Goal: Information Seeking & Learning: Learn about a topic

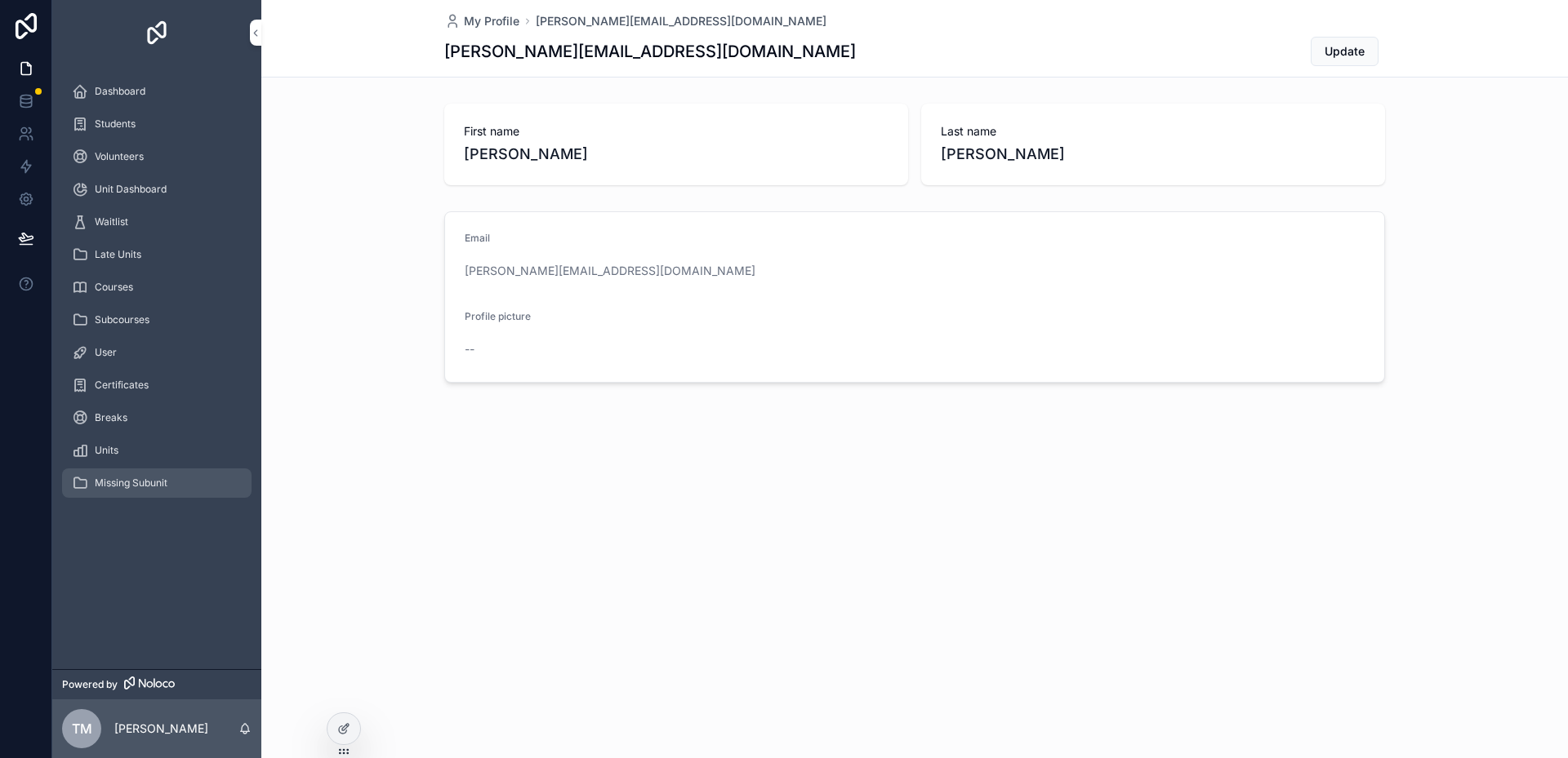
click at [112, 481] on span "Missing Subunit" at bounding box center [131, 483] width 73 height 13
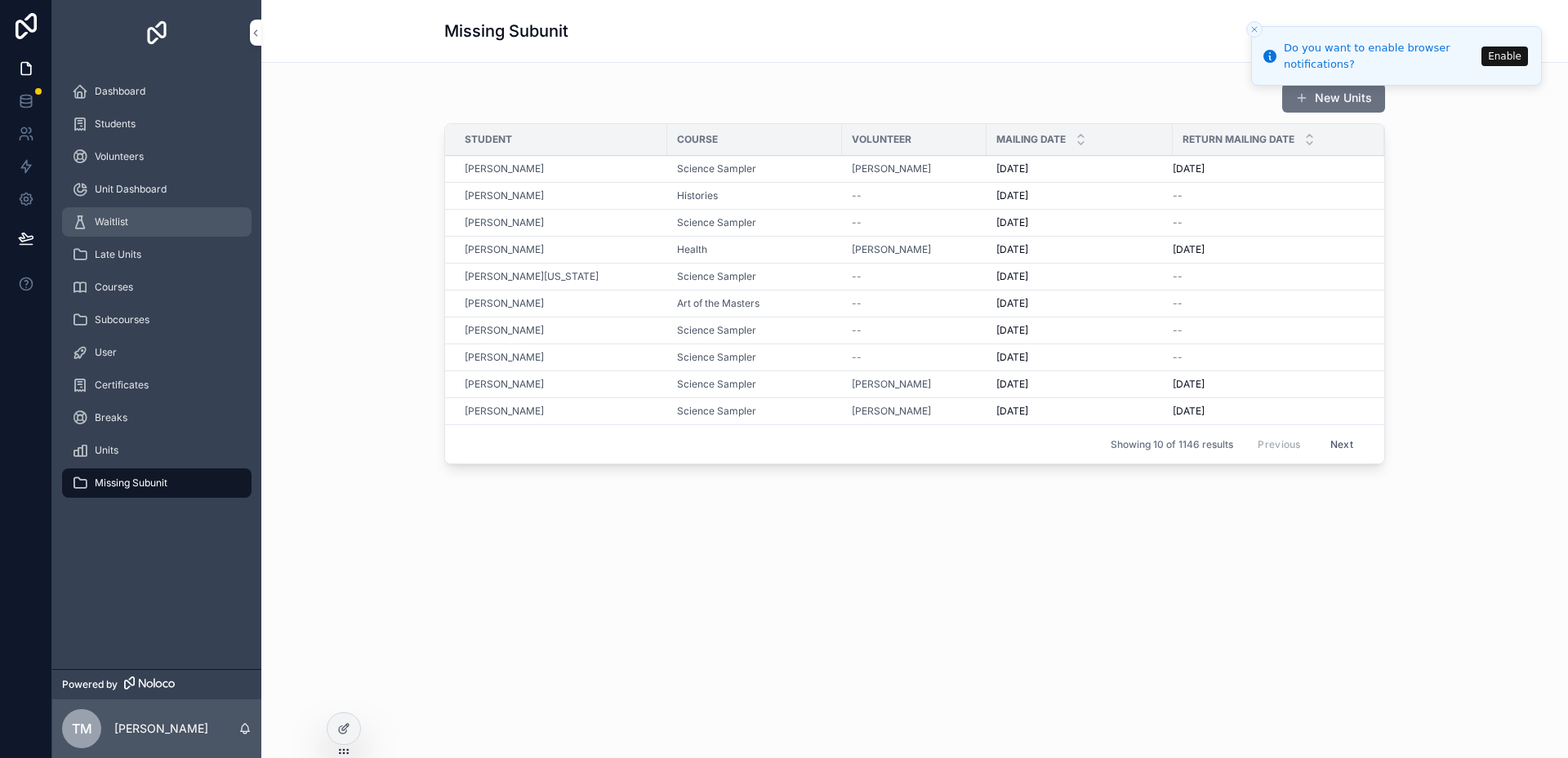
click at [127, 222] on span "Waitlist" at bounding box center [111, 221] width 33 height 13
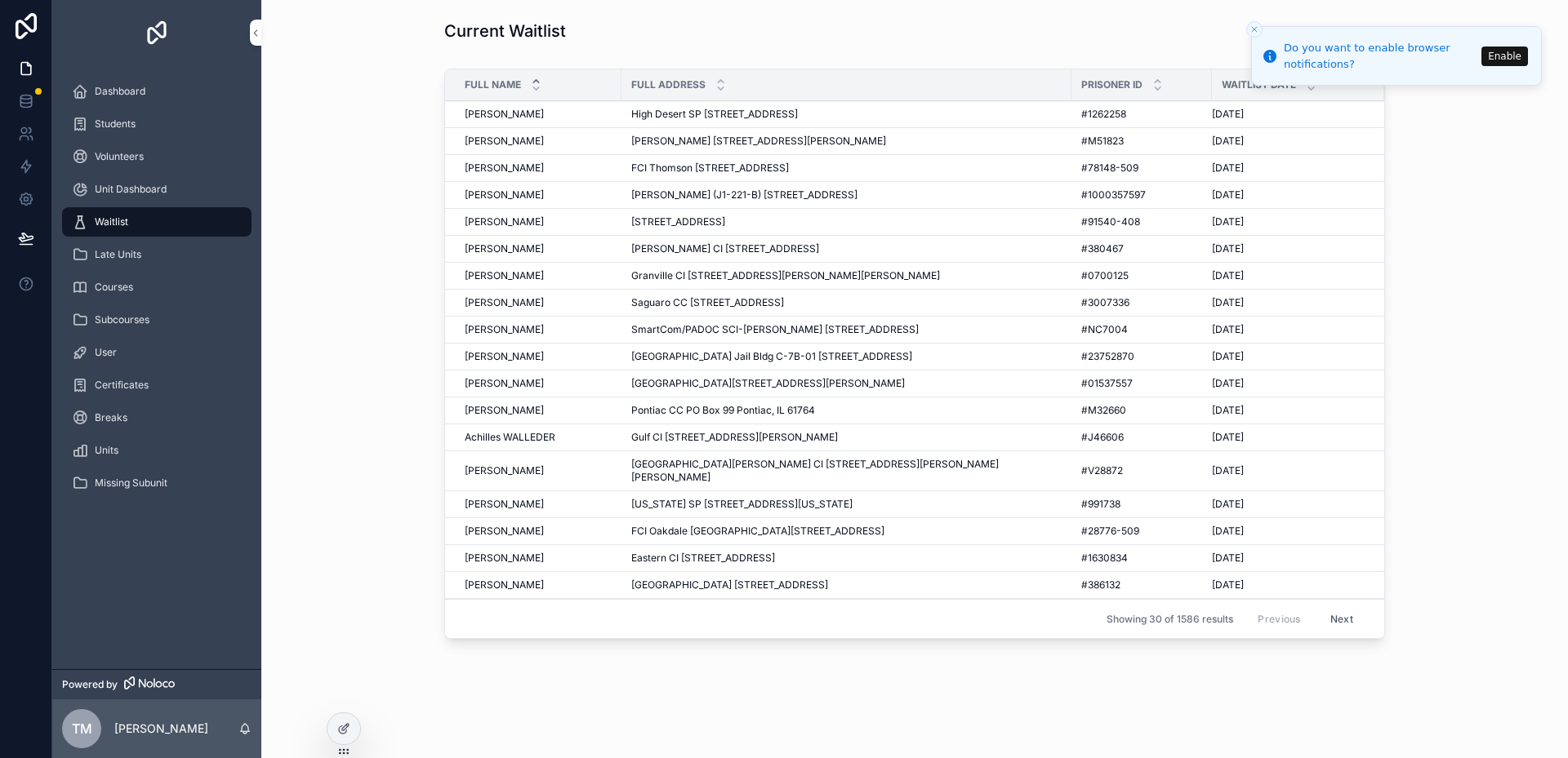
click at [832, 84] on span "Waitlist Date" at bounding box center [1259, 85] width 74 height 13
click at [832, 140] on div "Full Name Full Address Prisoner Id Waitlist Date Aaron GUERRERO Aaron GUERRERO …" at bounding box center [915, 357] width 1281 height 591
click at [832, 28] on icon "Close toast" at bounding box center [1253, 29] width 9 height 9
click at [832, 86] on icon "scrollable content" at bounding box center [1311, 88] width 10 height 10
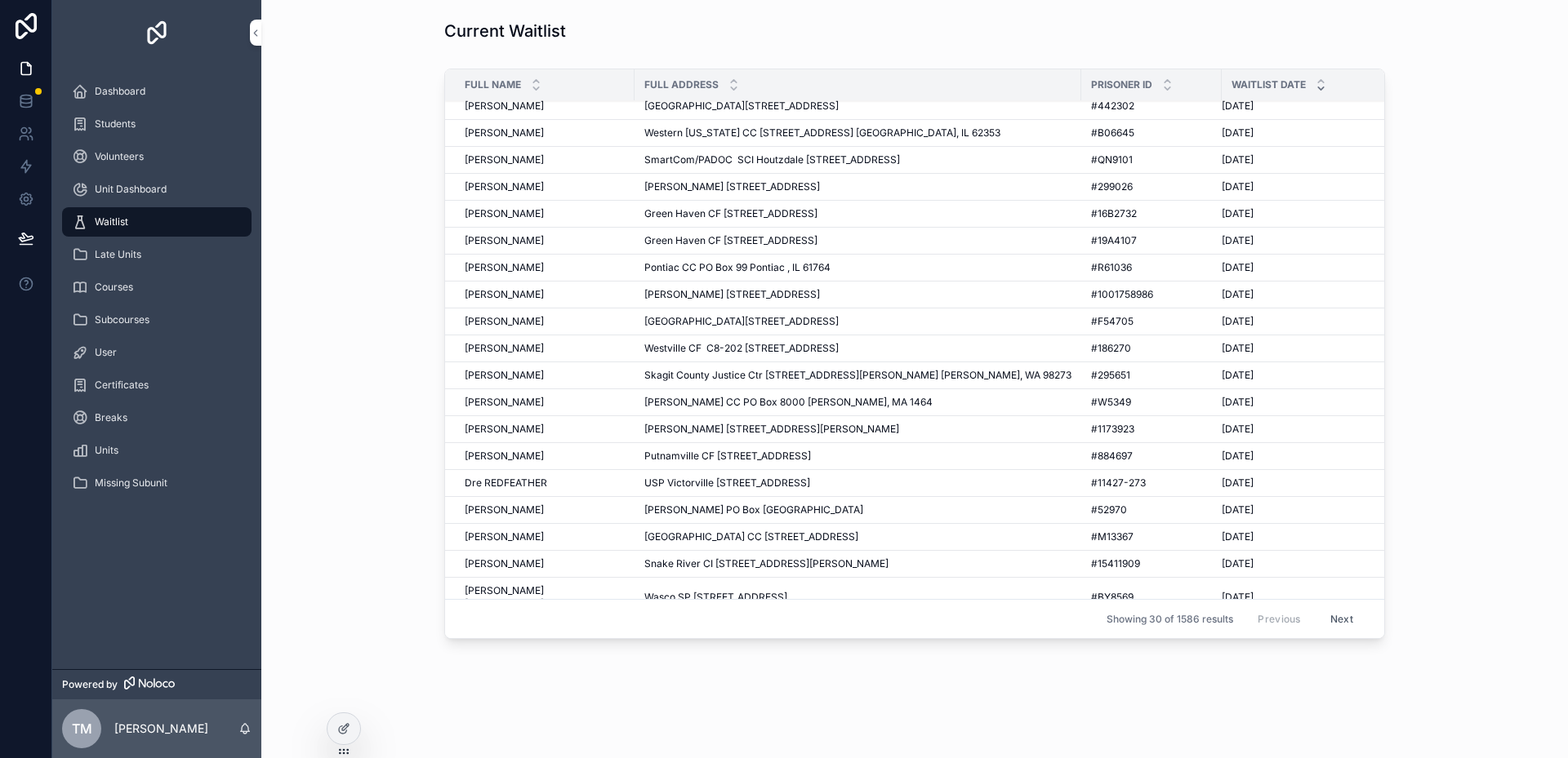
scroll to position [309, 0]
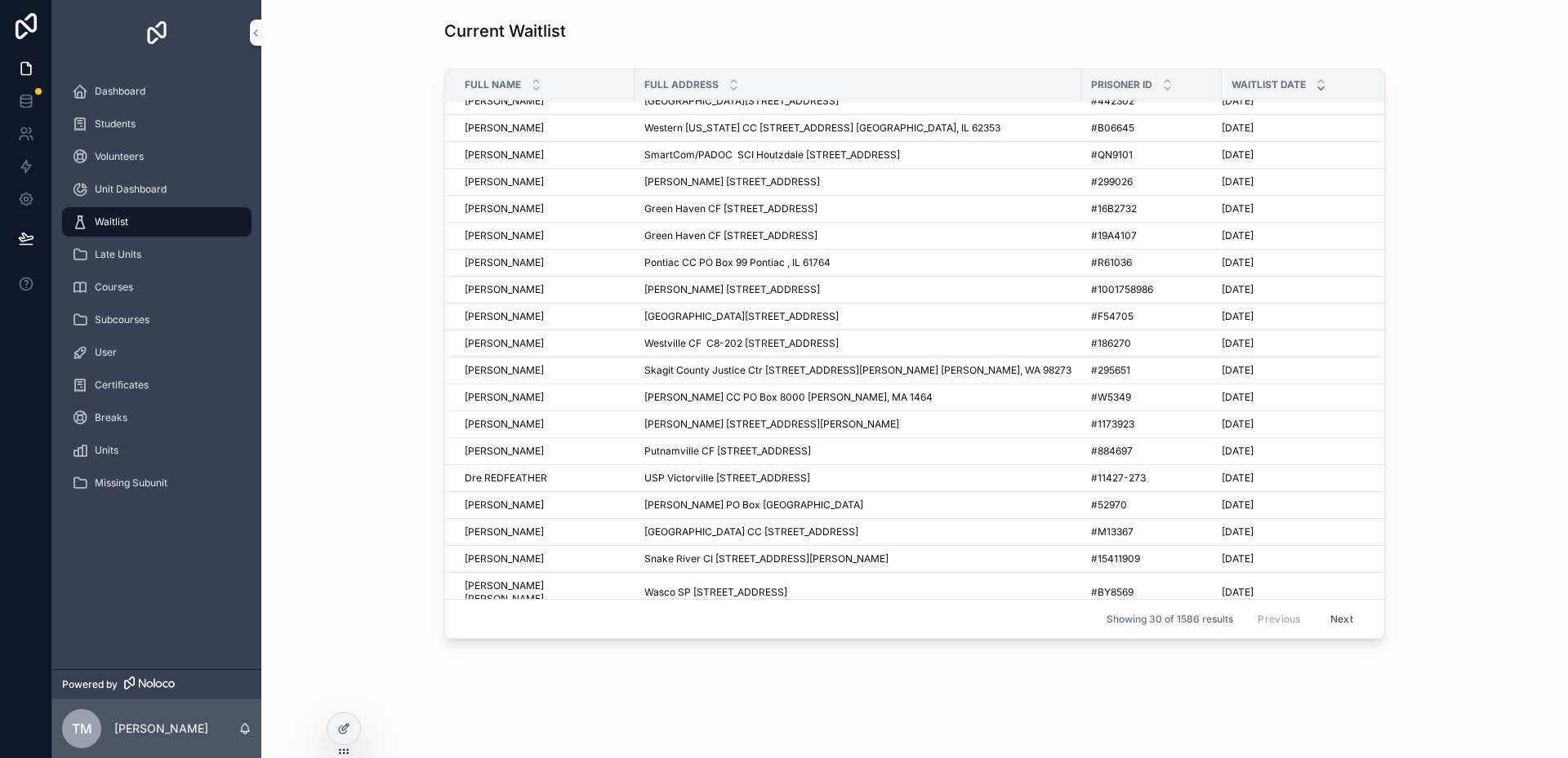
click at [489, 286] on span "John Paul DUBE" at bounding box center [504, 289] width 80 height 13
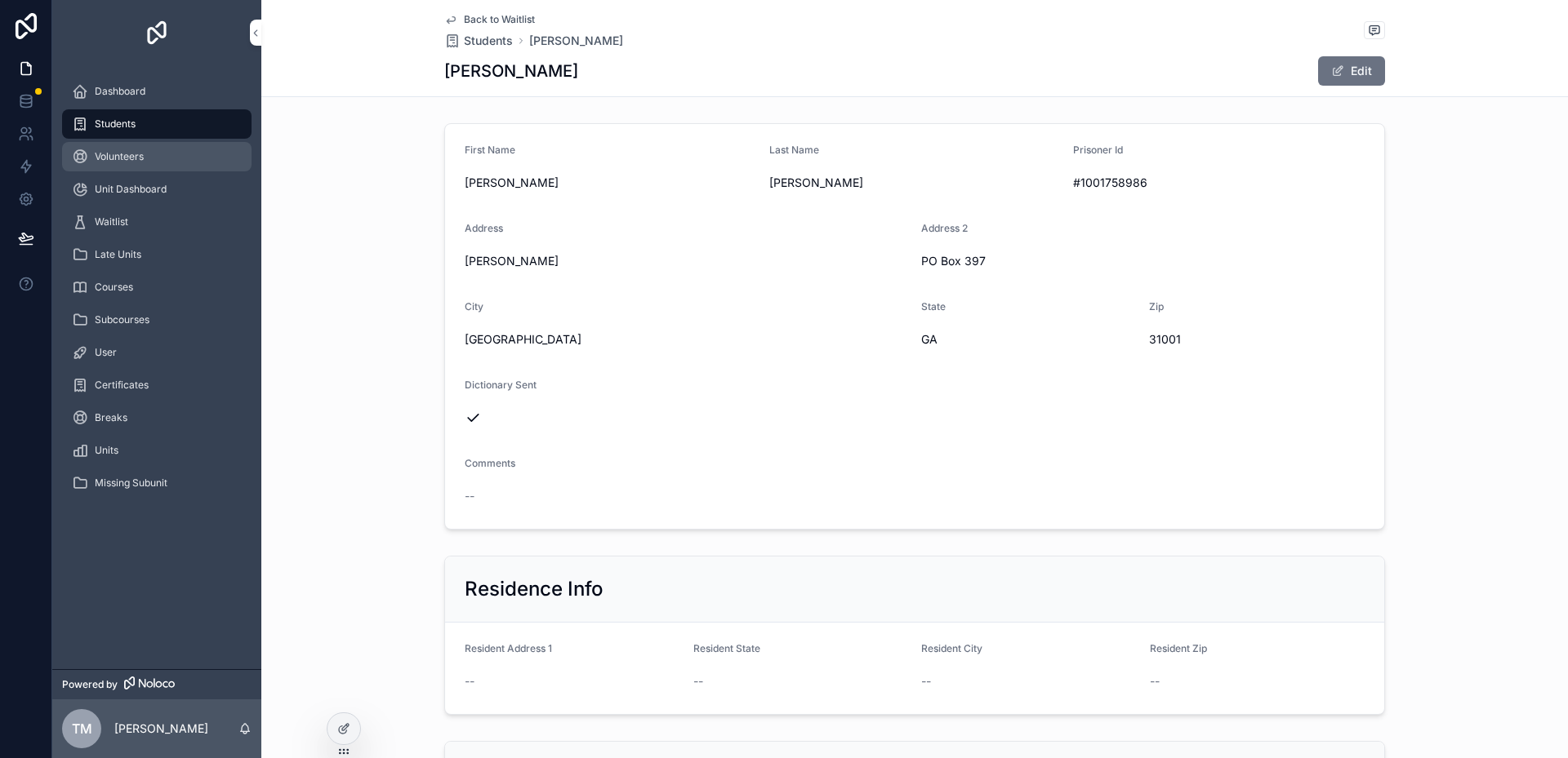
click at [118, 159] on span "Volunteers" at bounding box center [119, 156] width 49 height 13
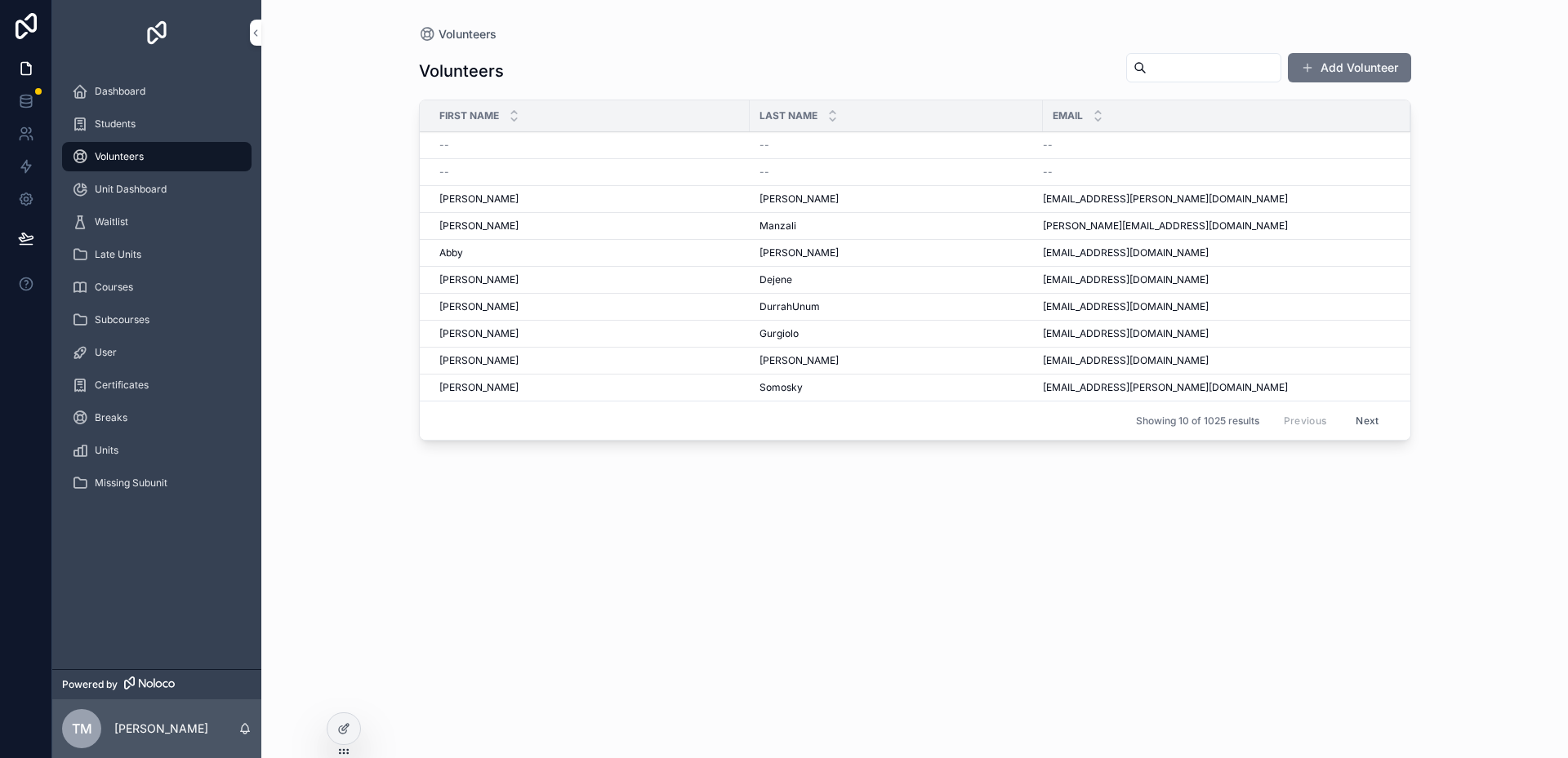
click at [451, 226] on span "Aaron" at bounding box center [479, 226] width 80 height 13
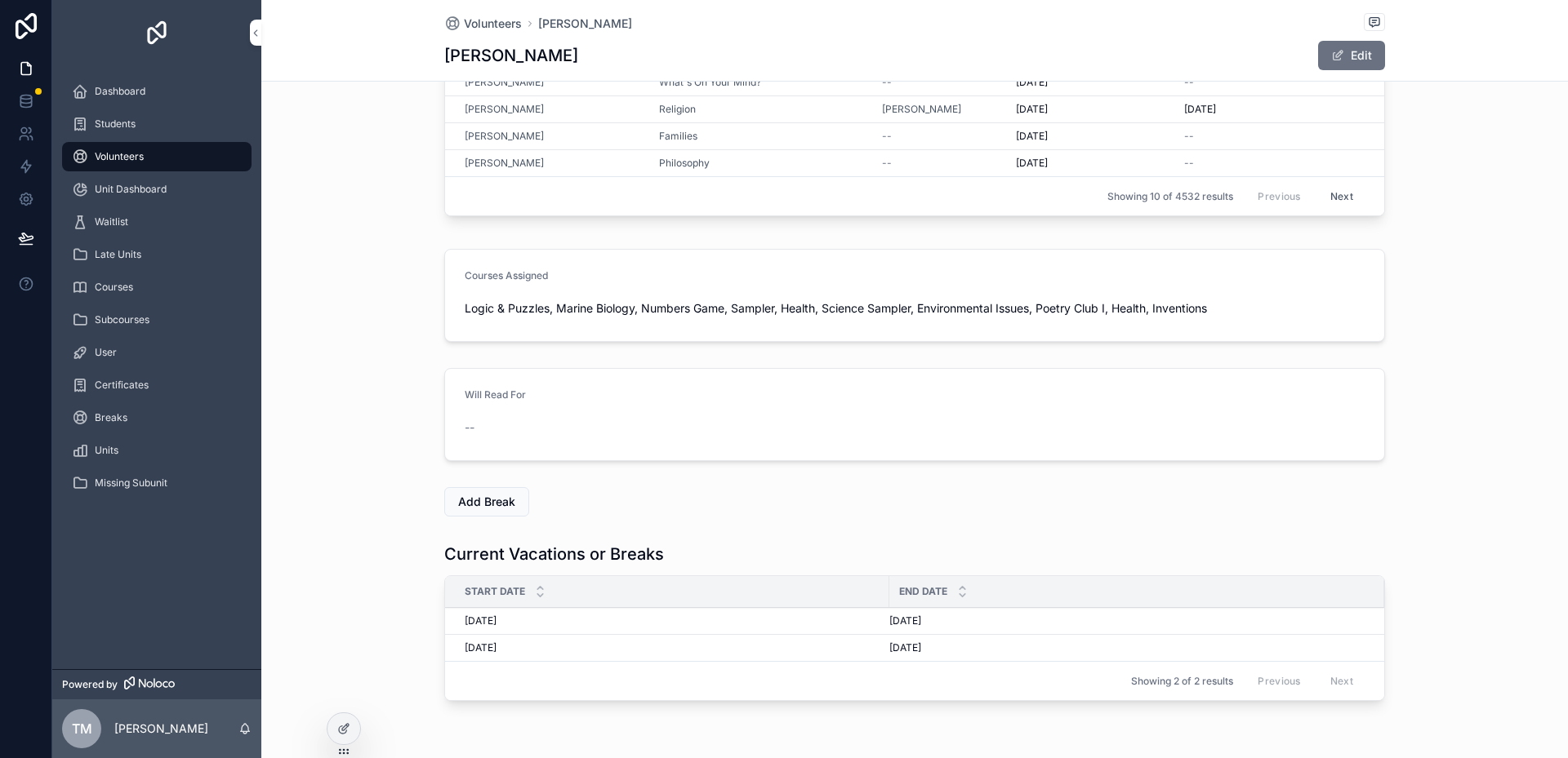
scroll to position [433, 0]
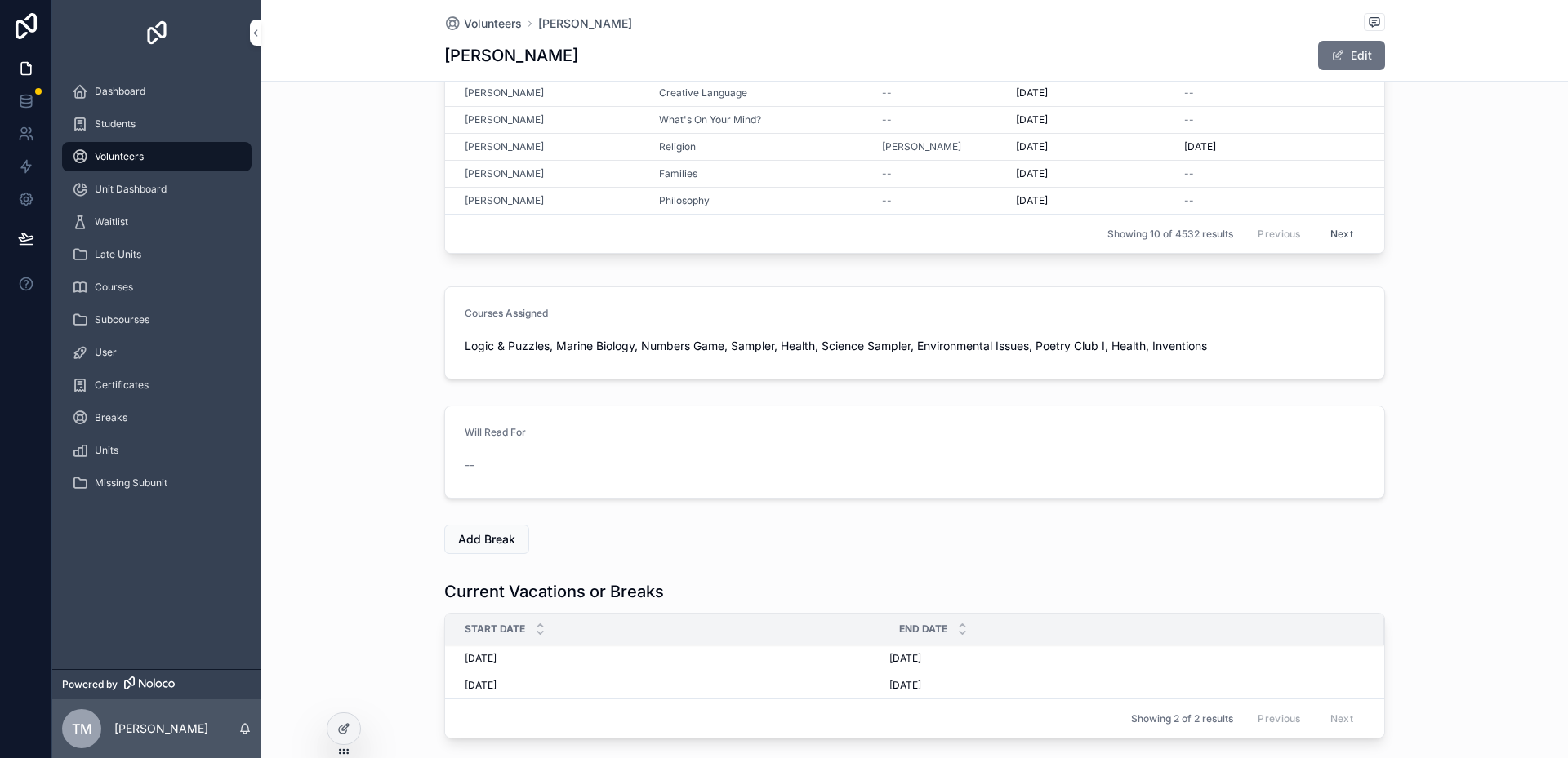
click at [526, 654] on div "10/4/2025 10/4/2025" at bounding box center [671, 658] width 415 height 13
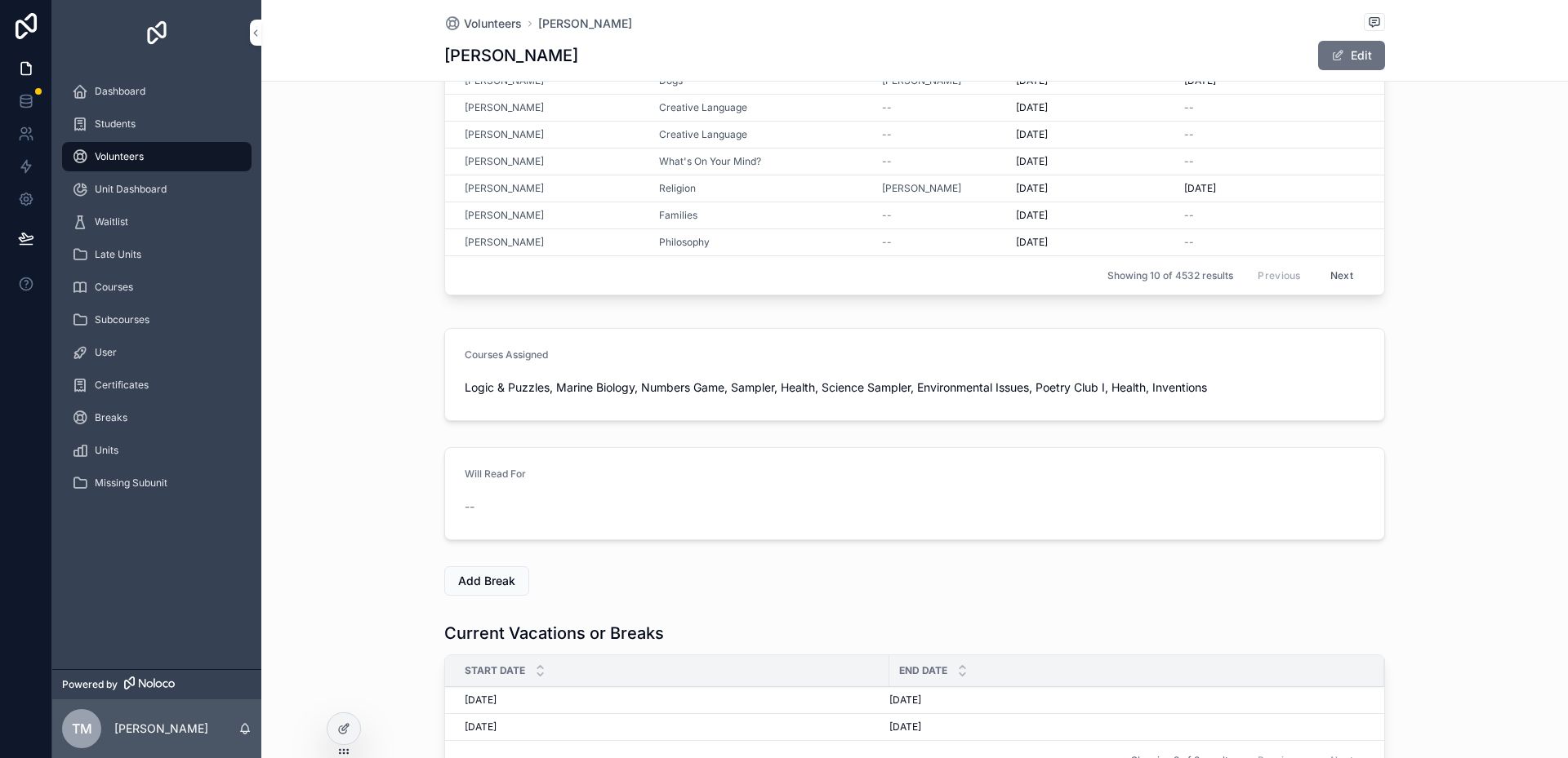
scroll to position [490, 0]
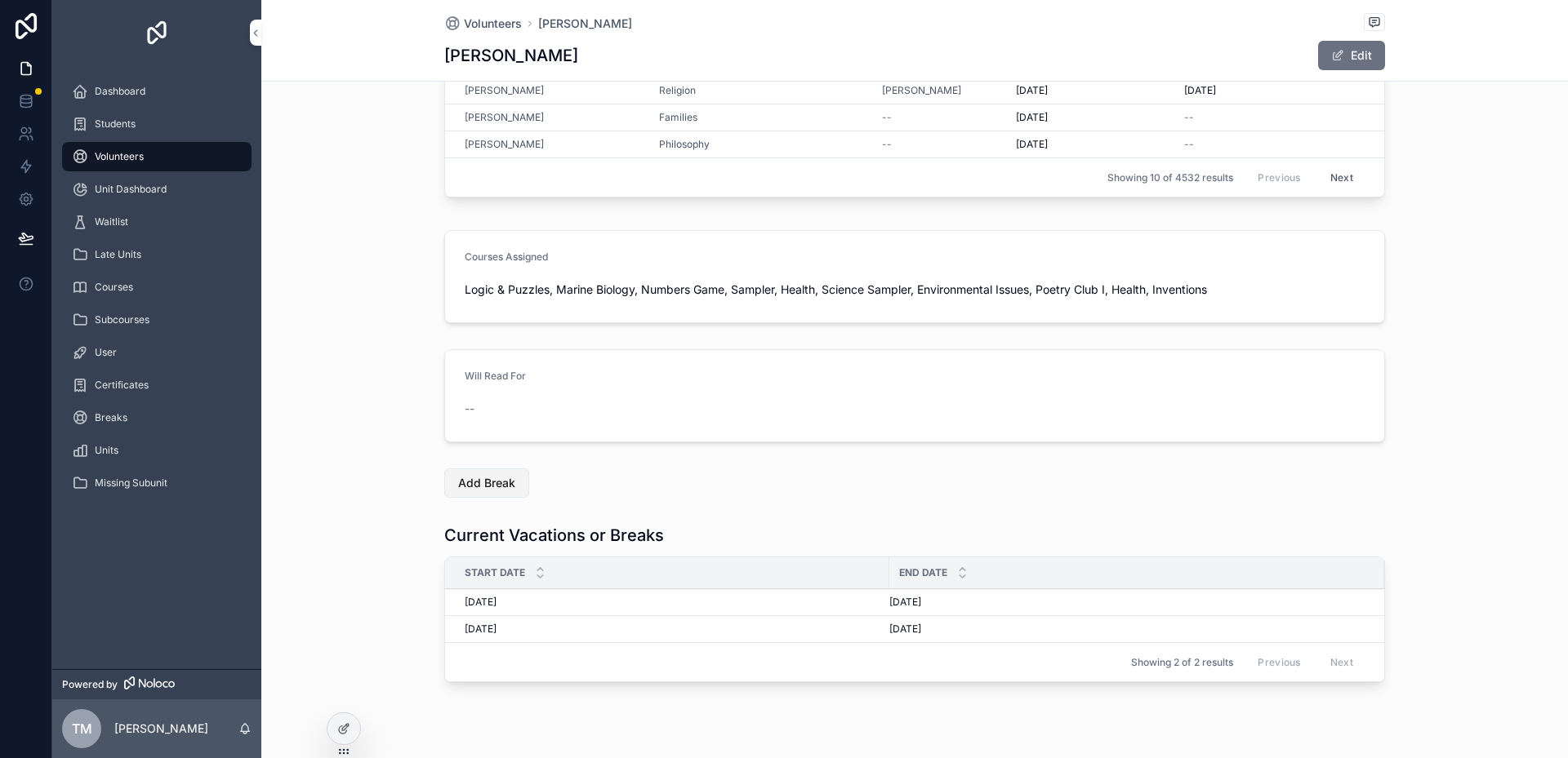
click at [479, 484] on span "Add Break" at bounding box center [486, 483] width 57 height 16
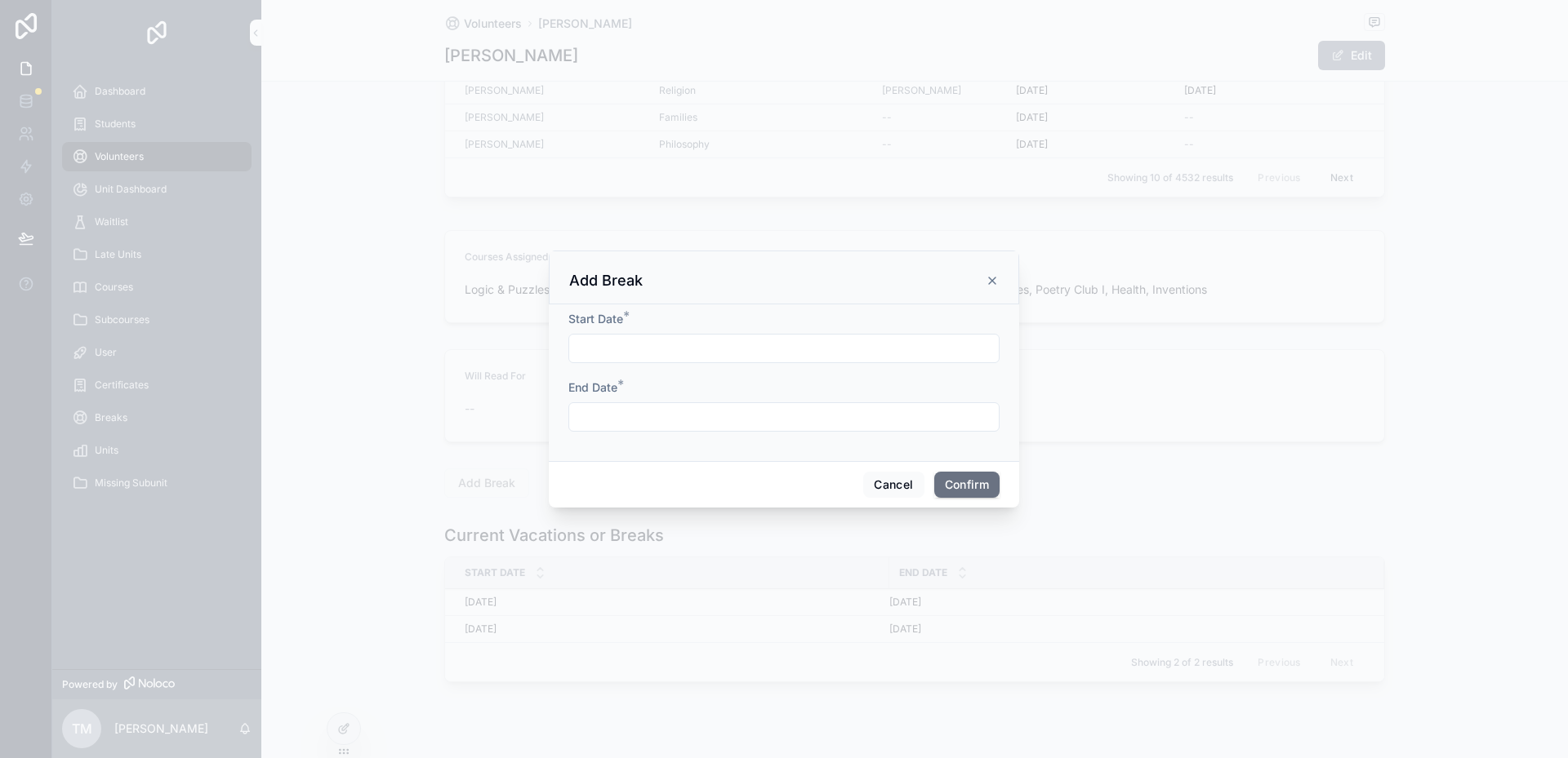
click at [832, 276] on icon at bounding box center [992, 280] width 13 height 13
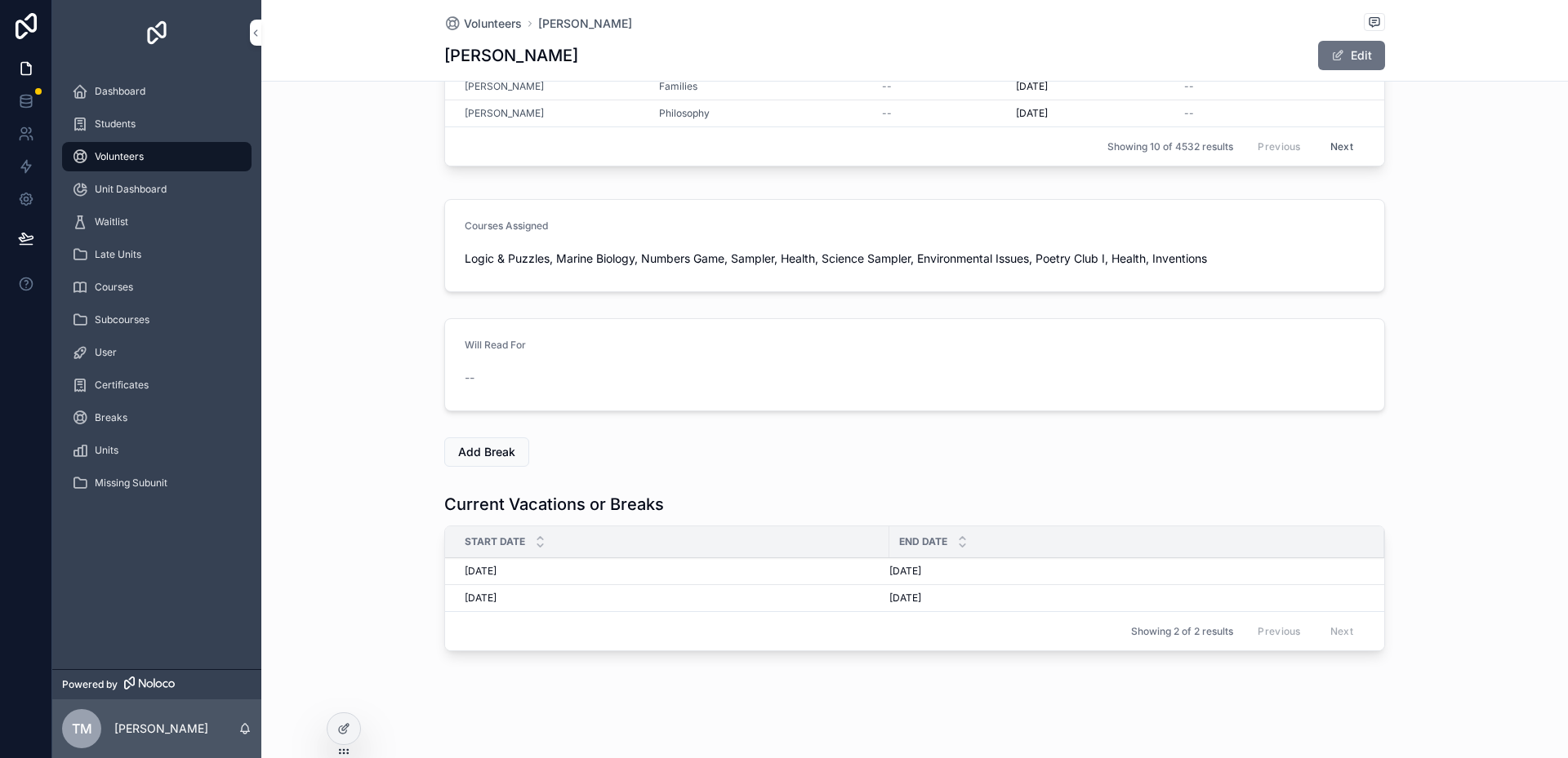
scroll to position [532, 0]
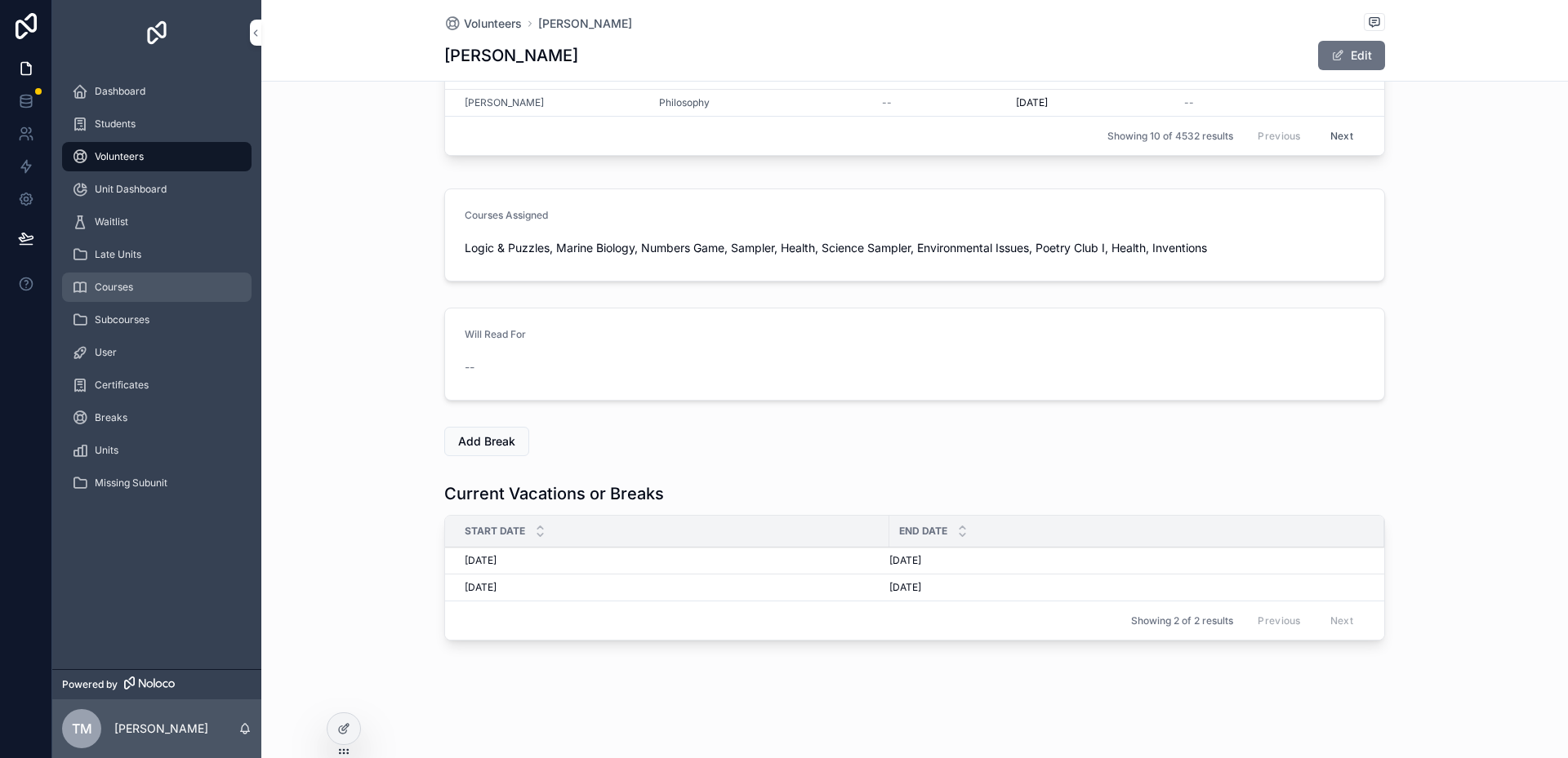
click at [109, 291] on span "Courses" at bounding box center [114, 287] width 38 height 13
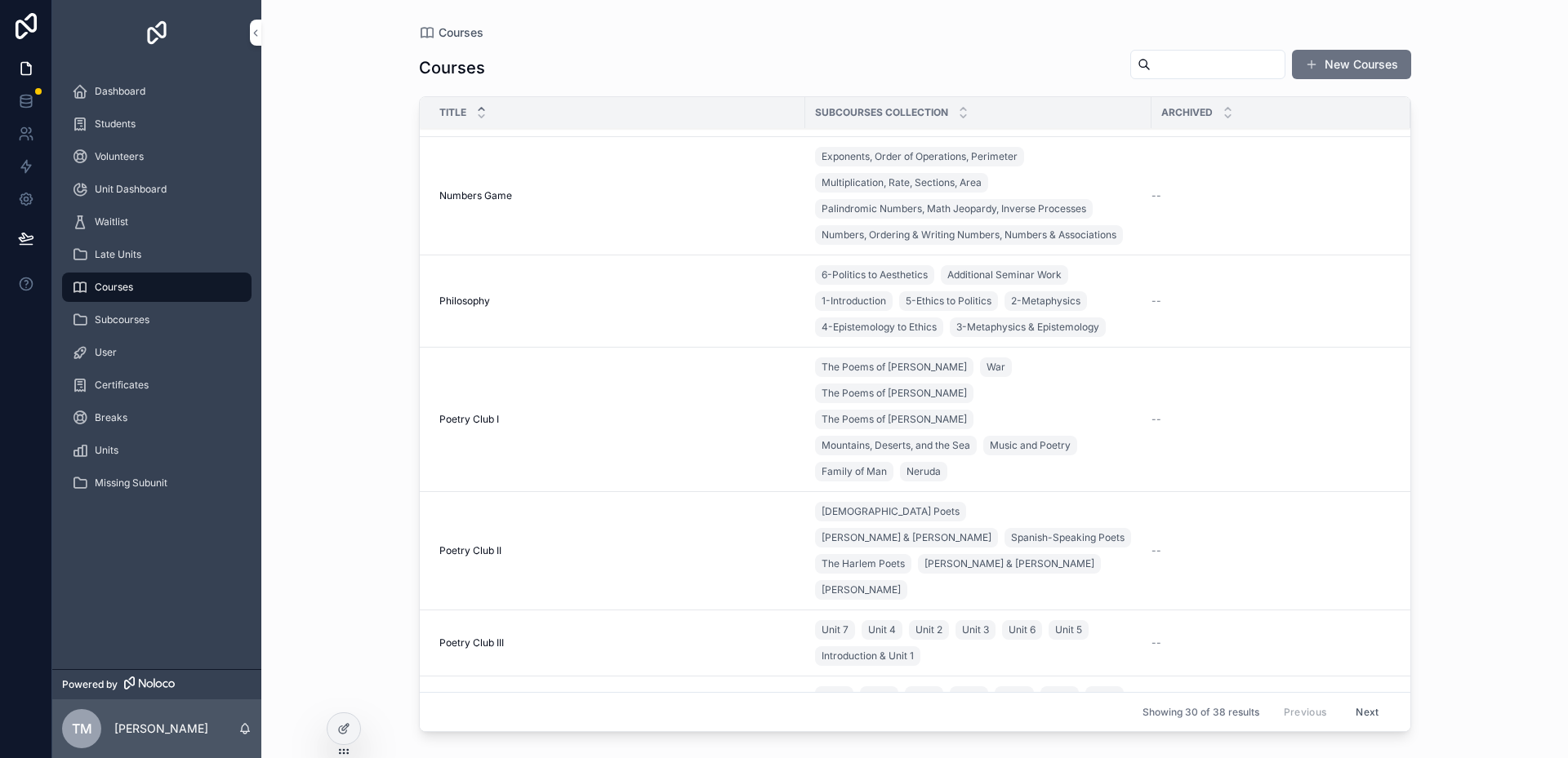
scroll to position [1707, 0]
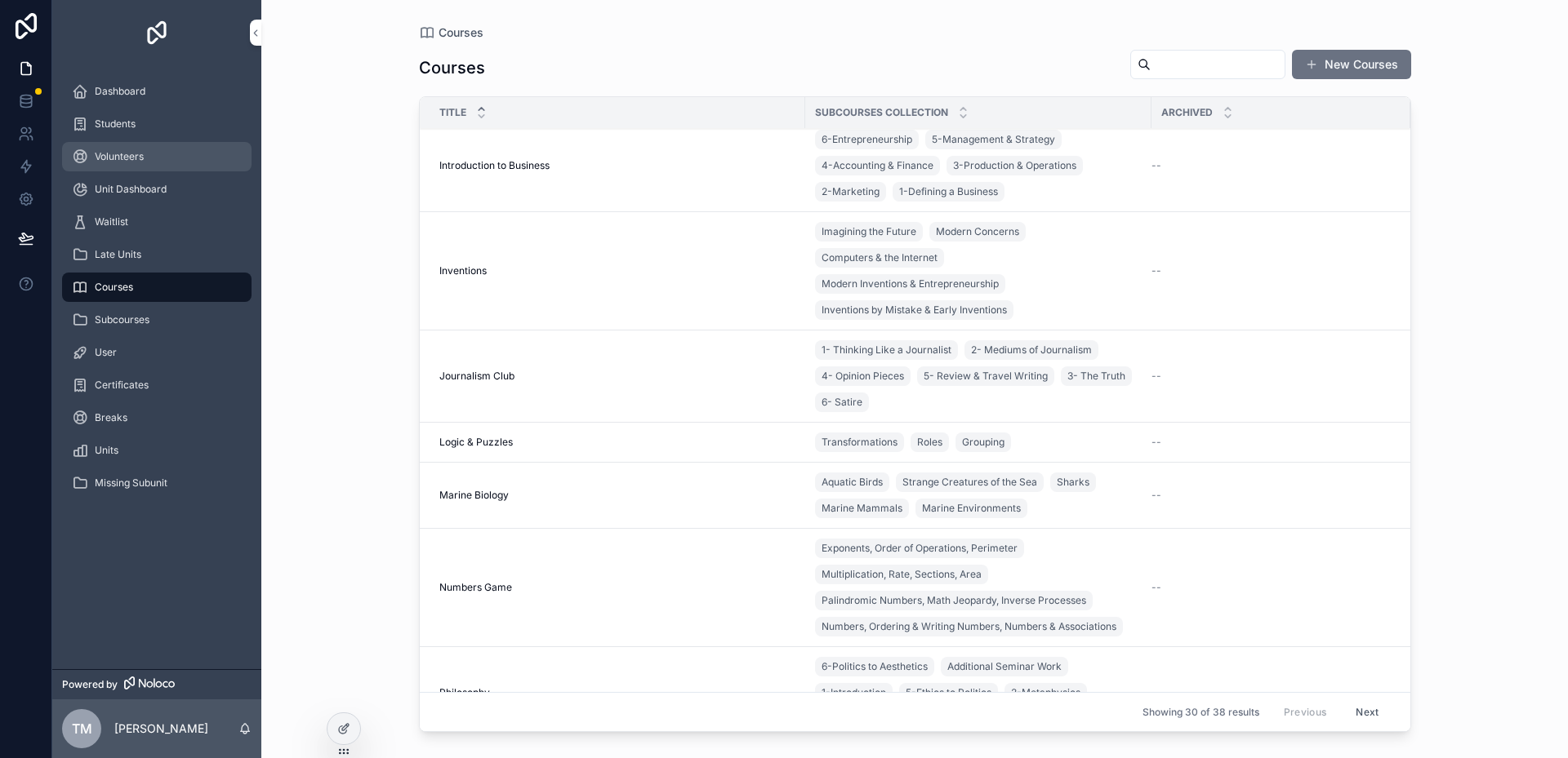
click at [110, 155] on span "Volunteers" at bounding box center [119, 156] width 49 height 13
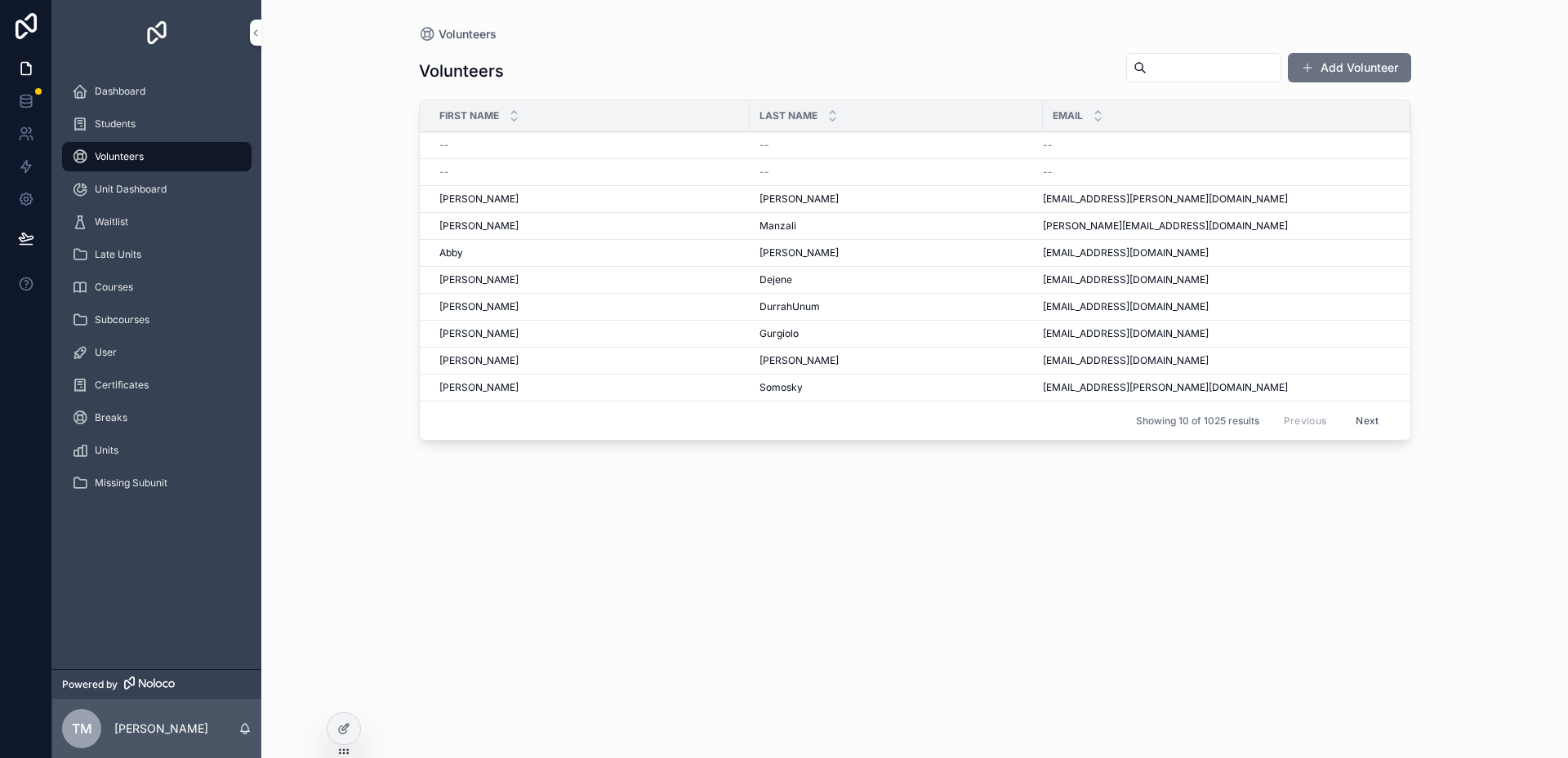
click at [832, 67] on input "scrollable content" at bounding box center [1213, 68] width 134 height 23
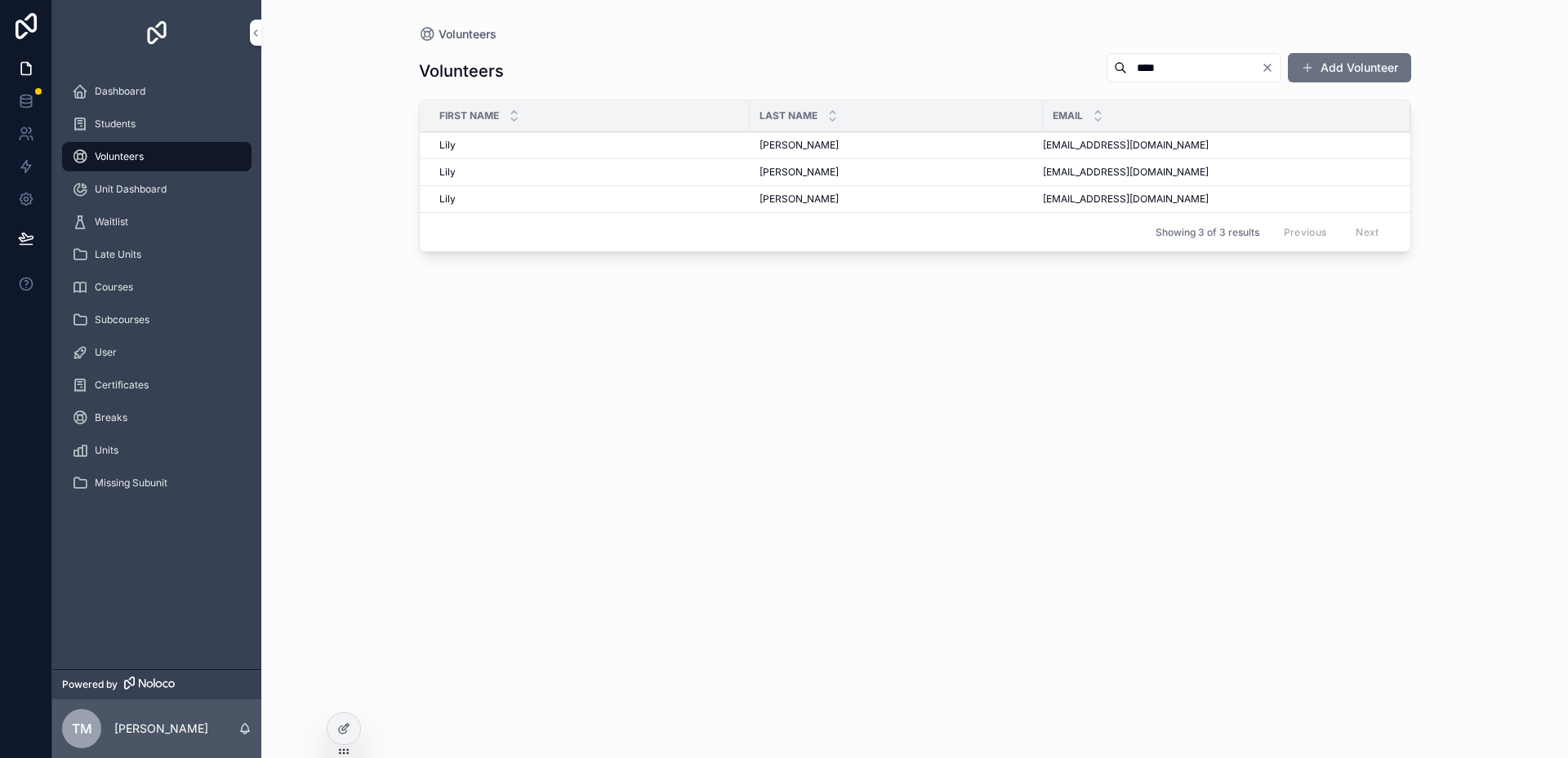
type input "****"
click at [803, 144] on div "Bernhard Bernhard" at bounding box center [896, 144] width 274 height 13
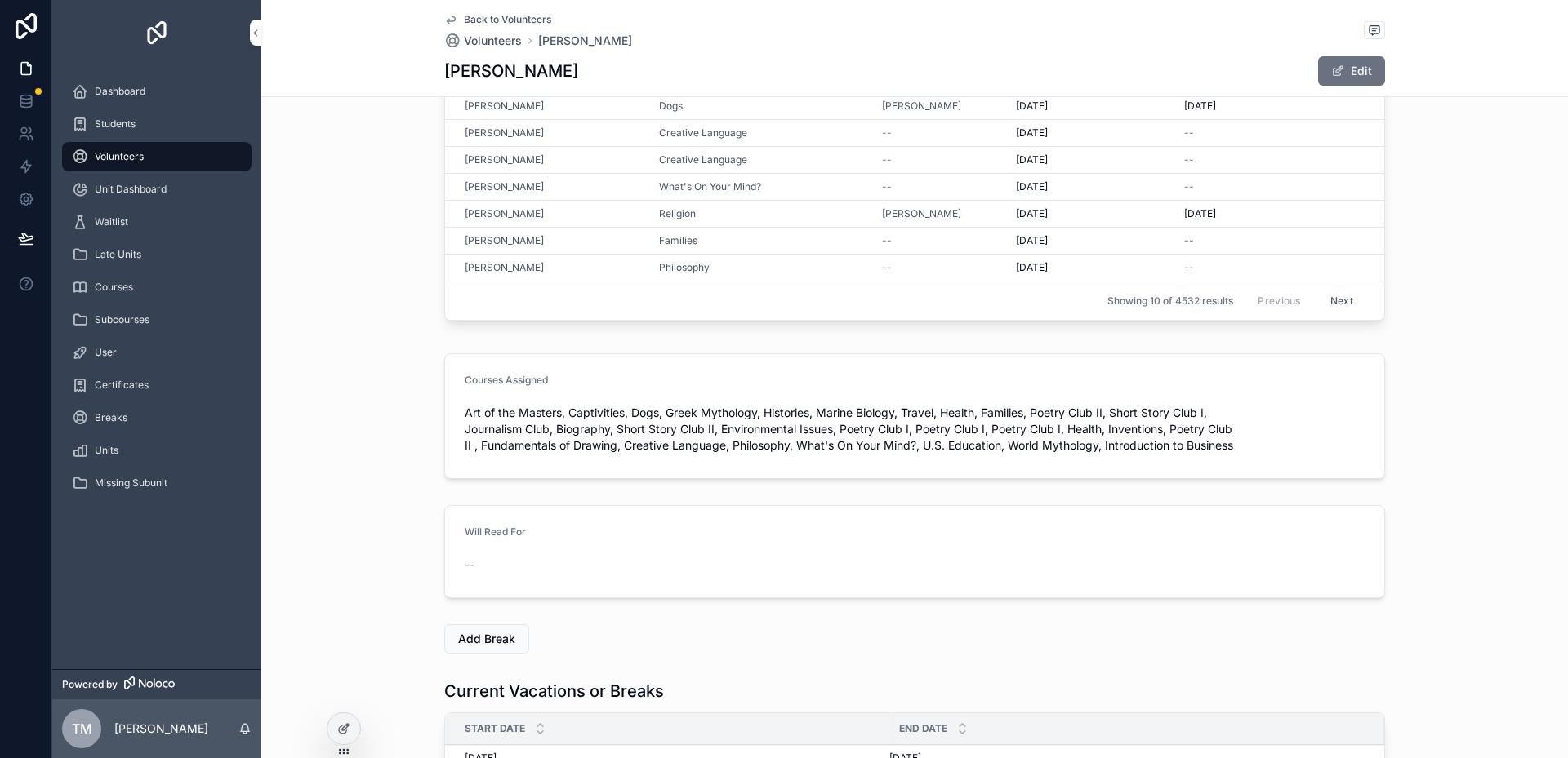
scroll to position [188, 0]
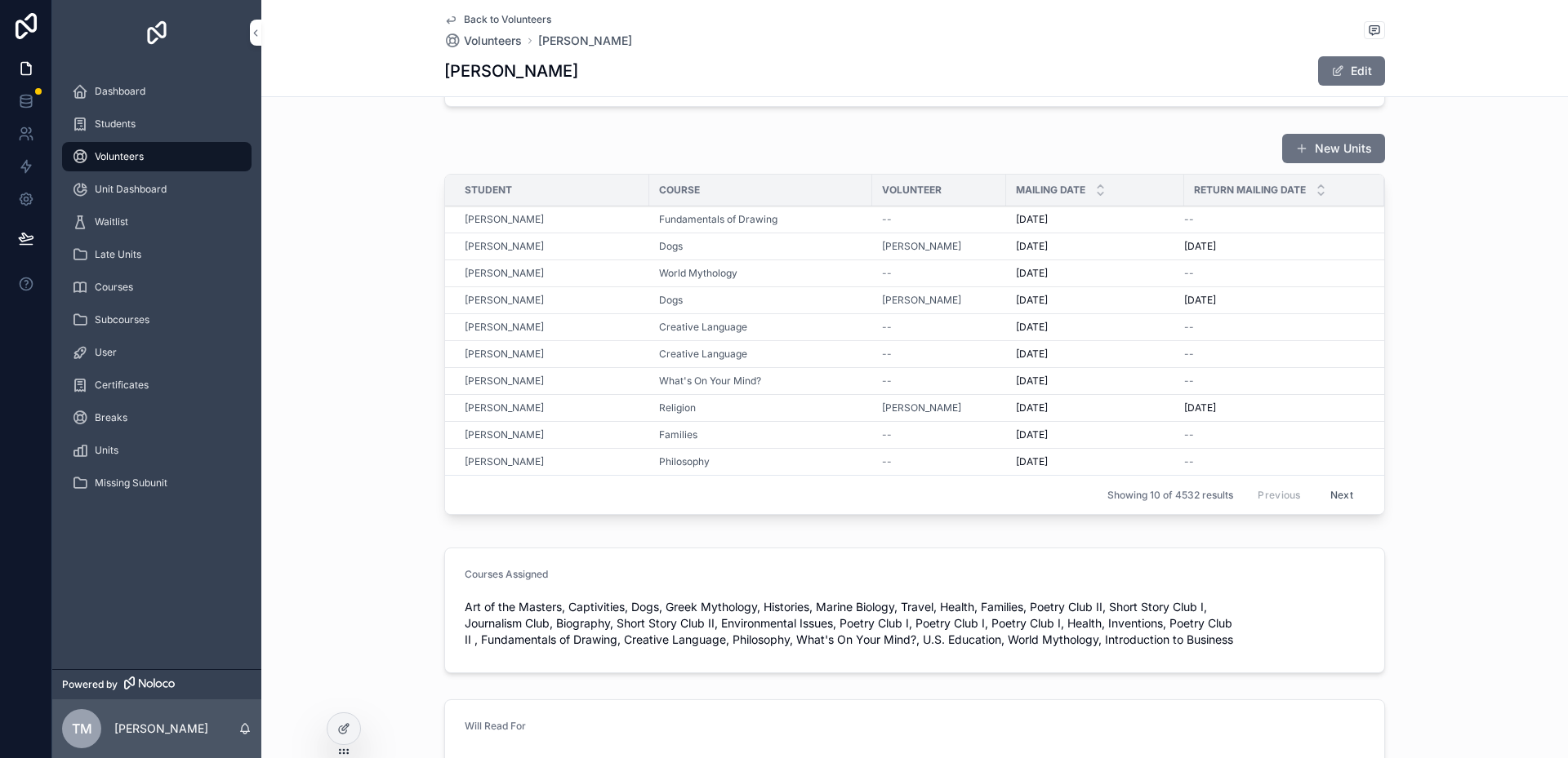
click at [832, 493] on button "Next" at bounding box center [1341, 495] width 45 height 26
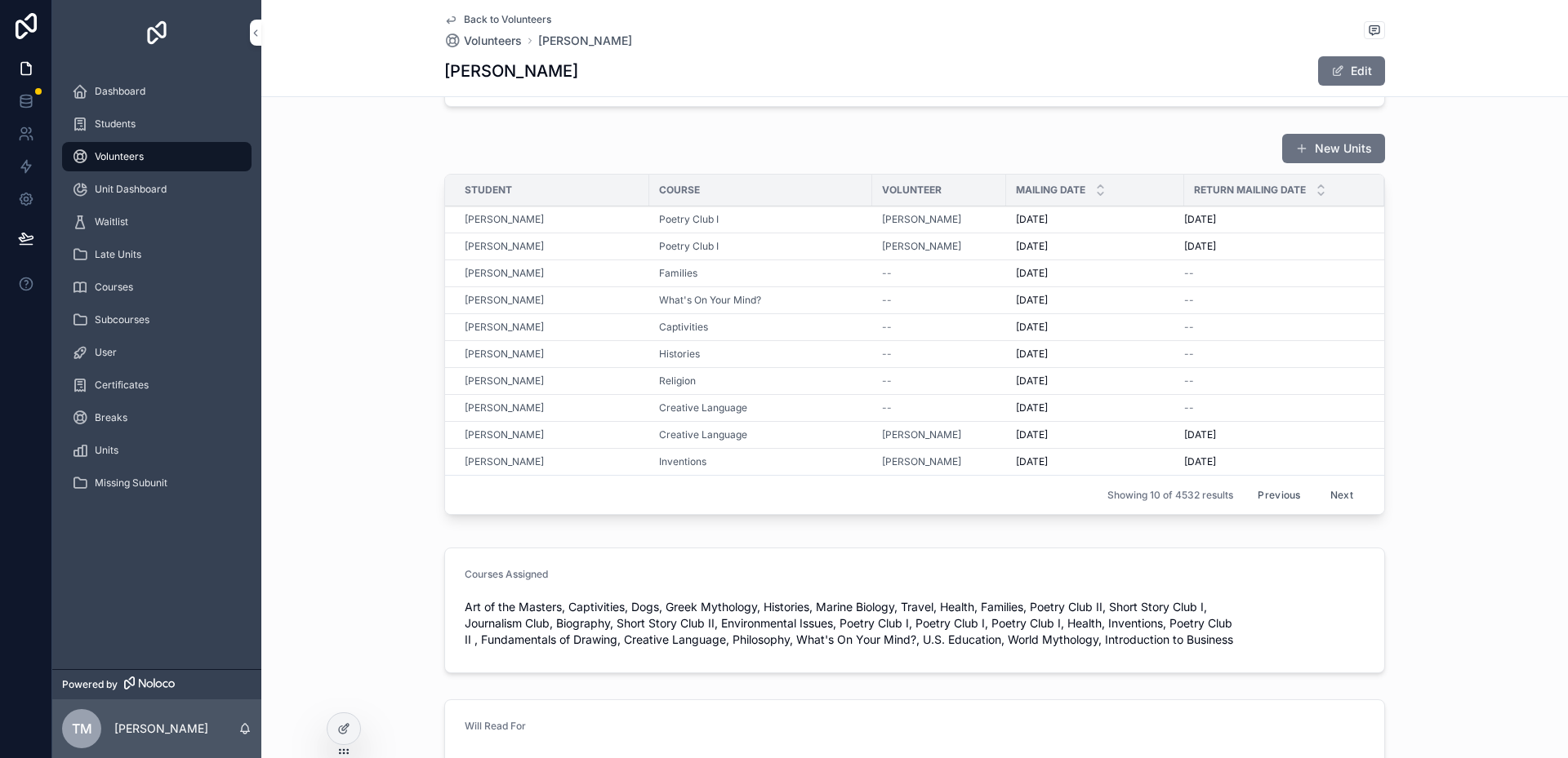
click at [832, 498] on button "Next" at bounding box center [1341, 495] width 45 height 26
click at [832, 497] on button "Previous" at bounding box center [1278, 495] width 65 height 26
click at [832, 496] on button "Previous" at bounding box center [1278, 495] width 65 height 26
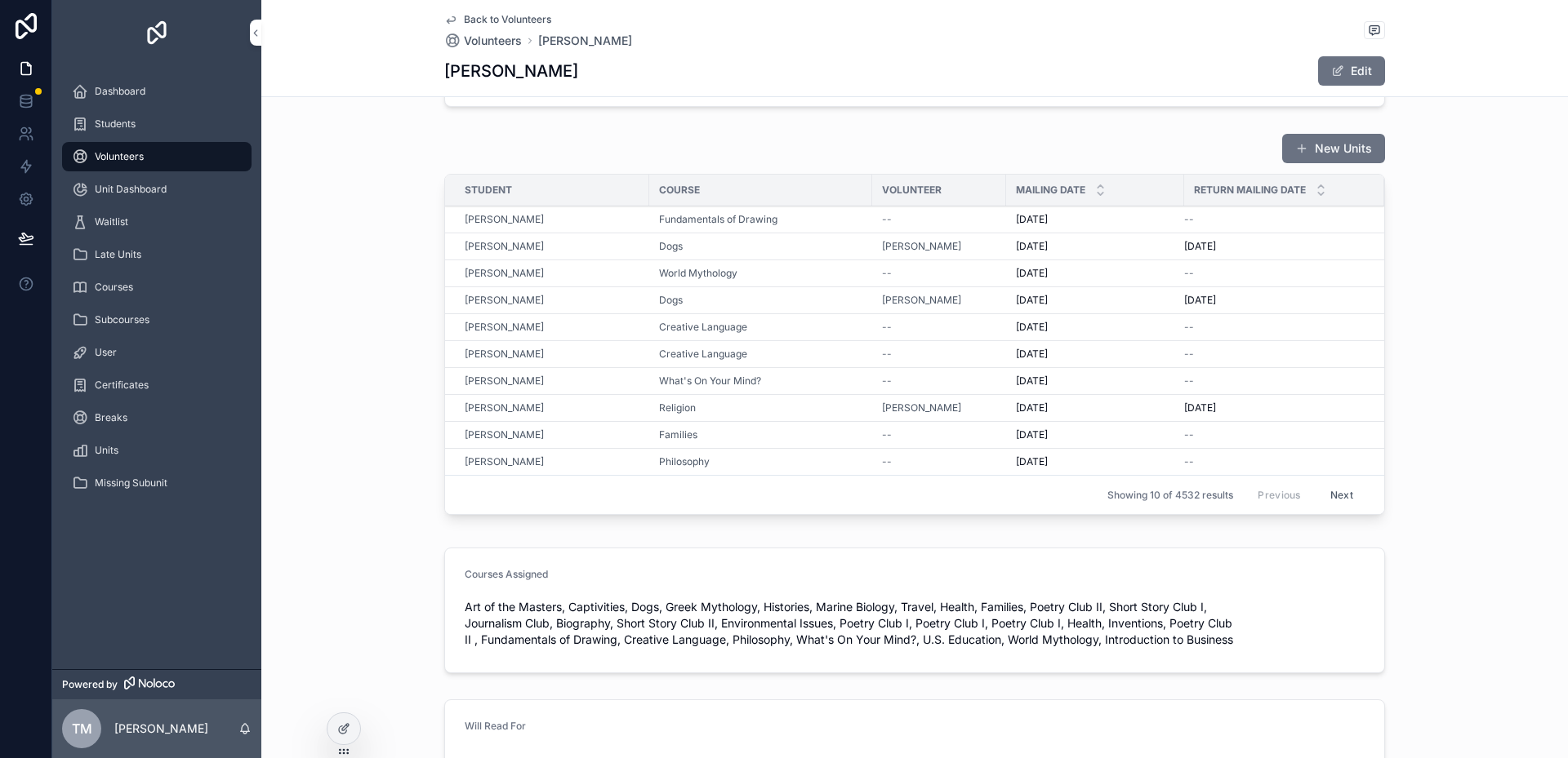
click at [832, 496] on div "Previous Next" at bounding box center [1305, 495] width 118 height 26
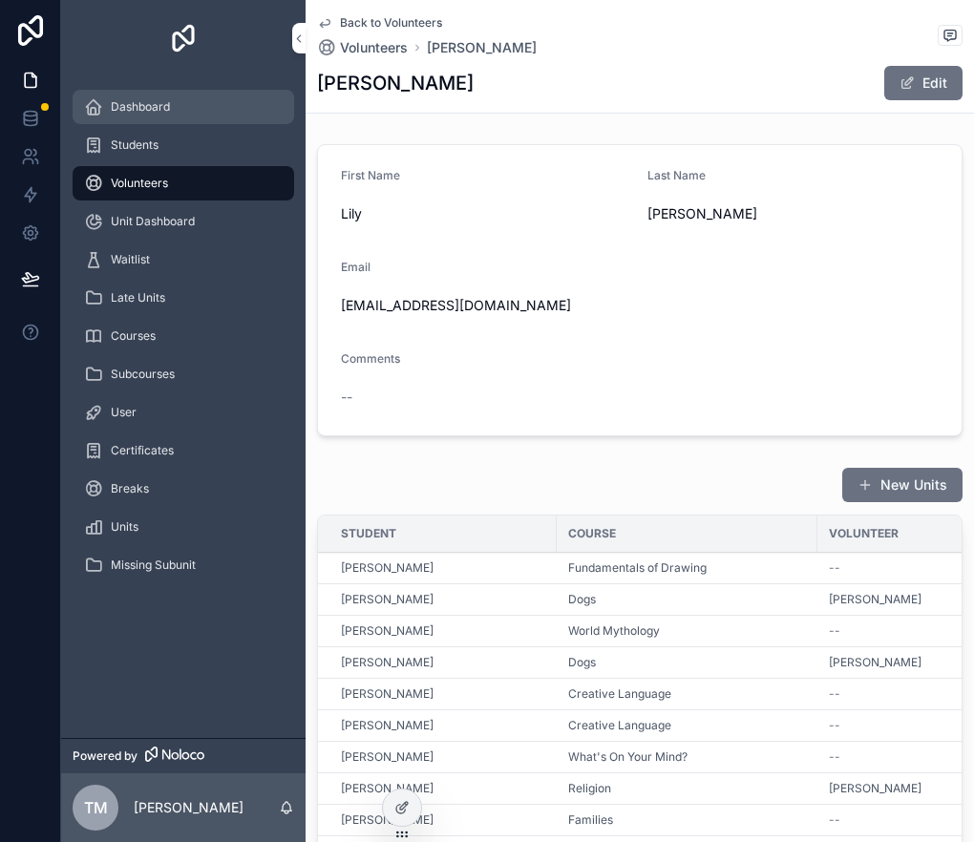
click at [141, 102] on span "Dashboard" at bounding box center [140, 106] width 59 height 15
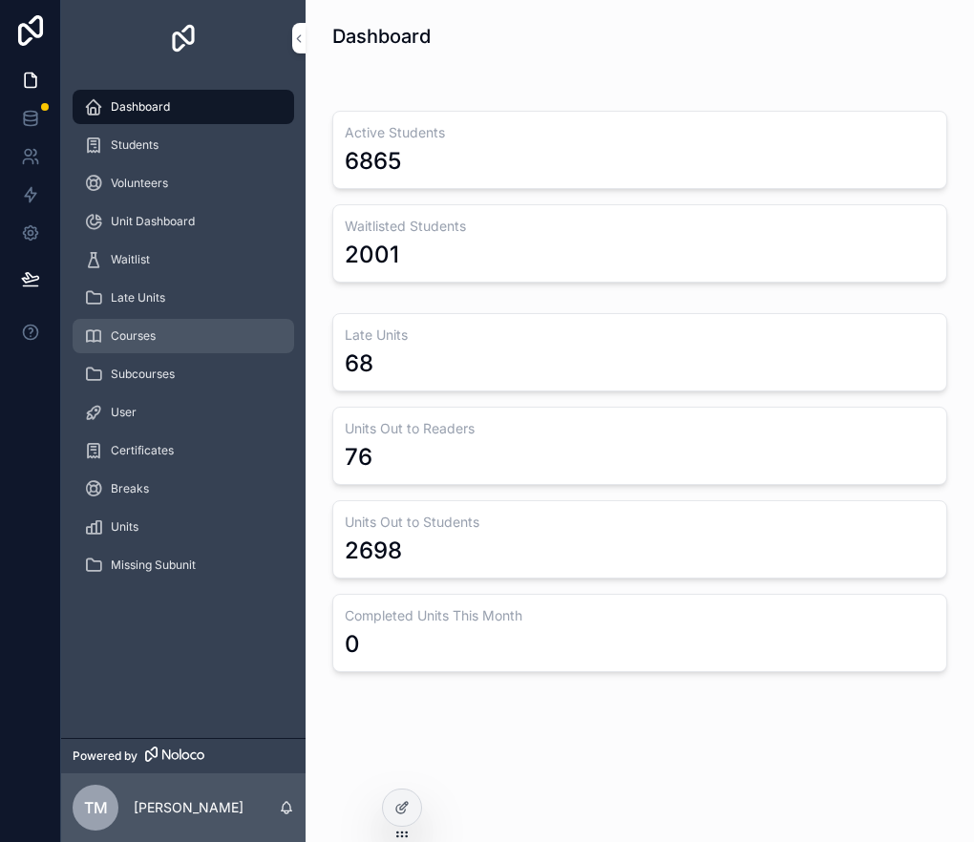
click at [150, 333] on span "Courses" at bounding box center [133, 336] width 45 height 15
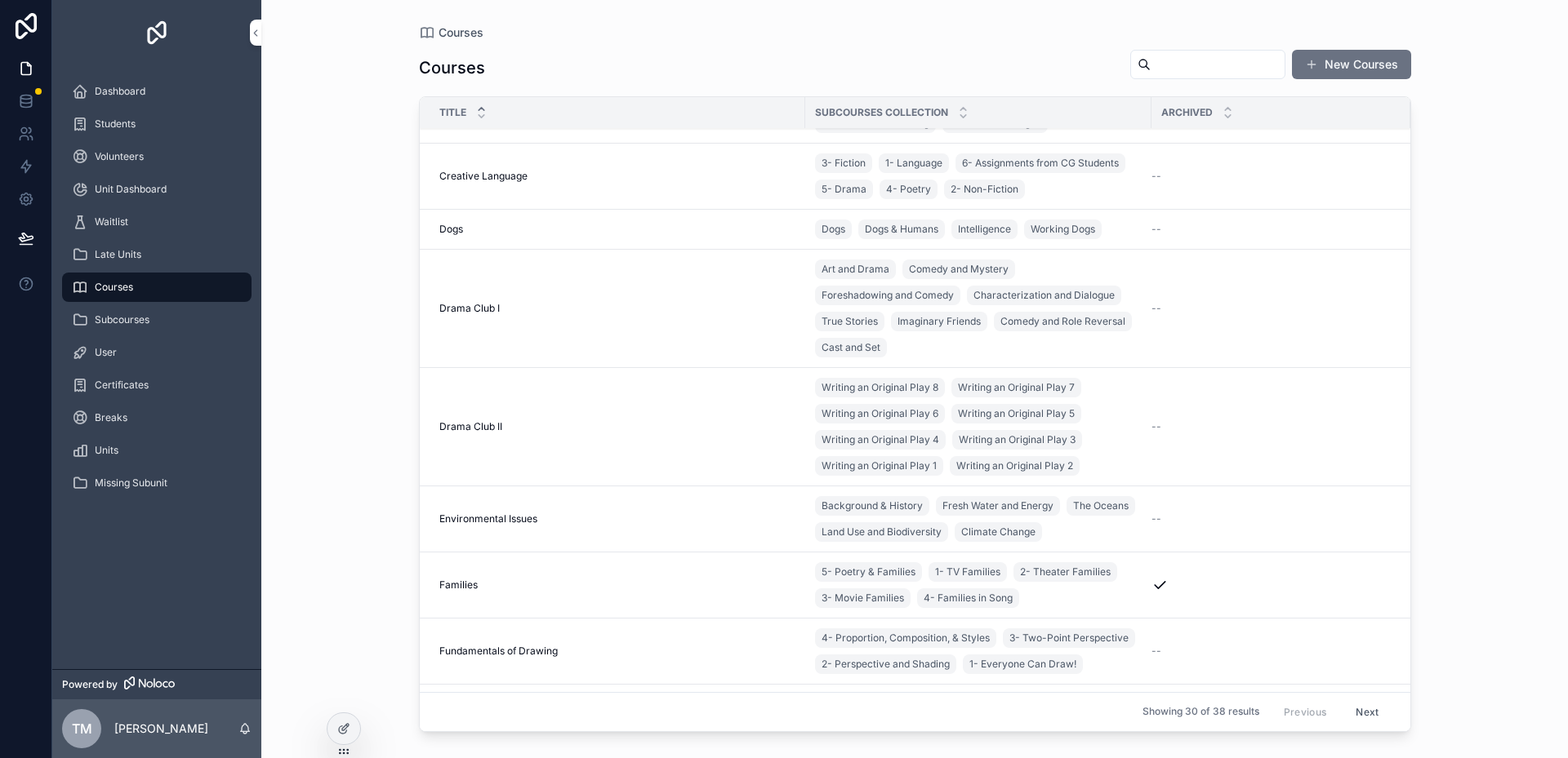
scroll to position [490, 0]
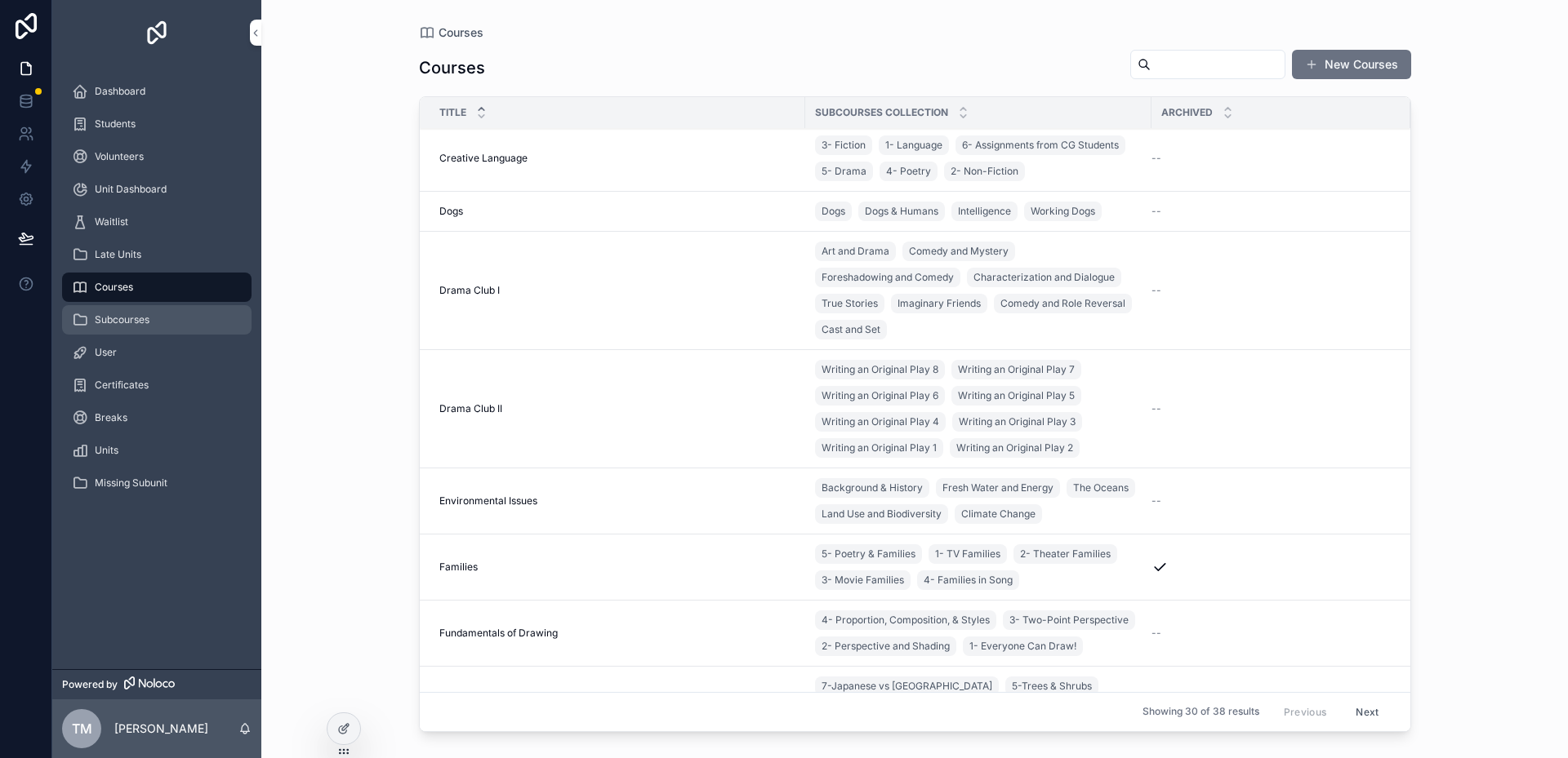
click at [133, 314] on span "Subcourses" at bounding box center [122, 320] width 55 height 13
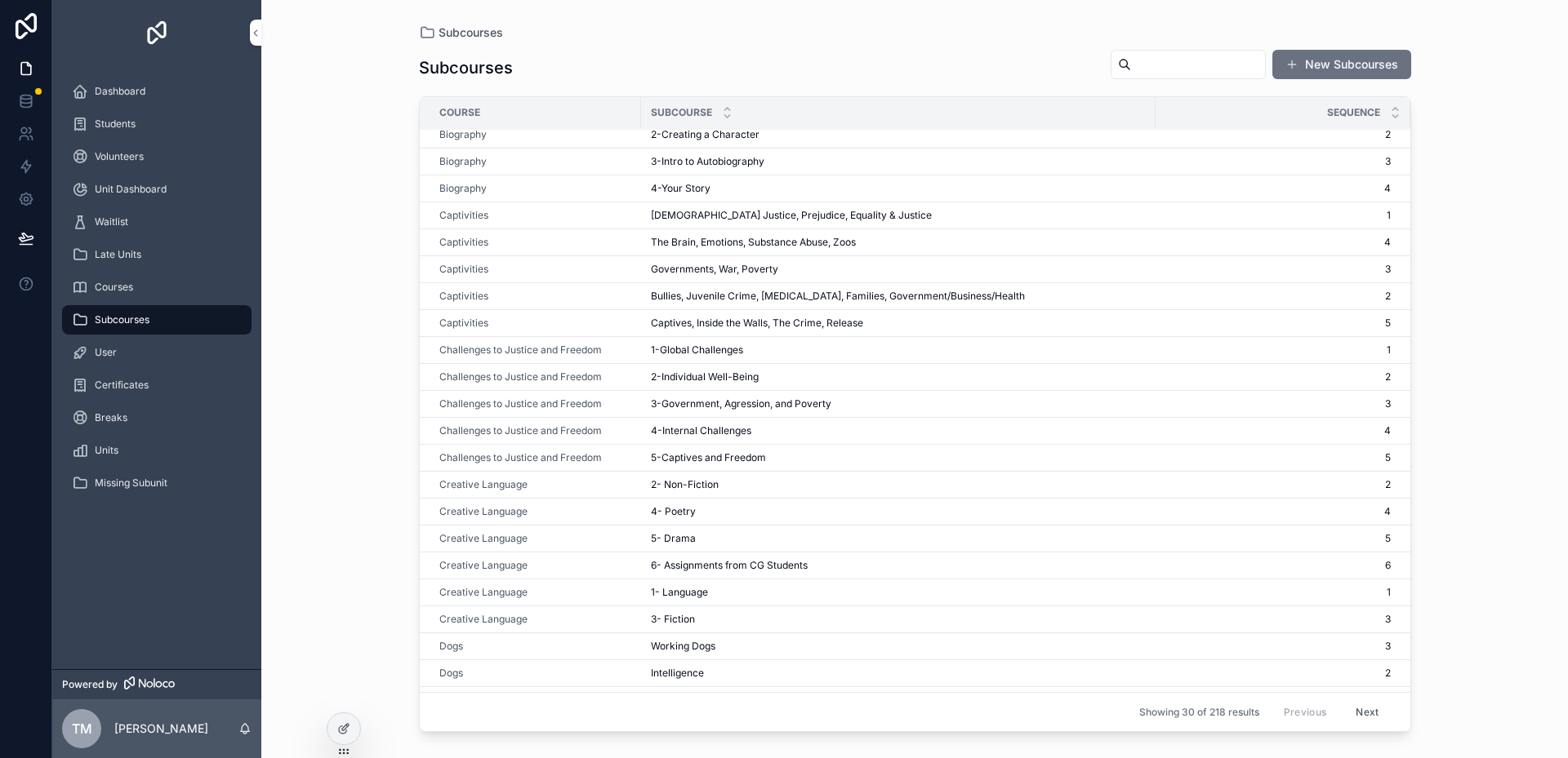
scroll to position [244, 0]
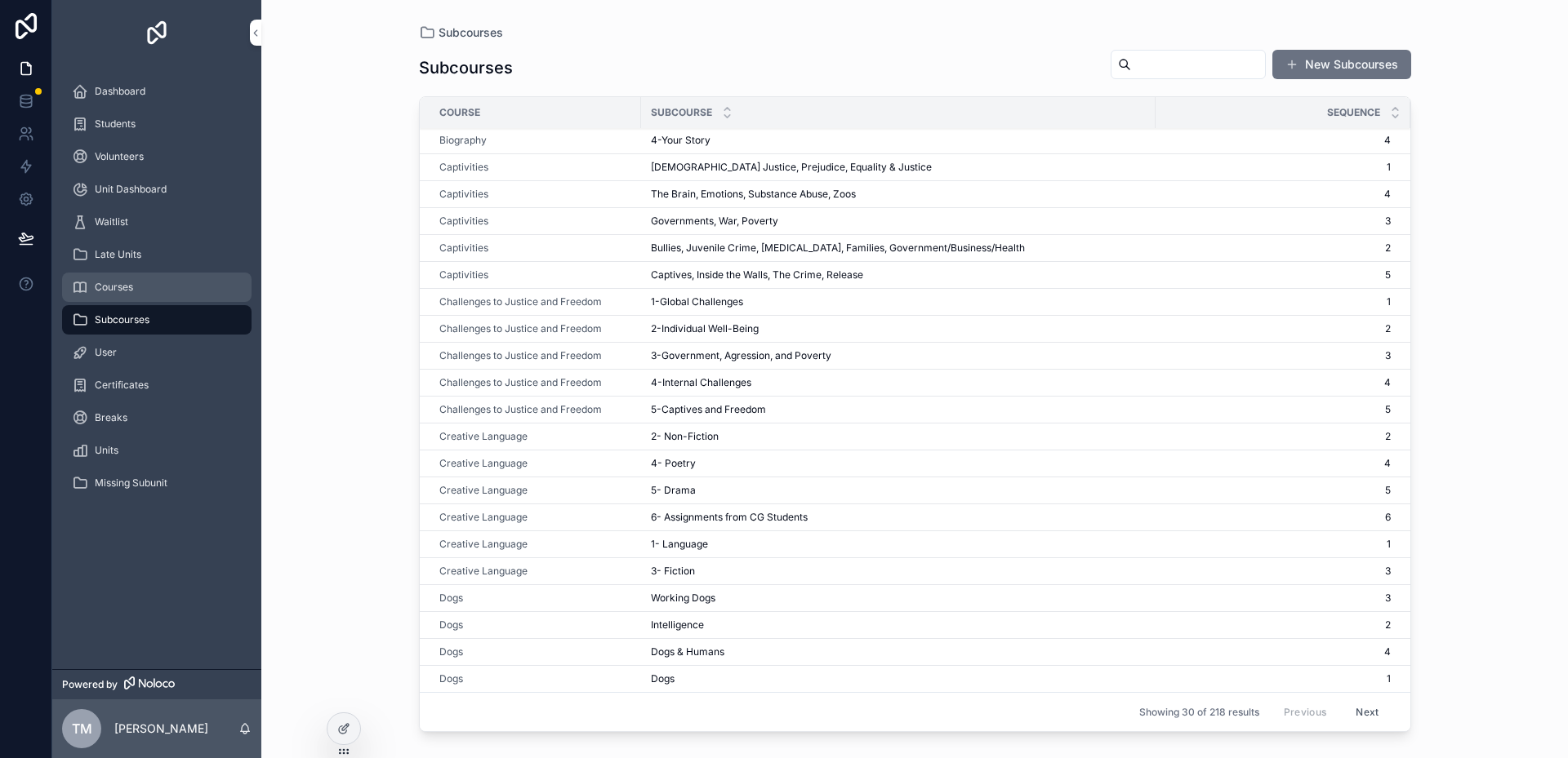
click at [110, 288] on span "Courses" at bounding box center [114, 287] width 38 height 13
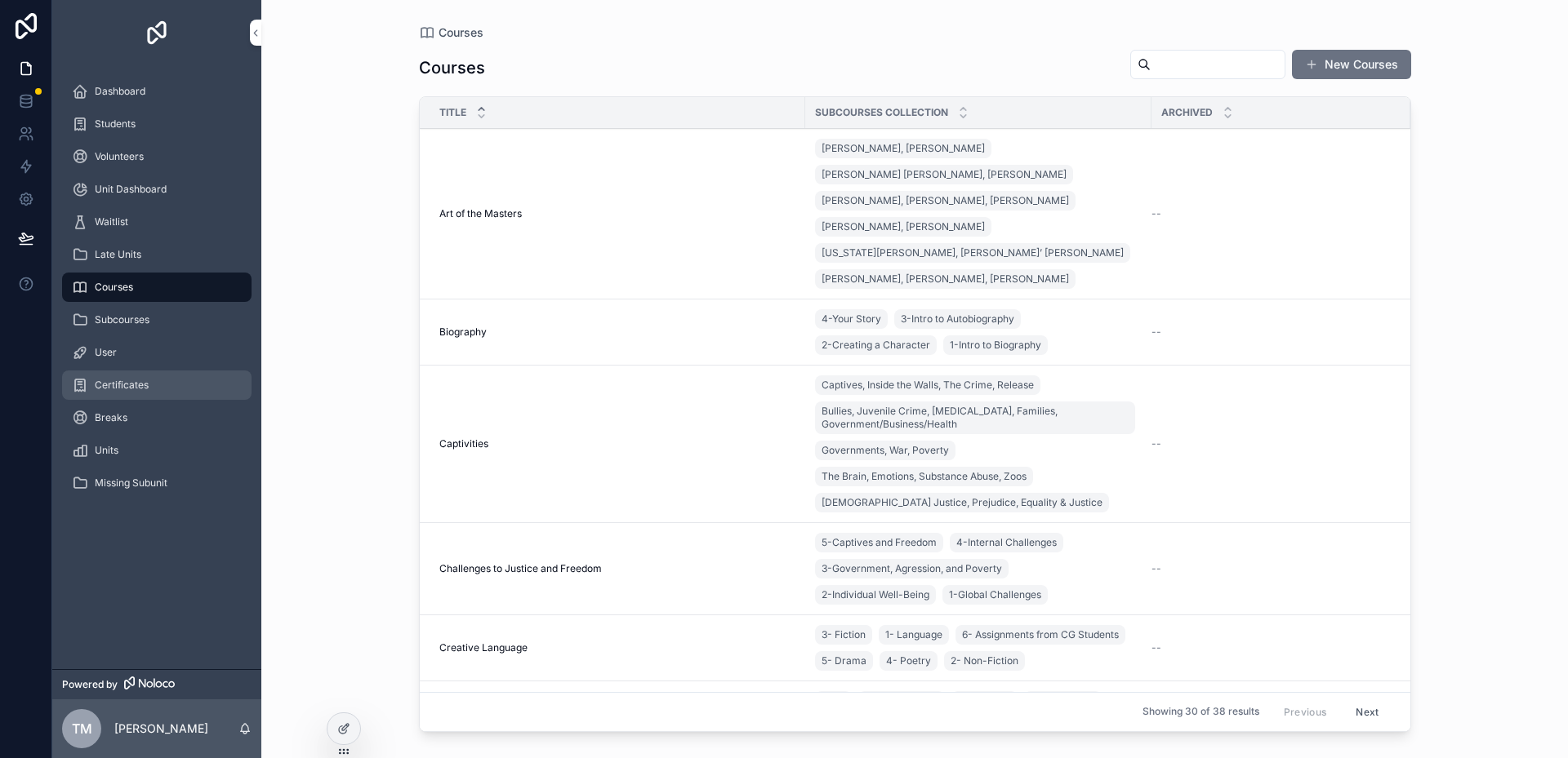
click at [134, 387] on span "Certificates" at bounding box center [121, 385] width 54 height 13
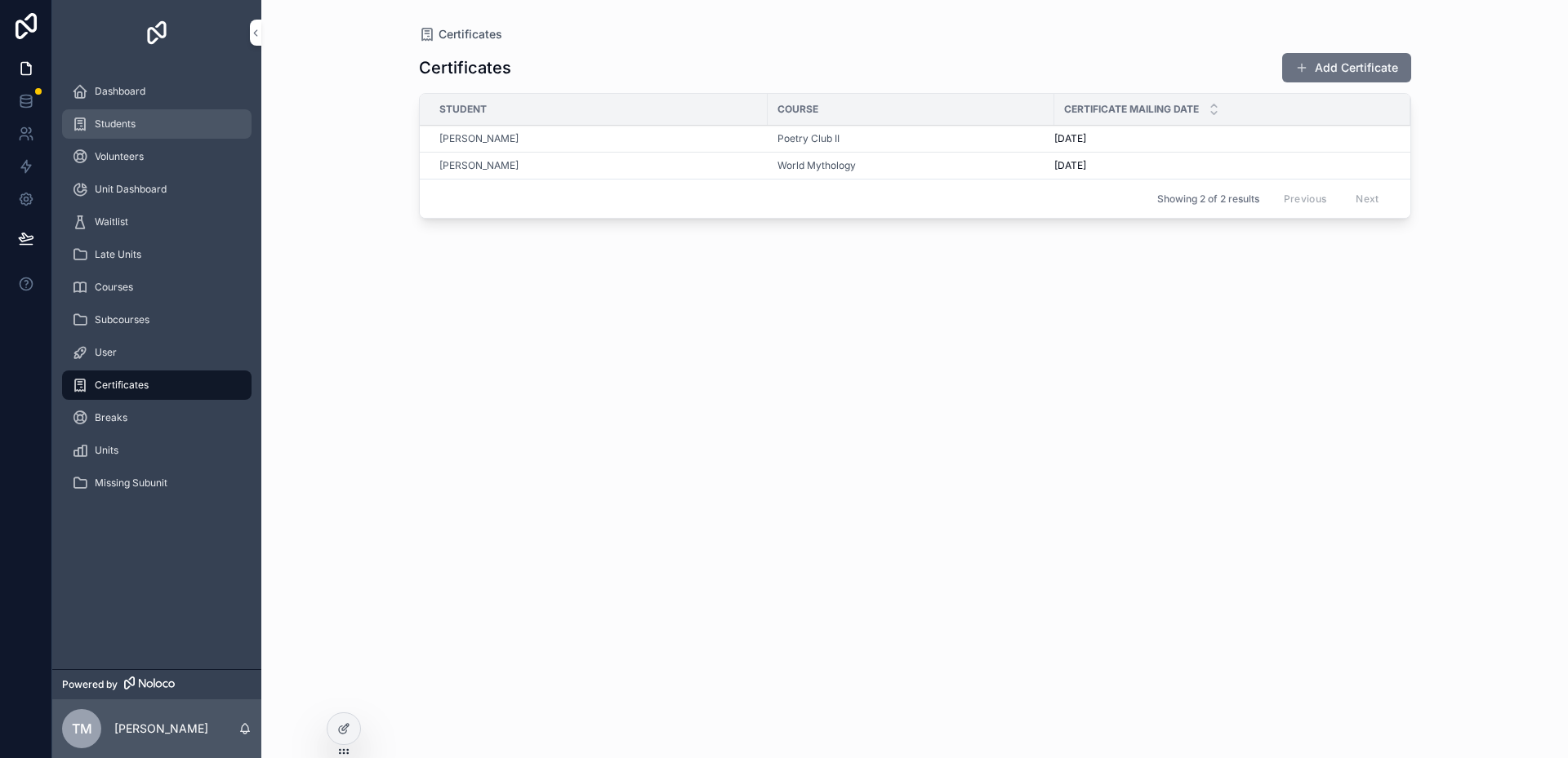
click at [122, 120] on span "Students" at bounding box center [115, 124] width 41 height 13
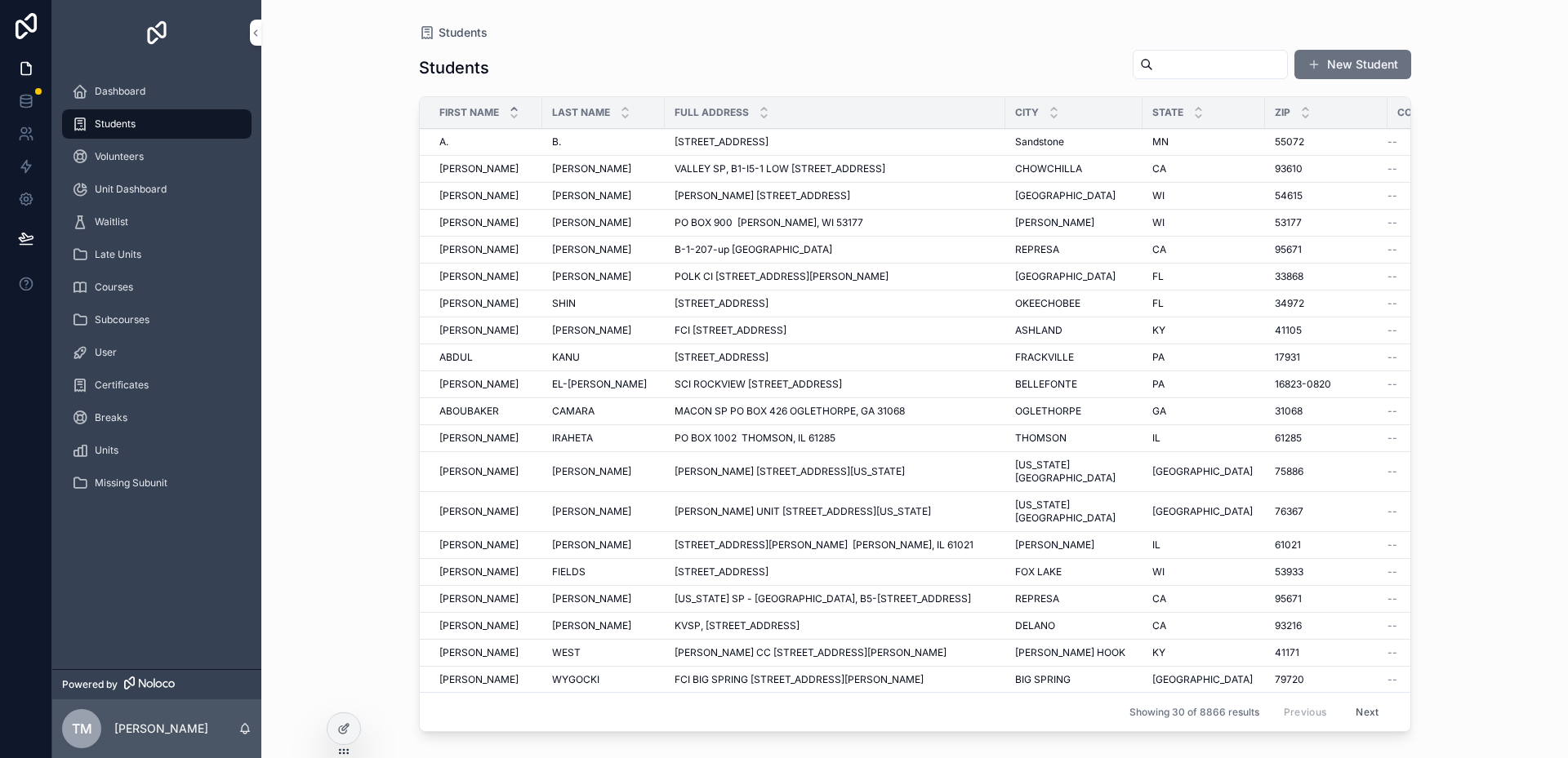
click at [460, 227] on span "[PERSON_NAME]" at bounding box center [479, 222] width 80 height 13
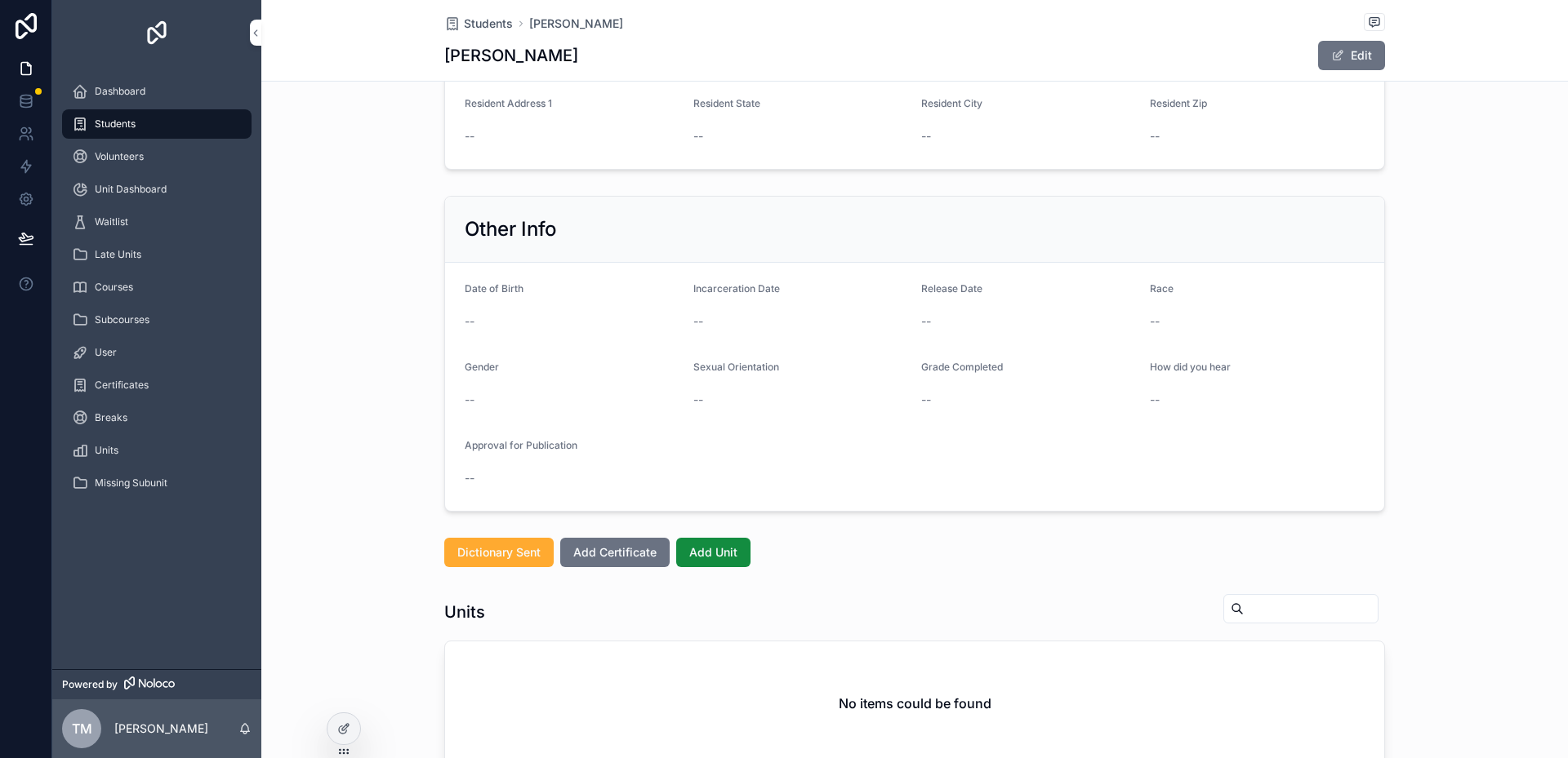
scroll to position [588, 0]
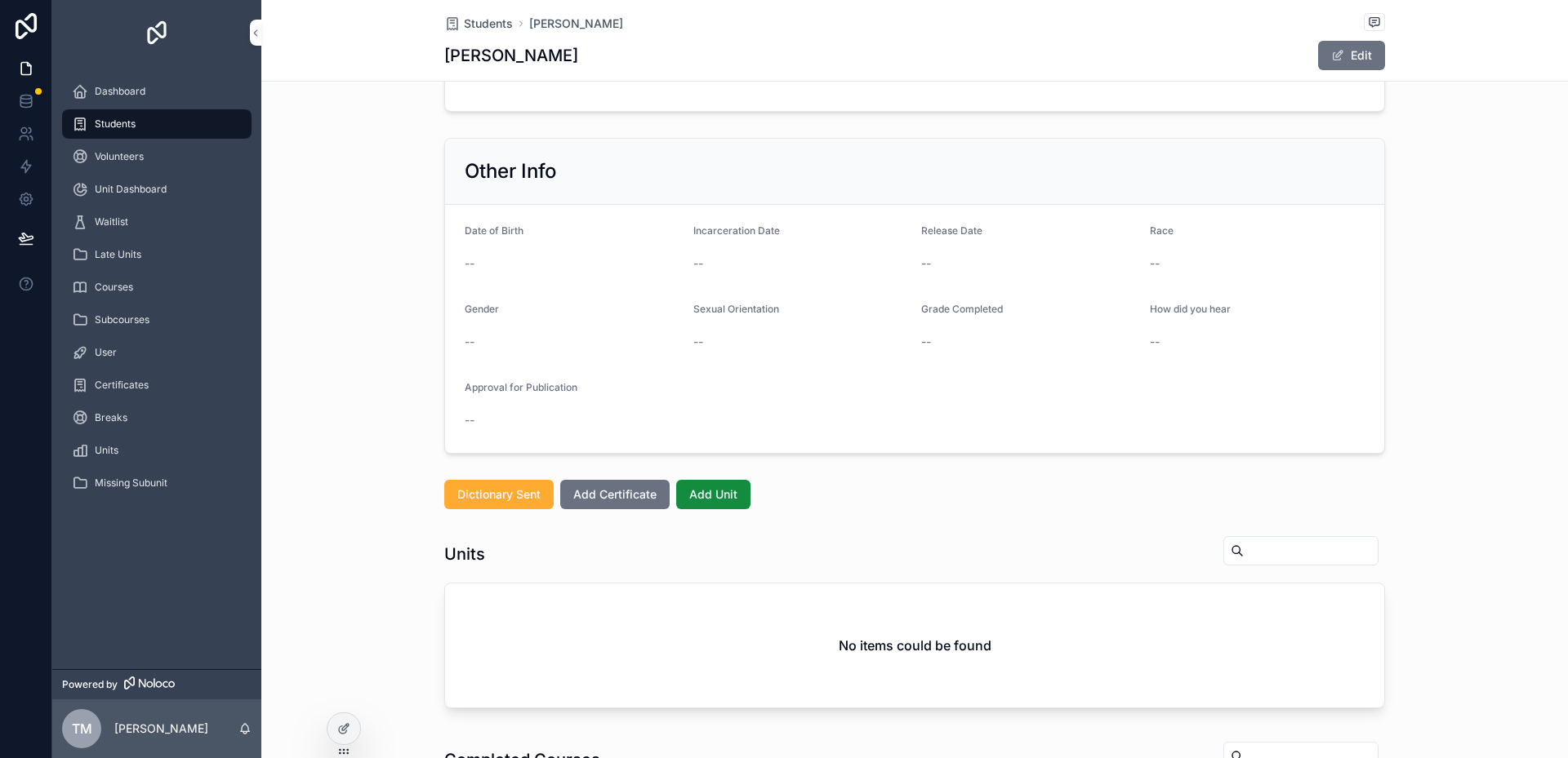
click at [361, 348] on div "Other Info Date of Birth -- Incarceration Date -- Release Date -- Race -- Gende…" at bounding box center [915, 296] width 1306 height 329
click at [111, 420] on span "Breaks" at bounding box center [111, 417] width 32 height 13
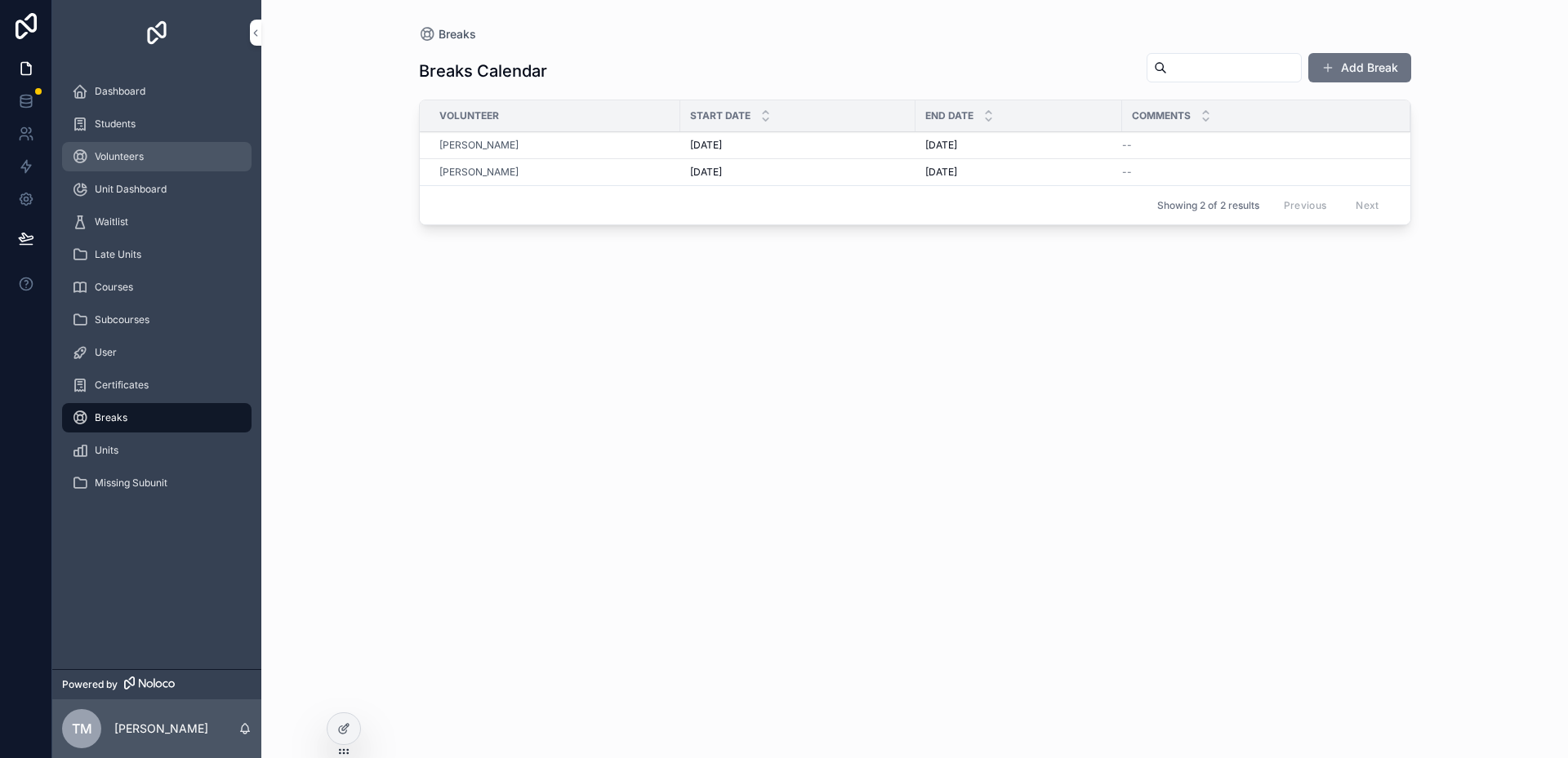
click at [121, 157] on span "Volunteers" at bounding box center [119, 156] width 49 height 13
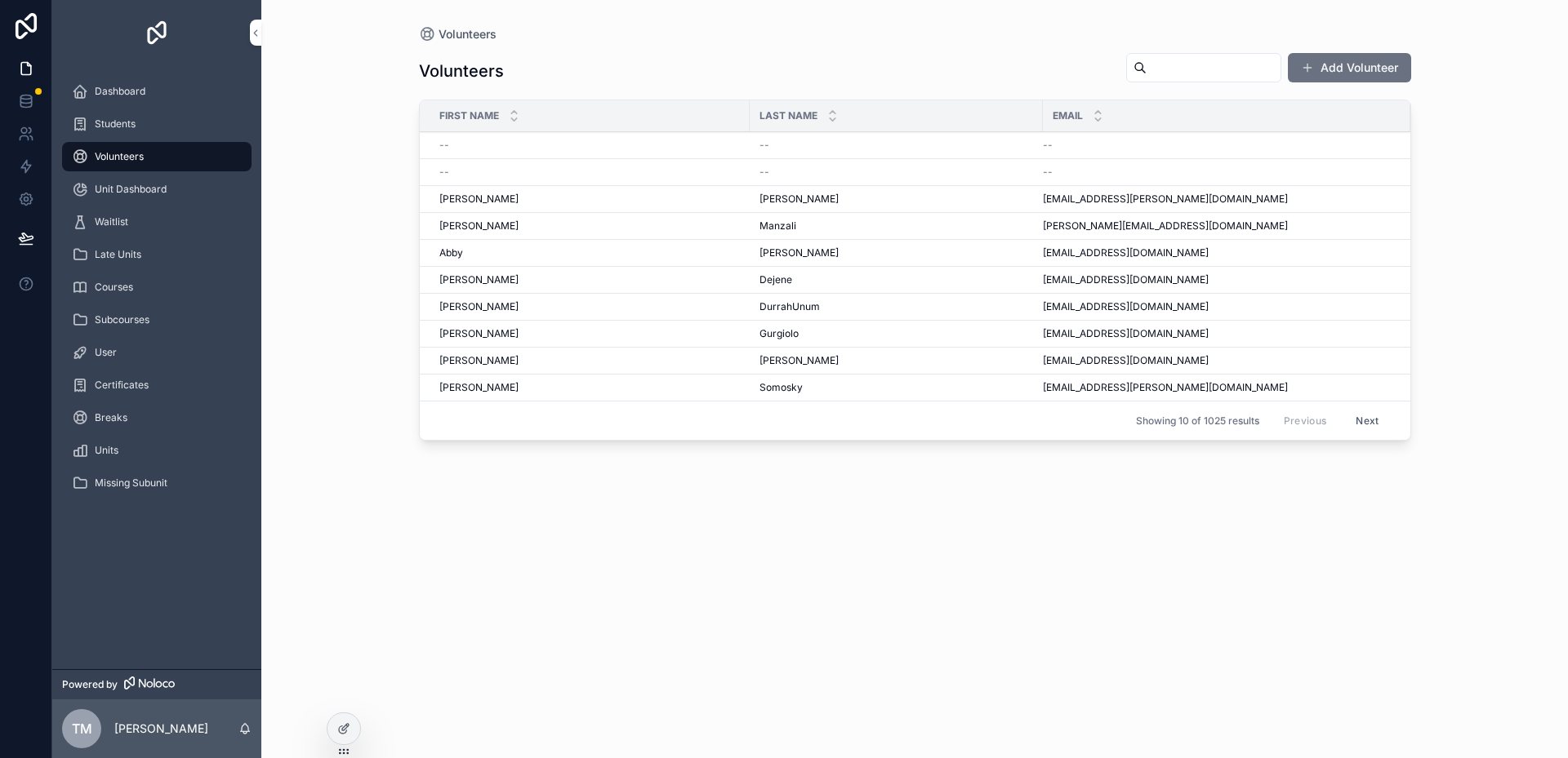
click at [446, 253] on span "Abby" at bounding box center [451, 252] width 24 height 13
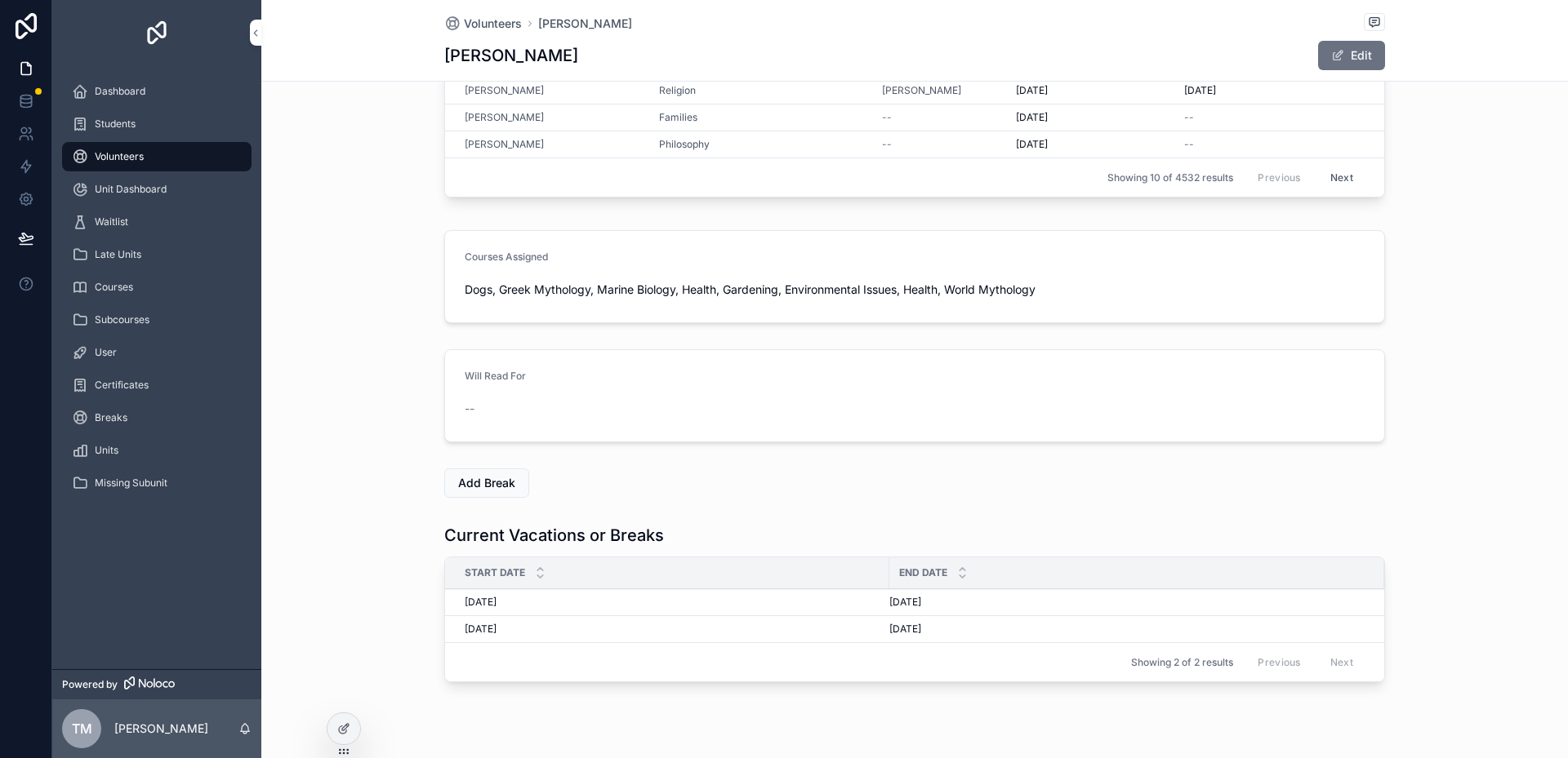
scroll to position [532, 0]
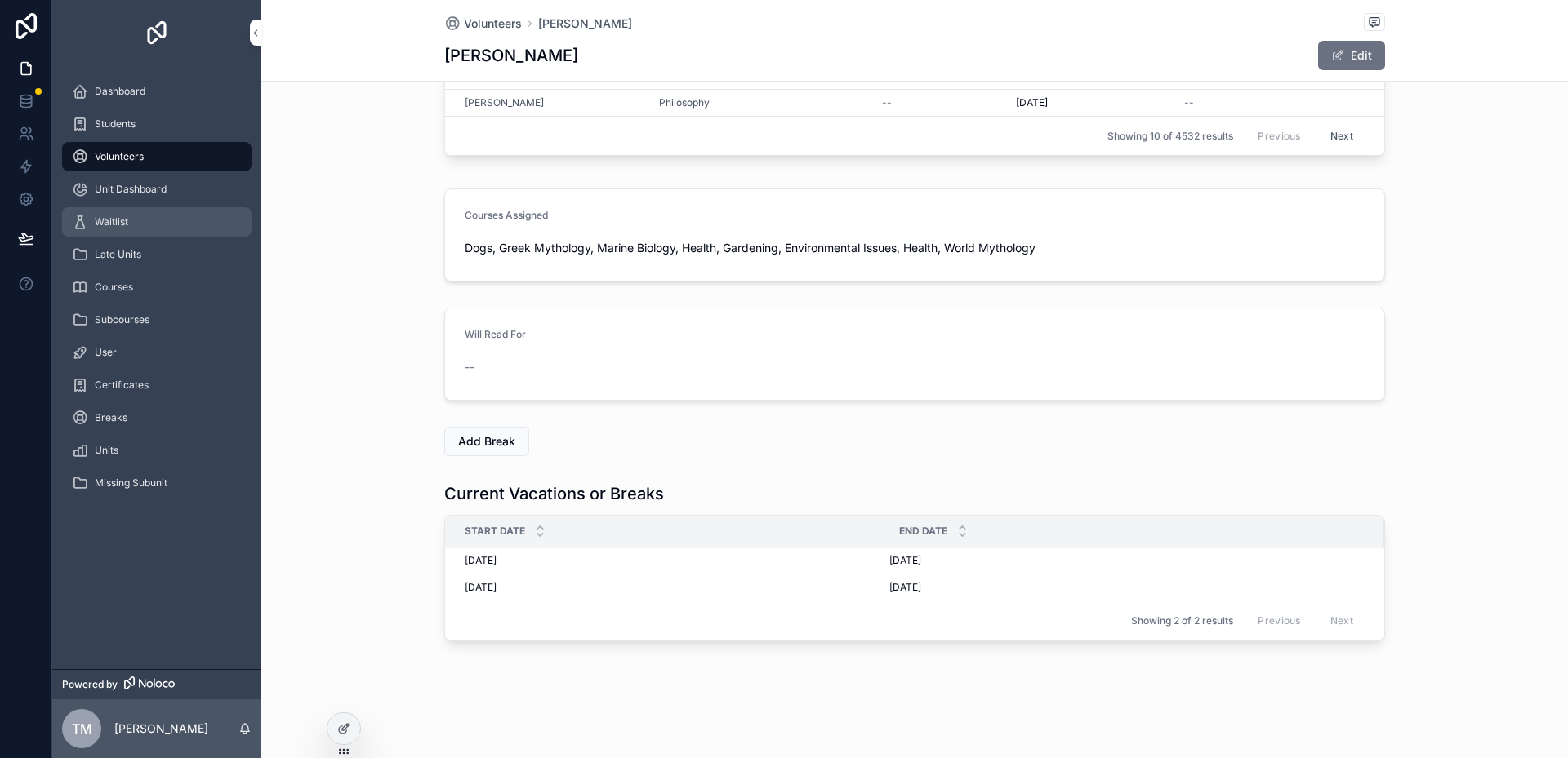
click at [120, 224] on span "Waitlist" at bounding box center [111, 221] width 33 height 13
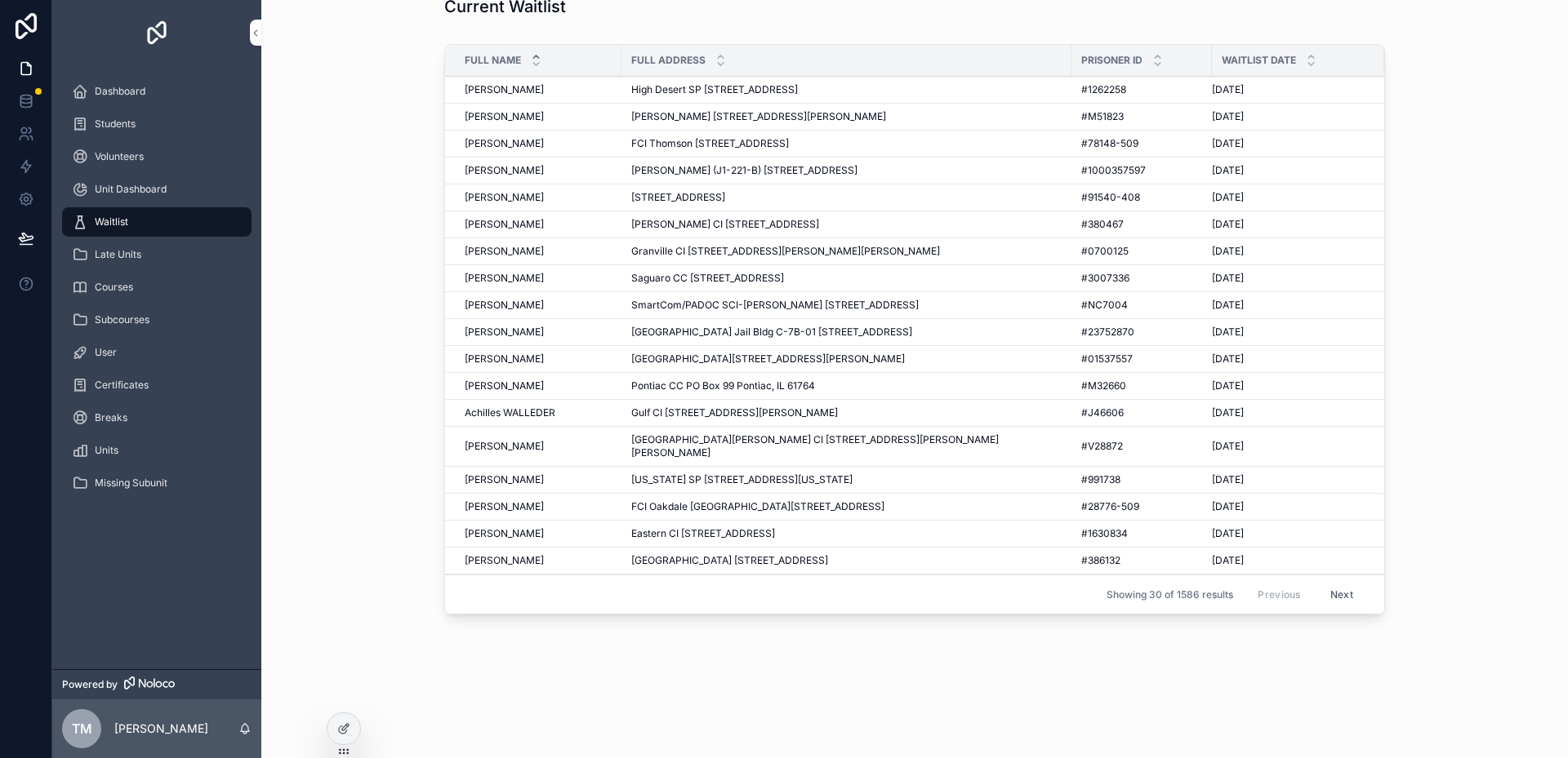
scroll to position [25, 0]
click at [491, 308] on span "[PERSON_NAME]" at bounding box center [504, 305] width 80 height 13
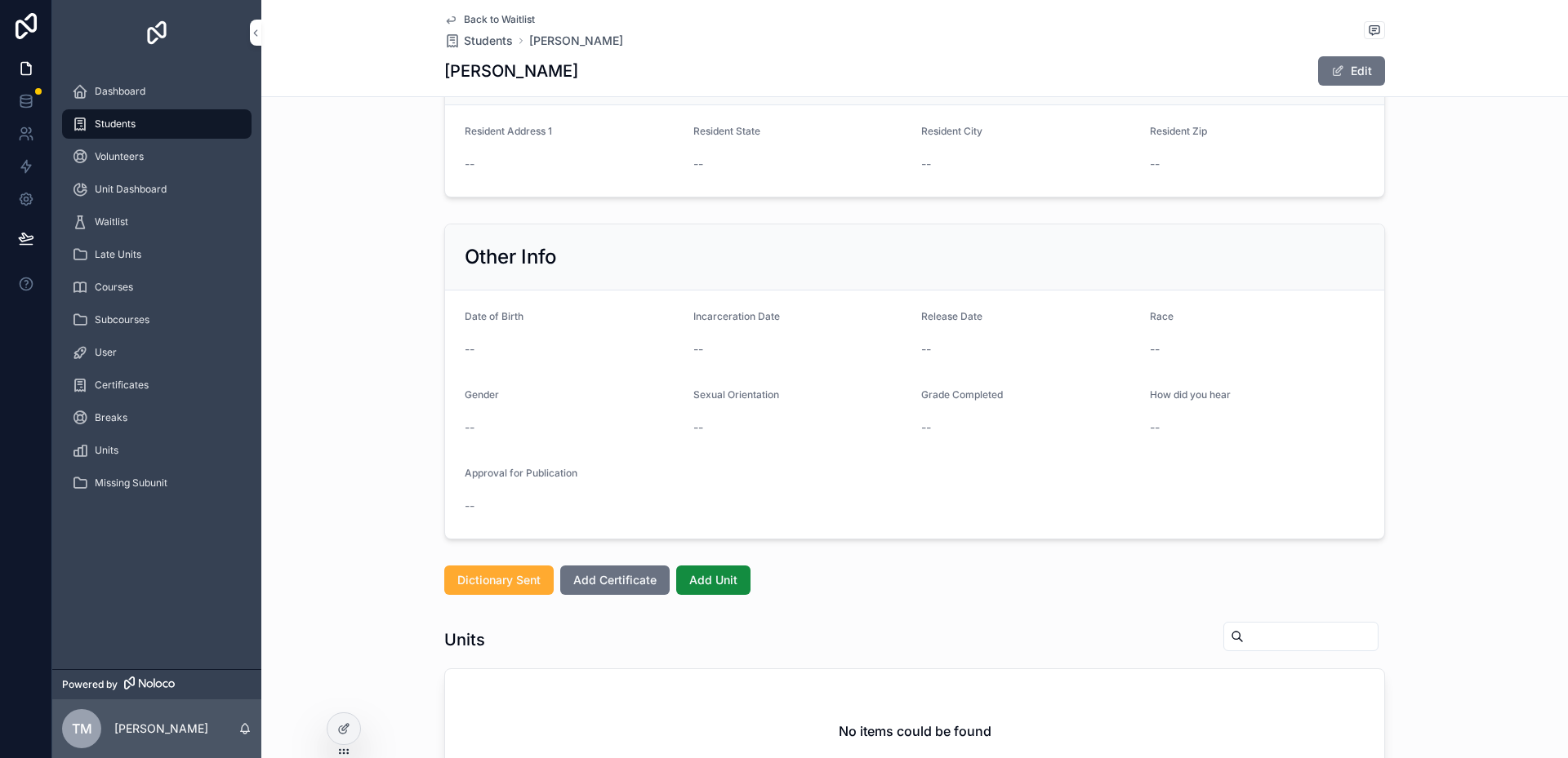
scroll to position [490, 0]
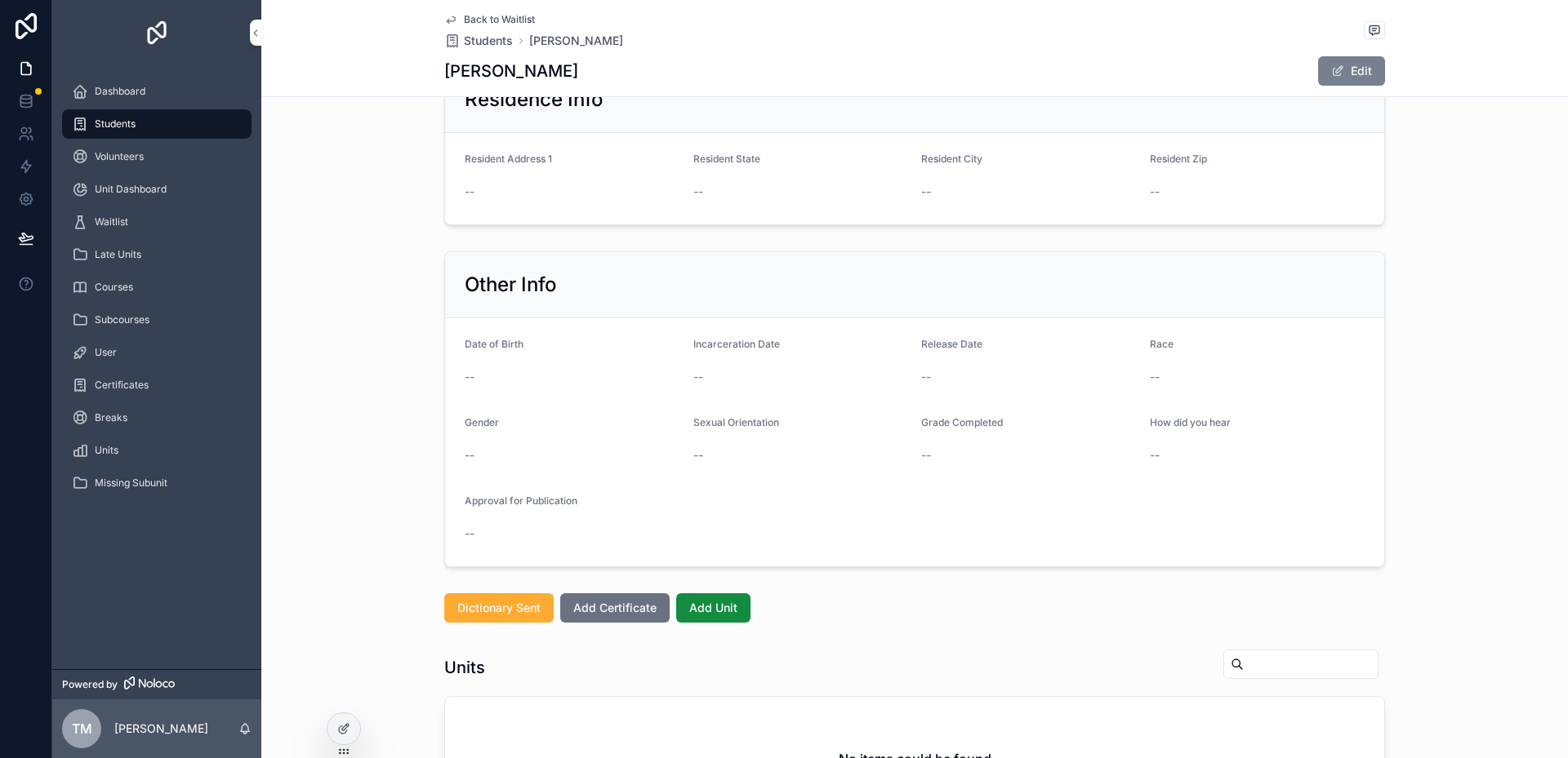
click at [832, 79] on button "Edit" at bounding box center [1351, 71] width 67 height 29
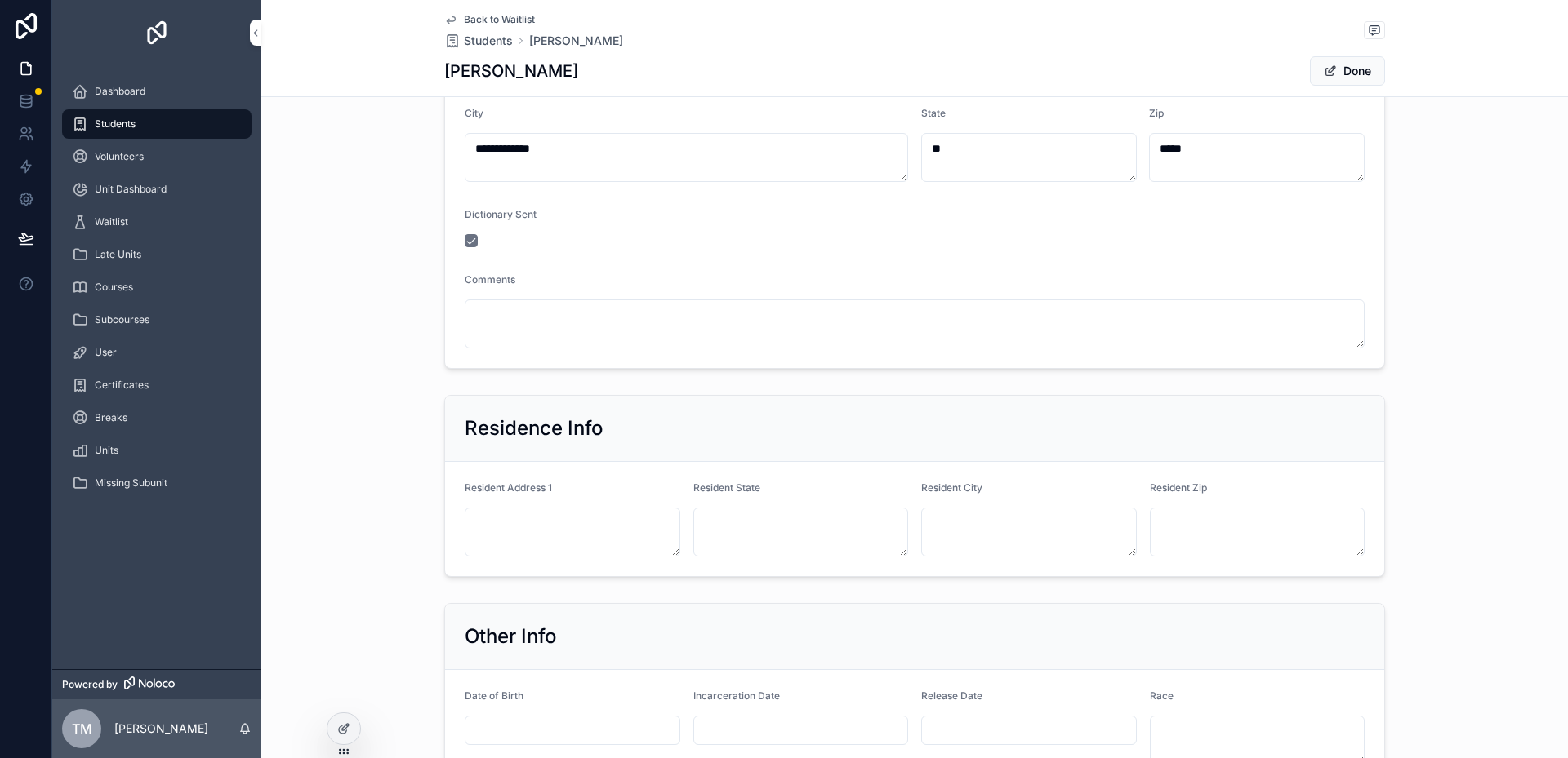
scroll to position [138, 0]
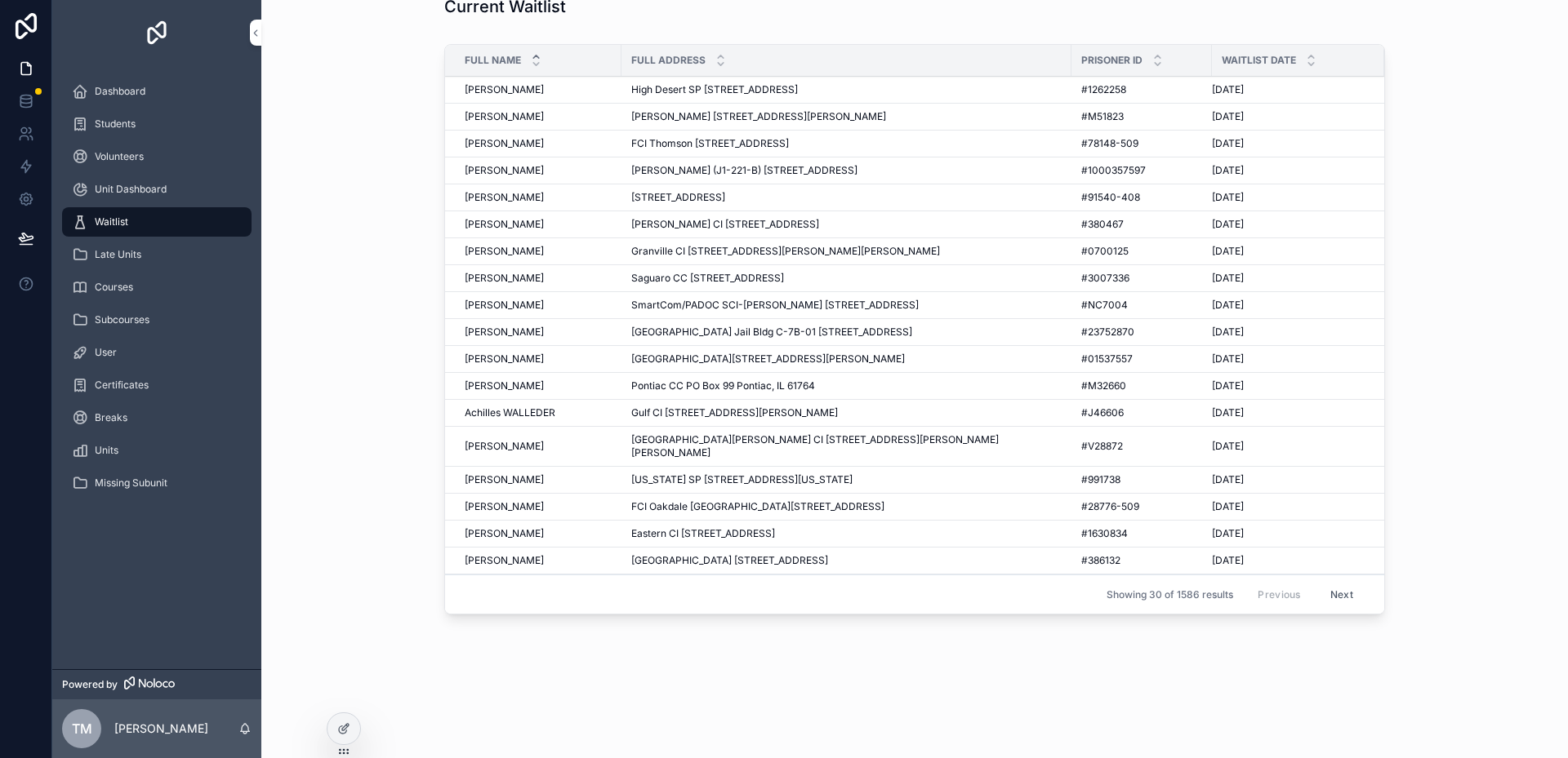
scroll to position [25, 0]
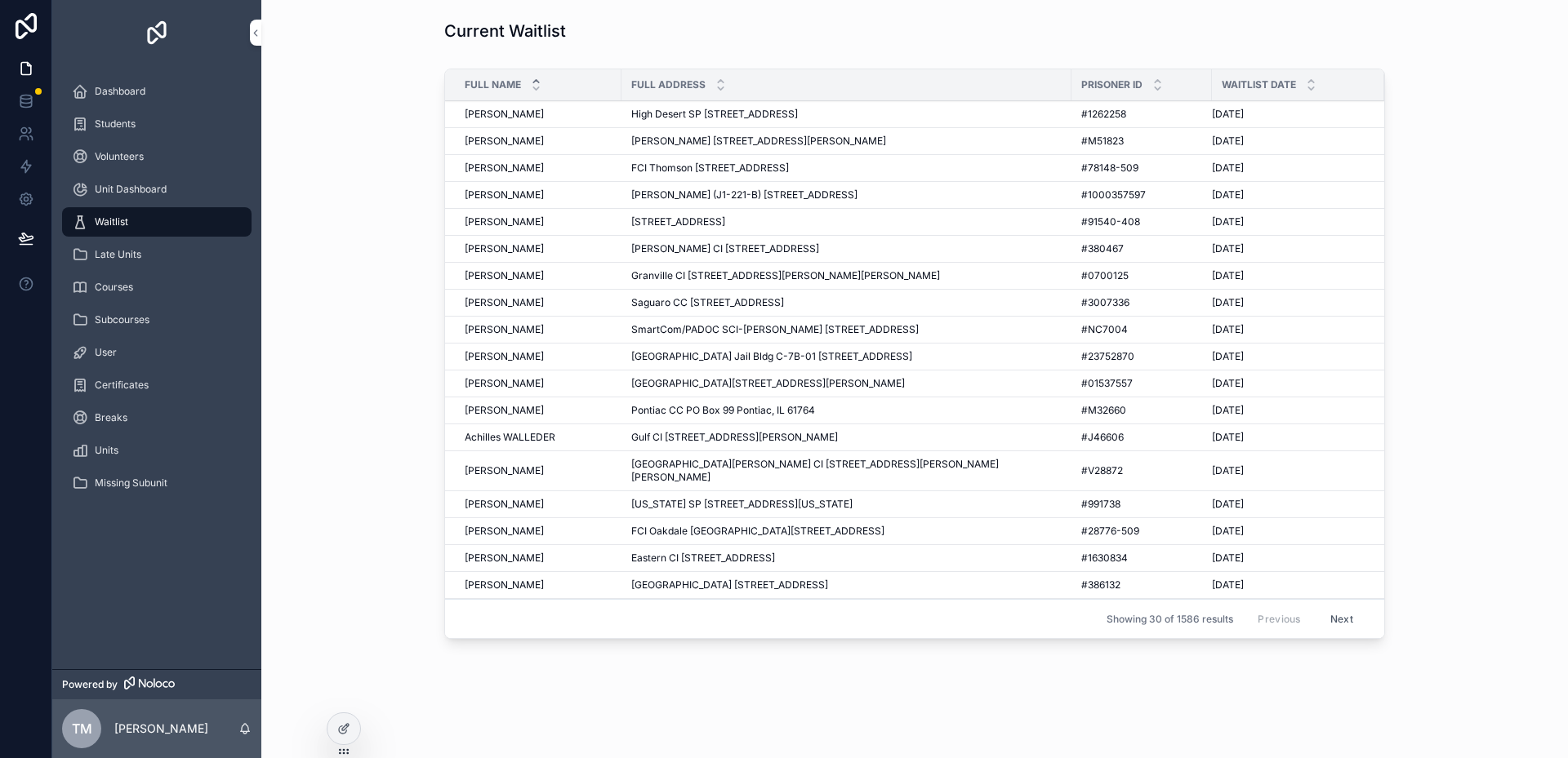
click at [479, 387] on span "[PERSON_NAME]" at bounding box center [504, 383] width 80 height 13
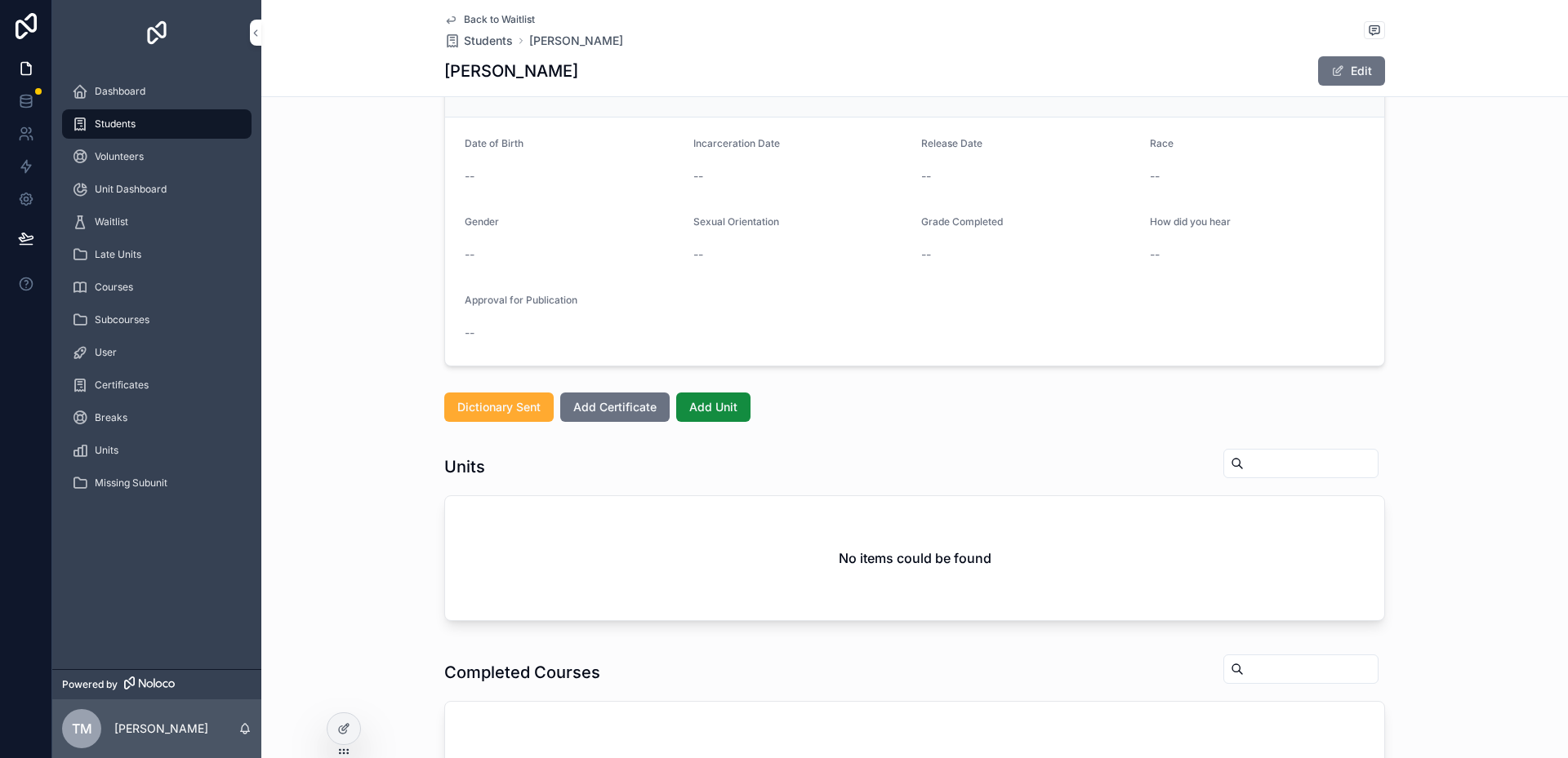
scroll to position [377, 0]
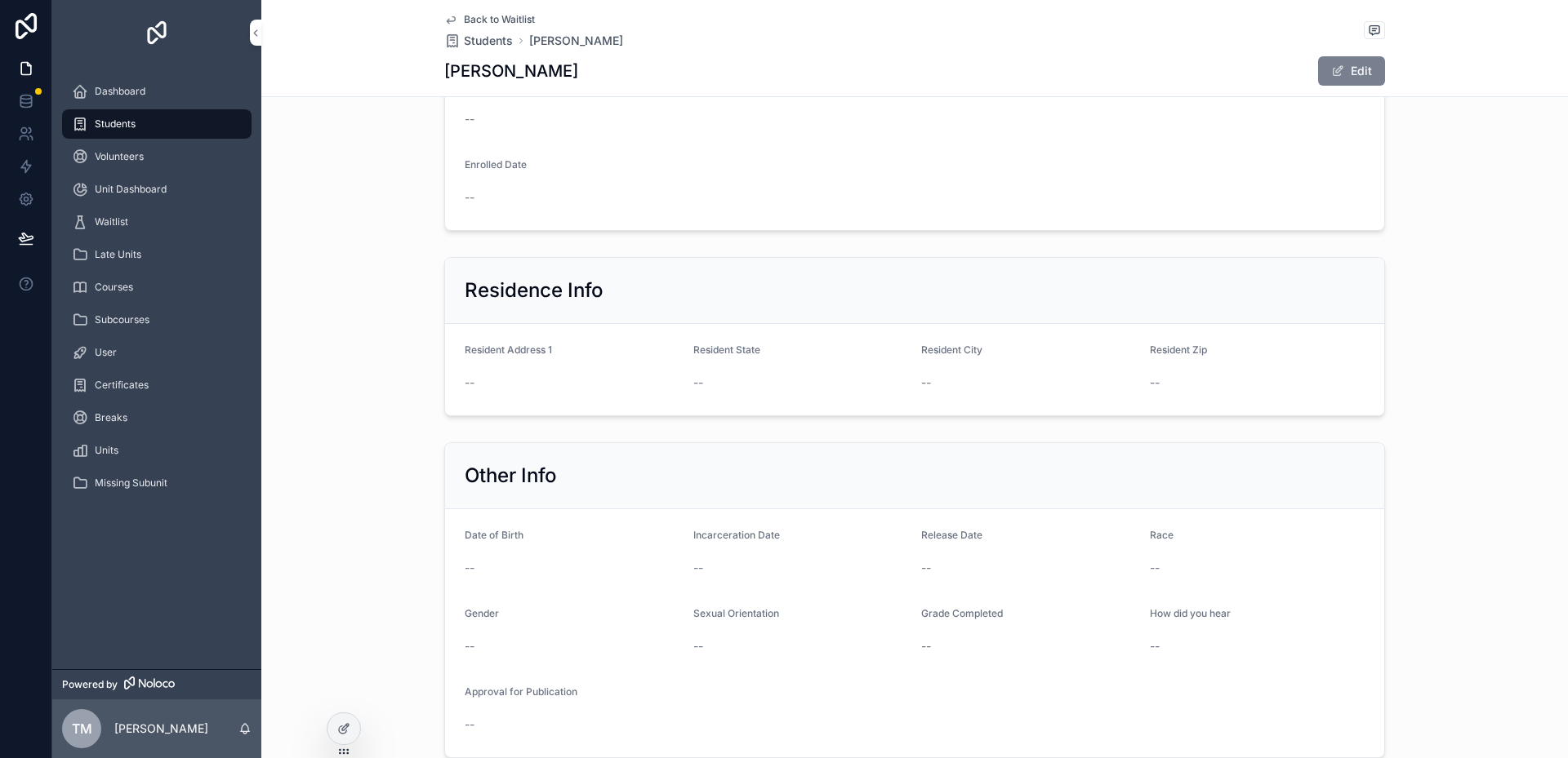
click at [1359, 75] on button "Edit" at bounding box center [1351, 71] width 67 height 29
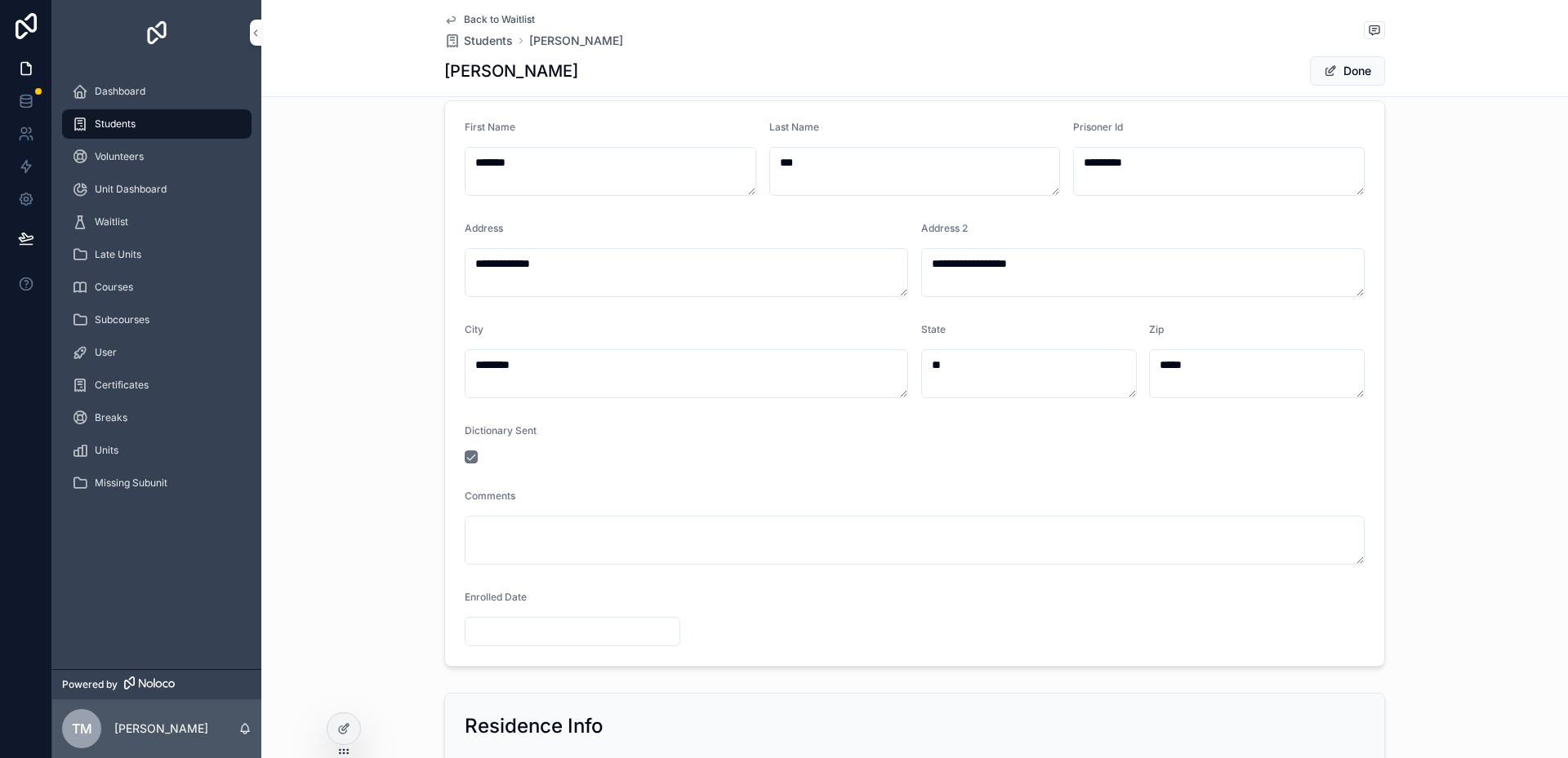
scroll to position [0, 0]
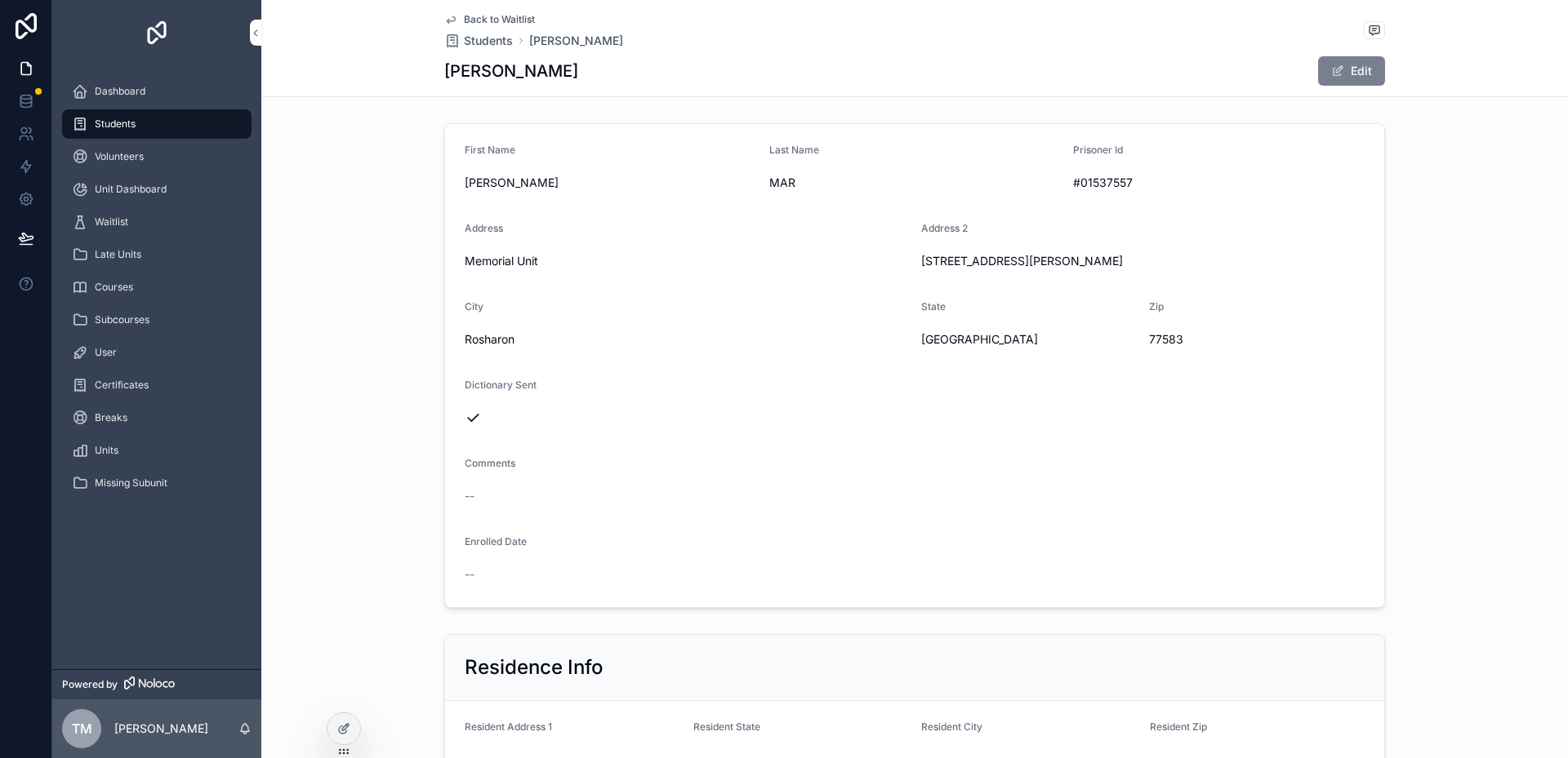
click at [1358, 73] on button "Edit" at bounding box center [1351, 71] width 67 height 29
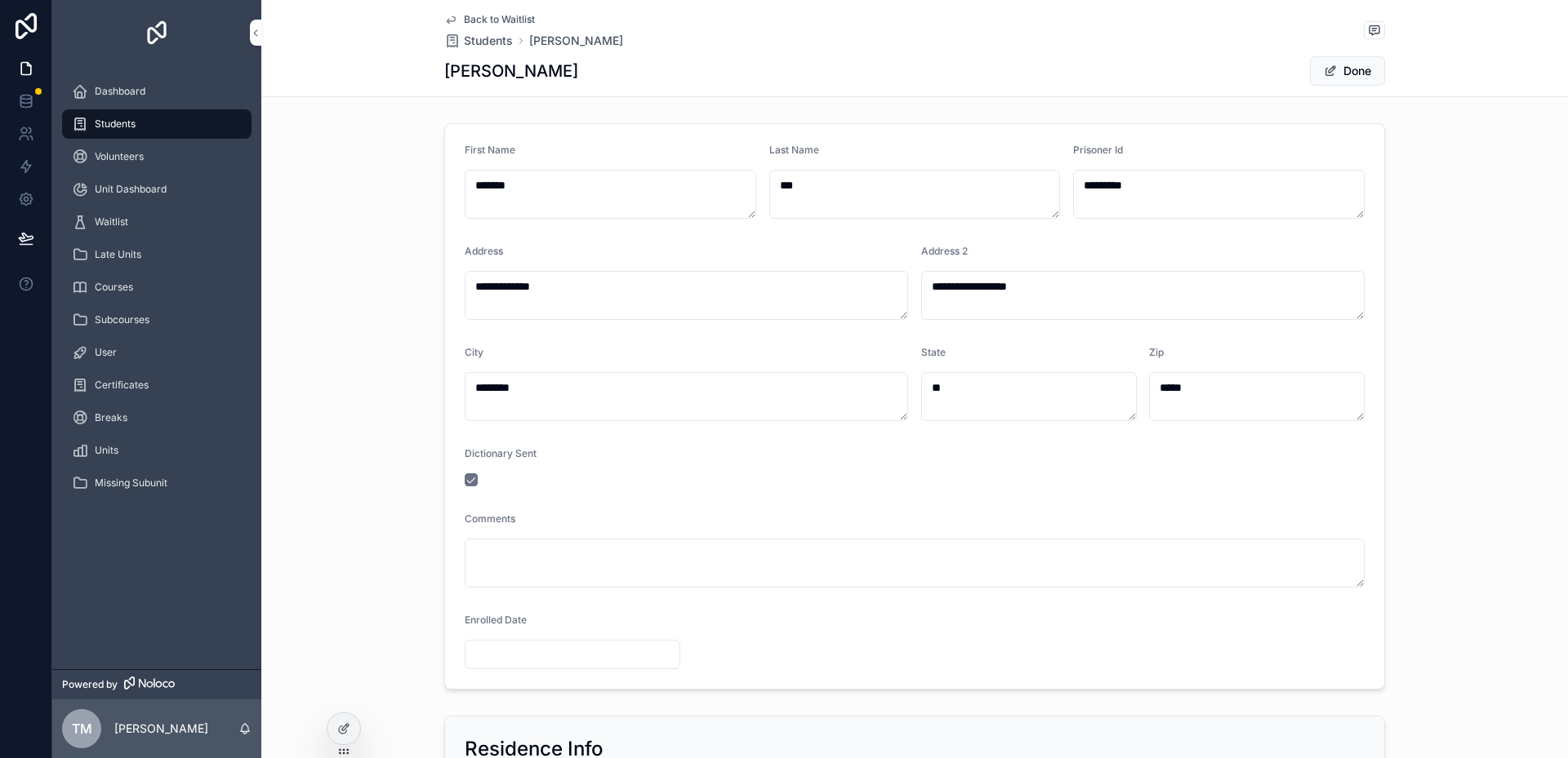
scroll to position [98, 0]
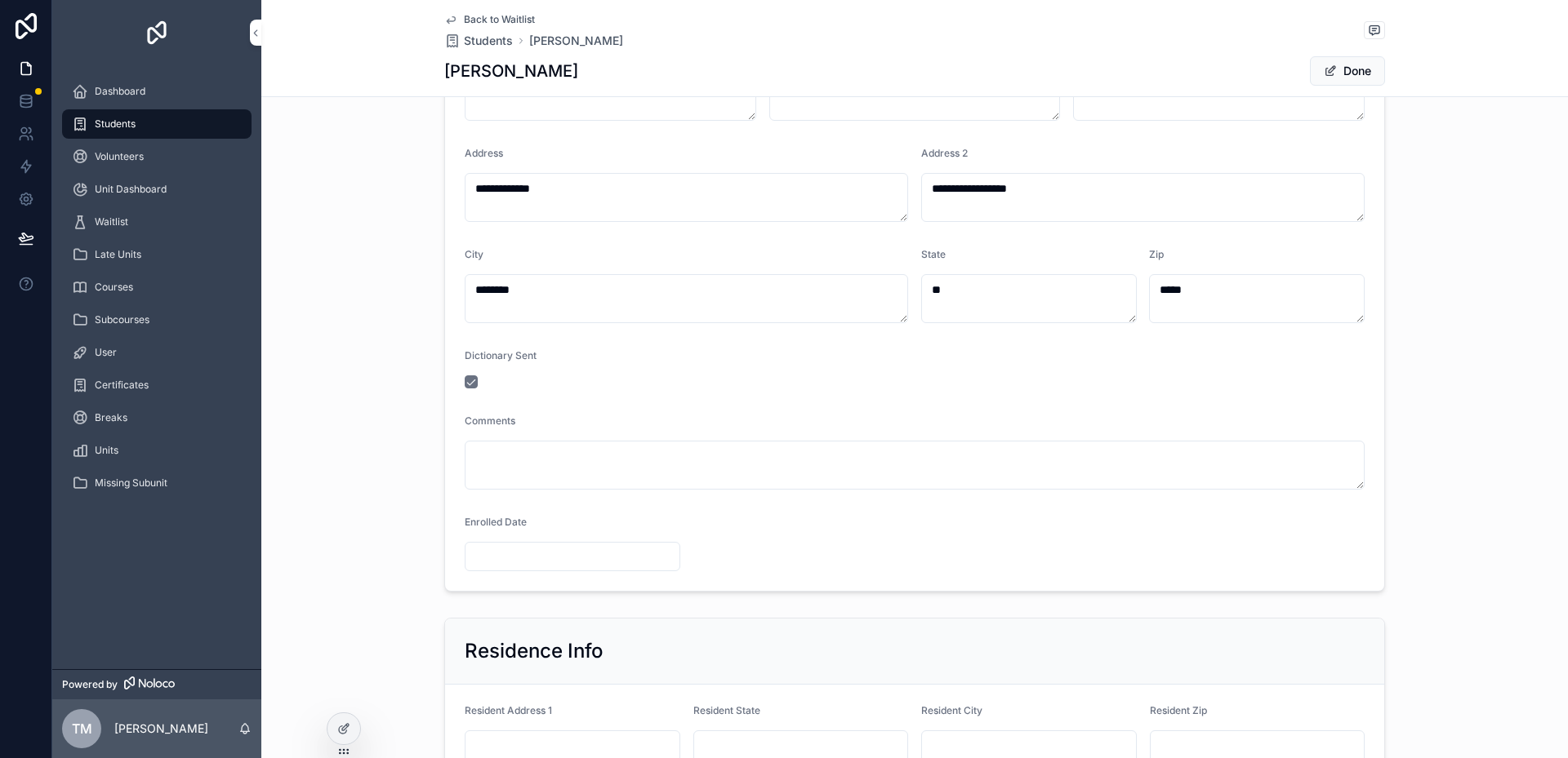
click at [501, 567] on input "scrollable content" at bounding box center [572, 556] width 214 height 23
click at [365, 470] on div "**********" at bounding box center [915, 308] width 1306 height 579
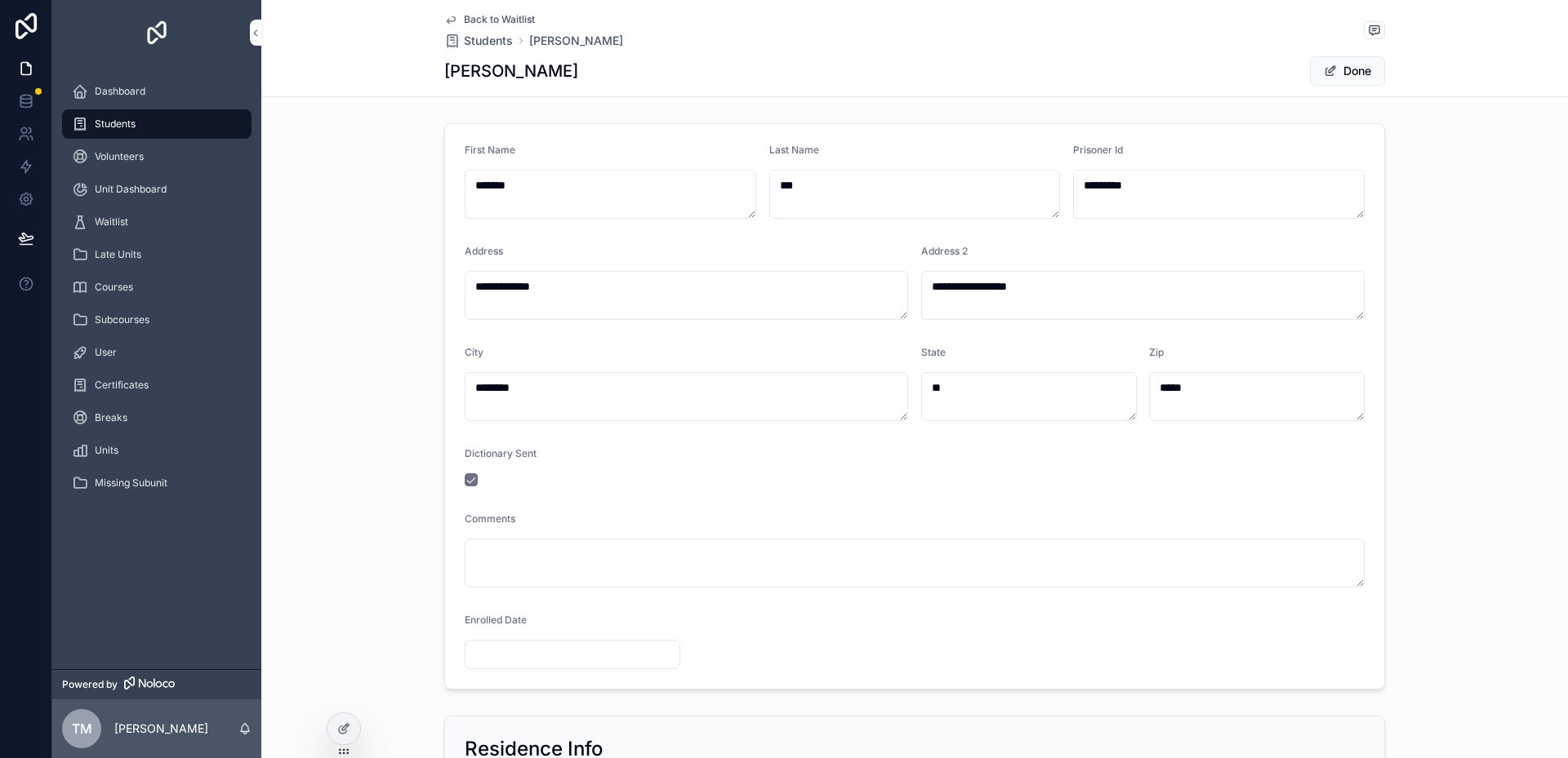
drag, startPoint x: 480, startPoint y: 646, endPoint x: 488, endPoint y: 648, distance: 8.2
click at [480, 648] on input "scrollable content" at bounding box center [572, 655] width 214 height 23
click at [510, 663] on input "scrollable content" at bounding box center [572, 655] width 214 height 23
click at [563, 466] on button "1" at bounding box center [565, 471] width 29 height 29
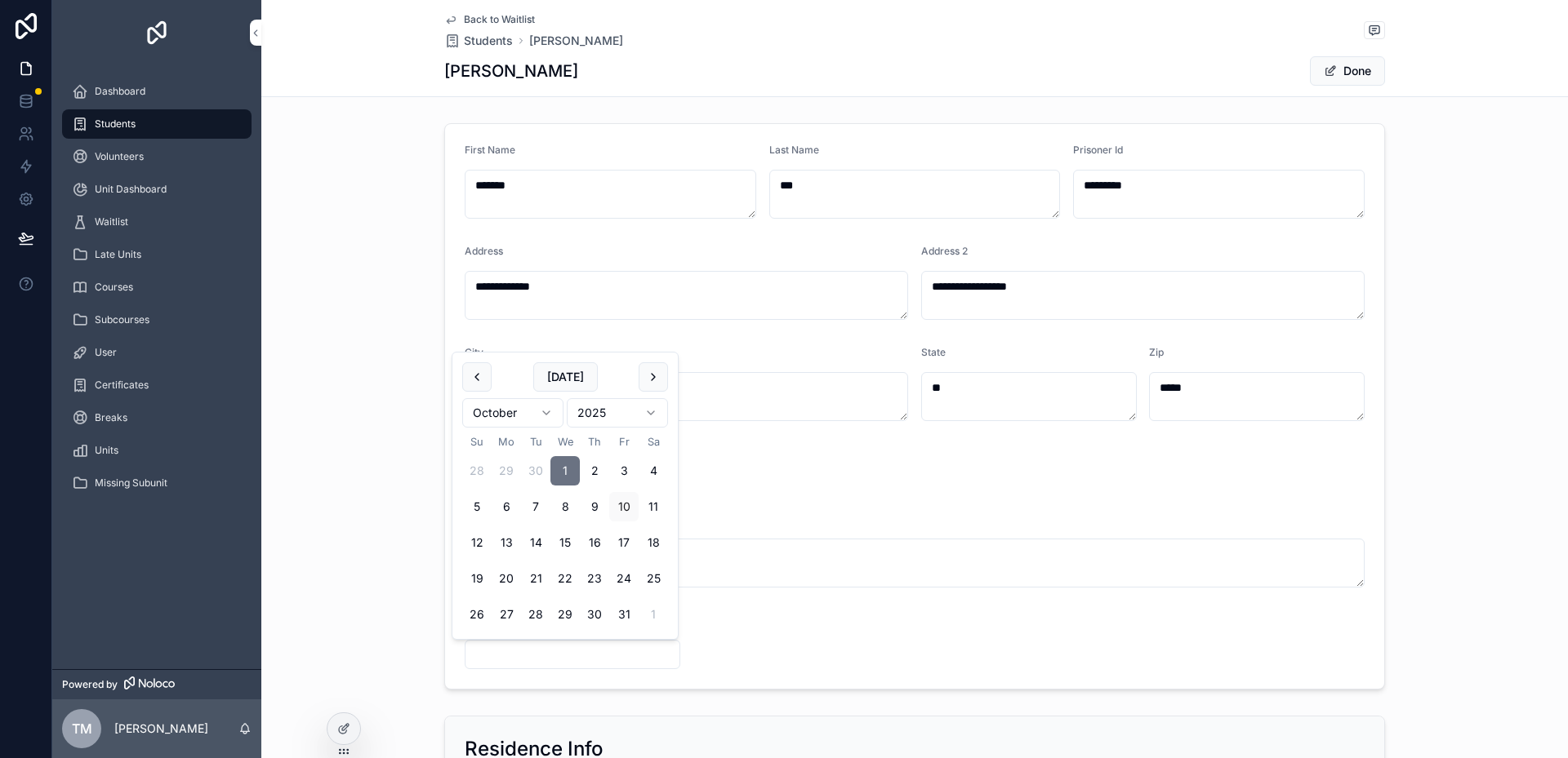
type input "*********"
click at [127, 125] on span "Students" at bounding box center [115, 124] width 41 height 13
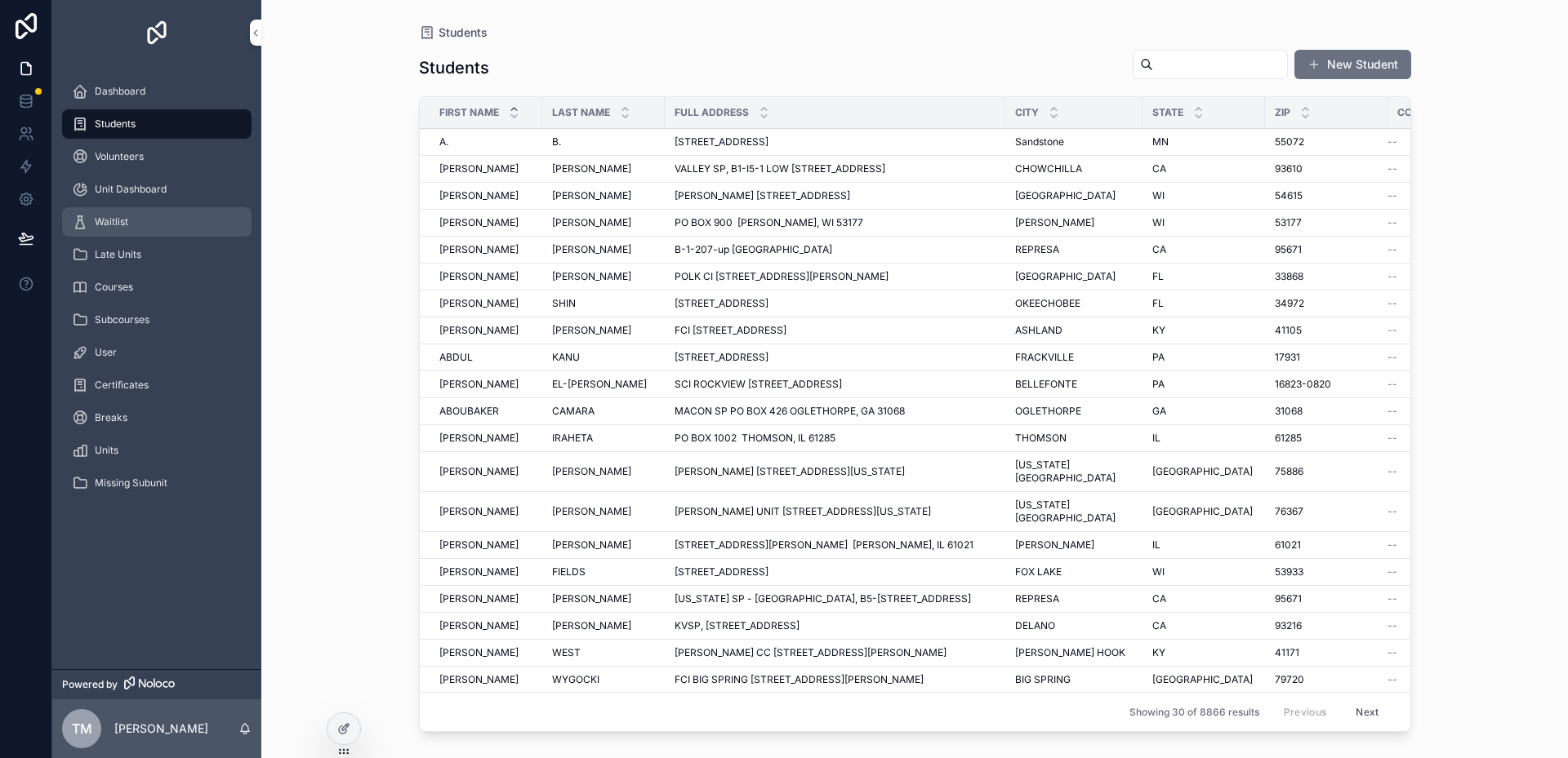
click at [106, 218] on span "Waitlist" at bounding box center [111, 221] width 33 height 13
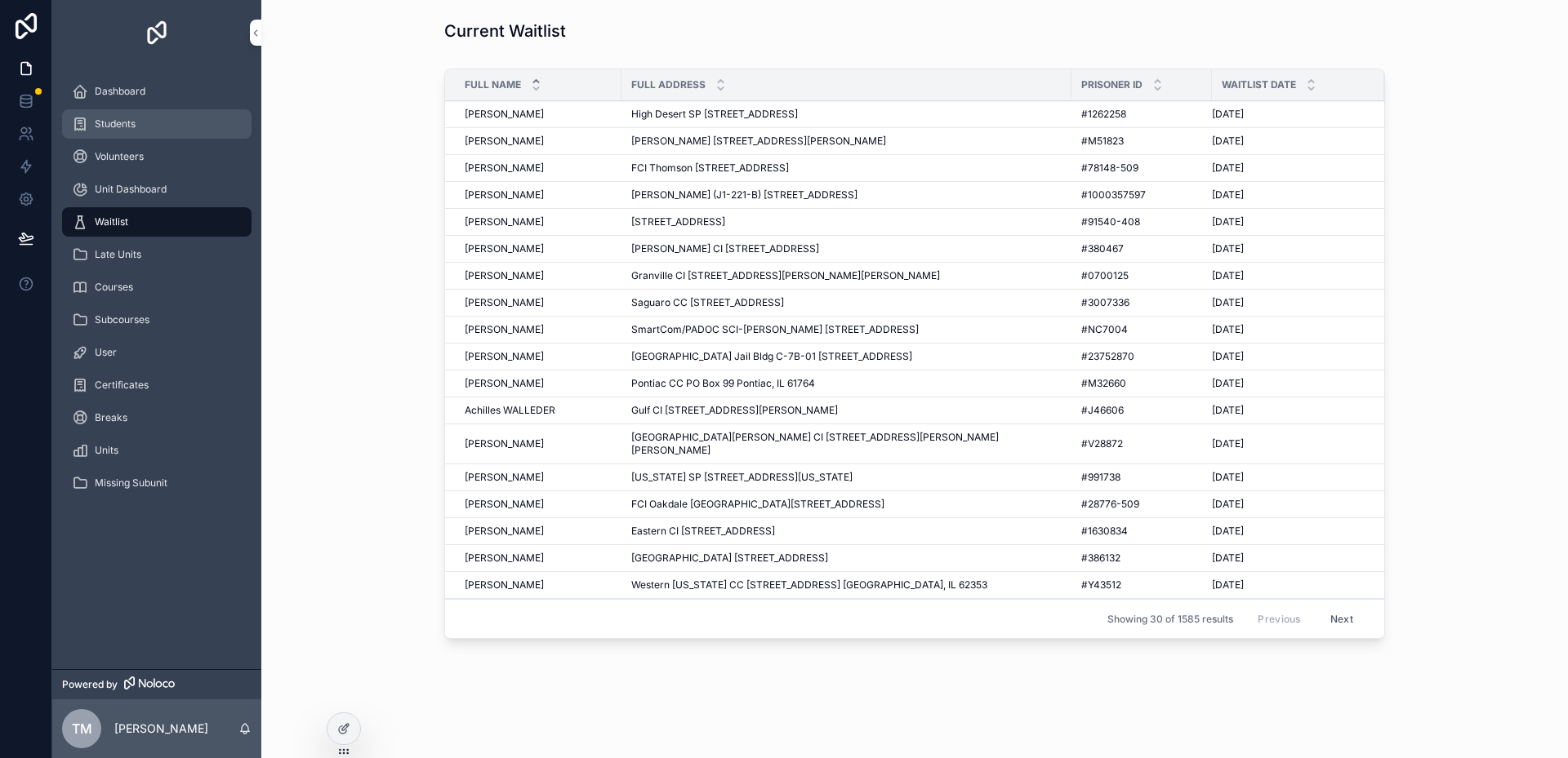
click at [120, 120] on span "Students" at bounding box center [115, 124] width 41 height 13
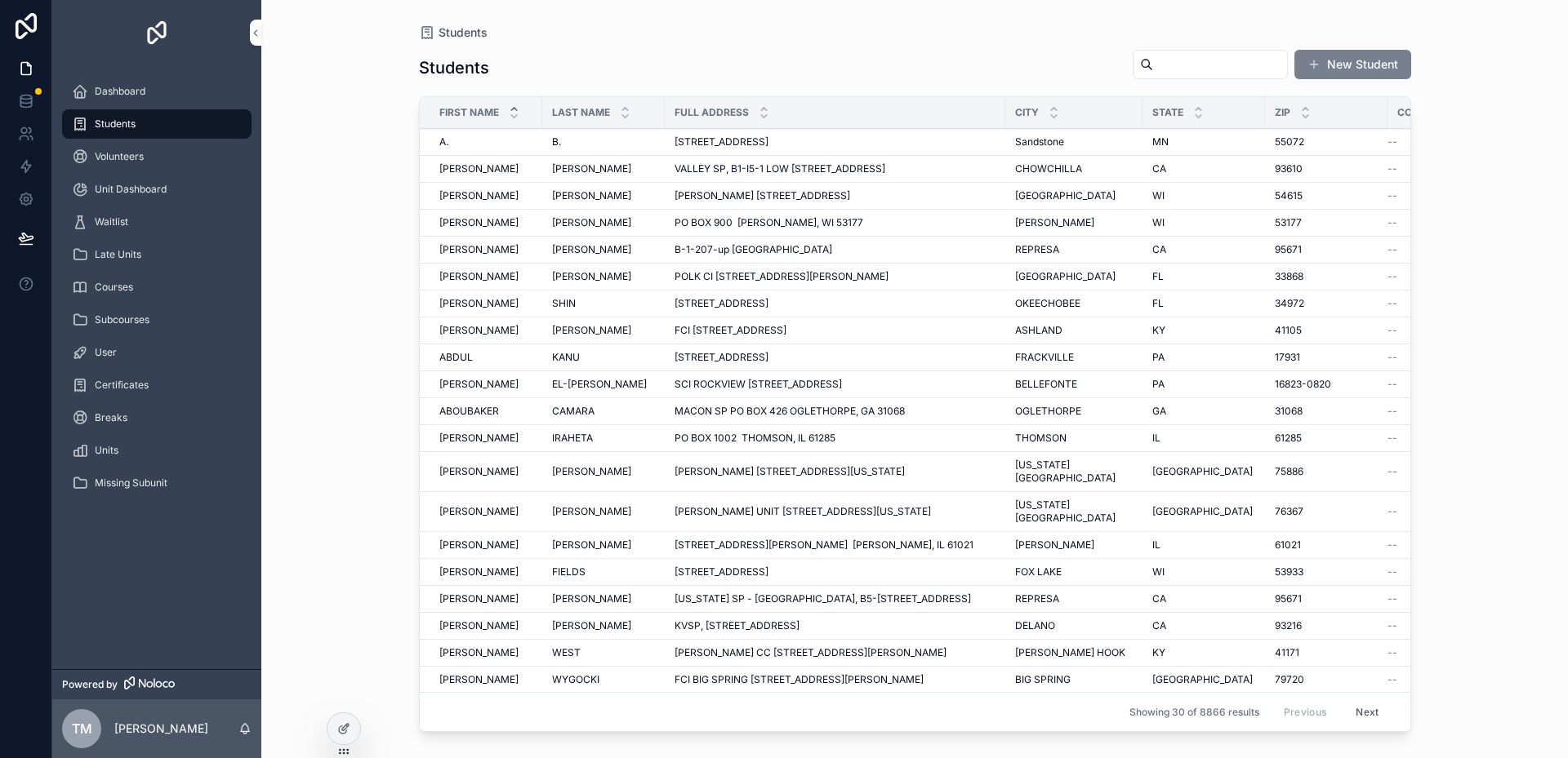
click at [1353, 63] on button "New Student" at bounding box center [1353, 64] width 117 height 29
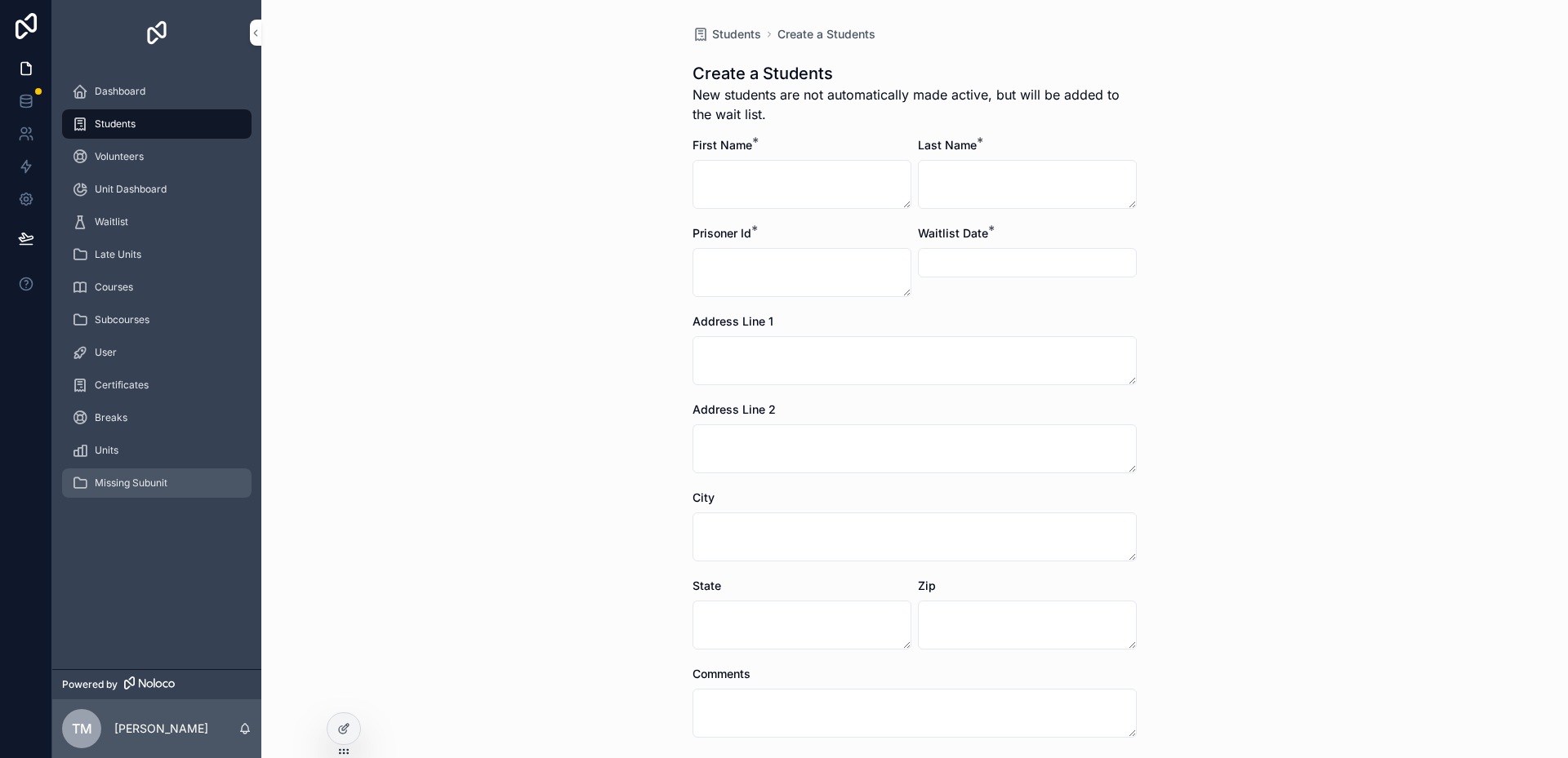
click at [113, 482] on span "Missing Subunit" at bounding box center [131, 483] width 73 height 13
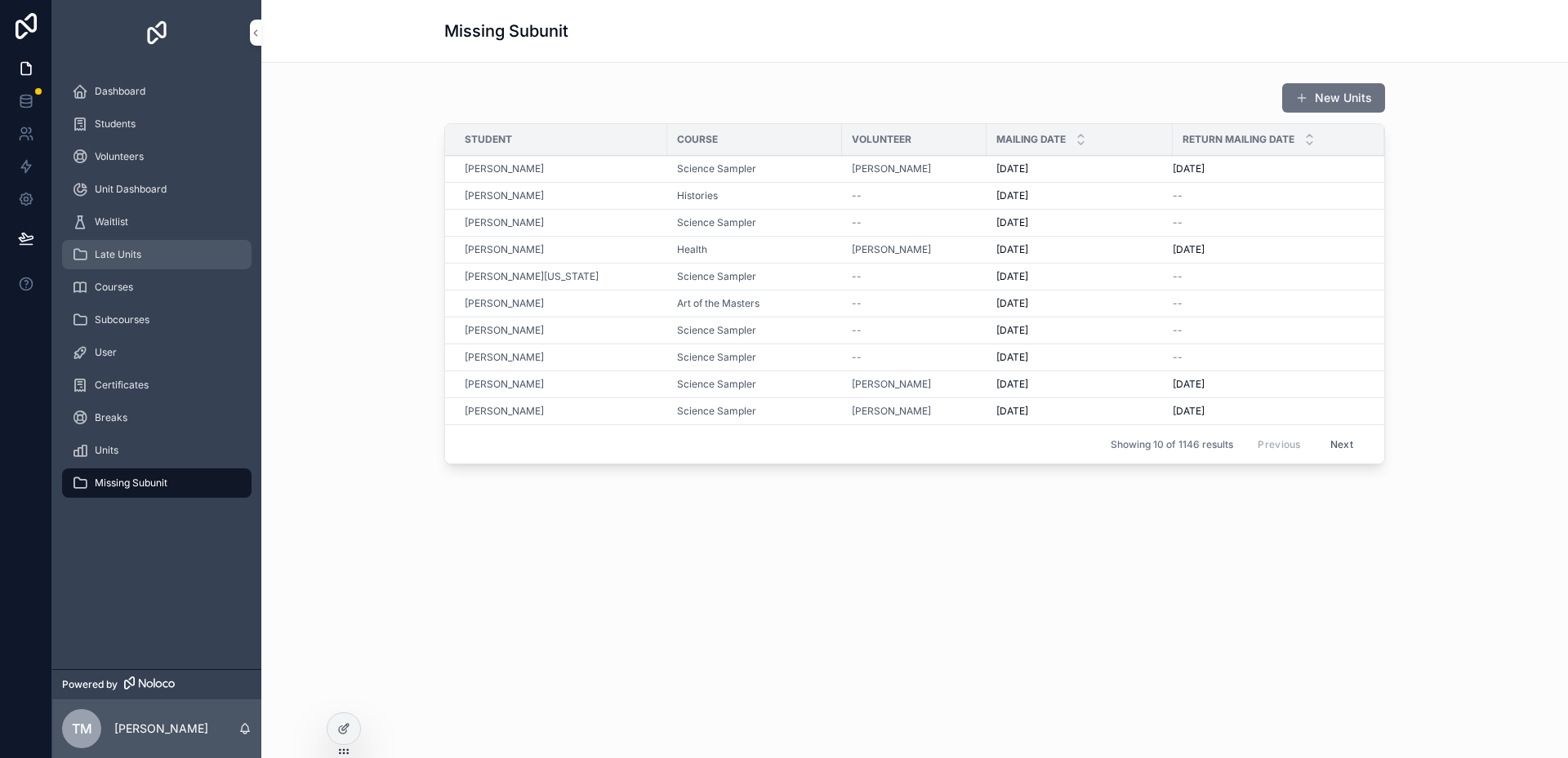
click at [111, 251] on span "Late Units" at bounding box center [118, 254] width 46 height 13
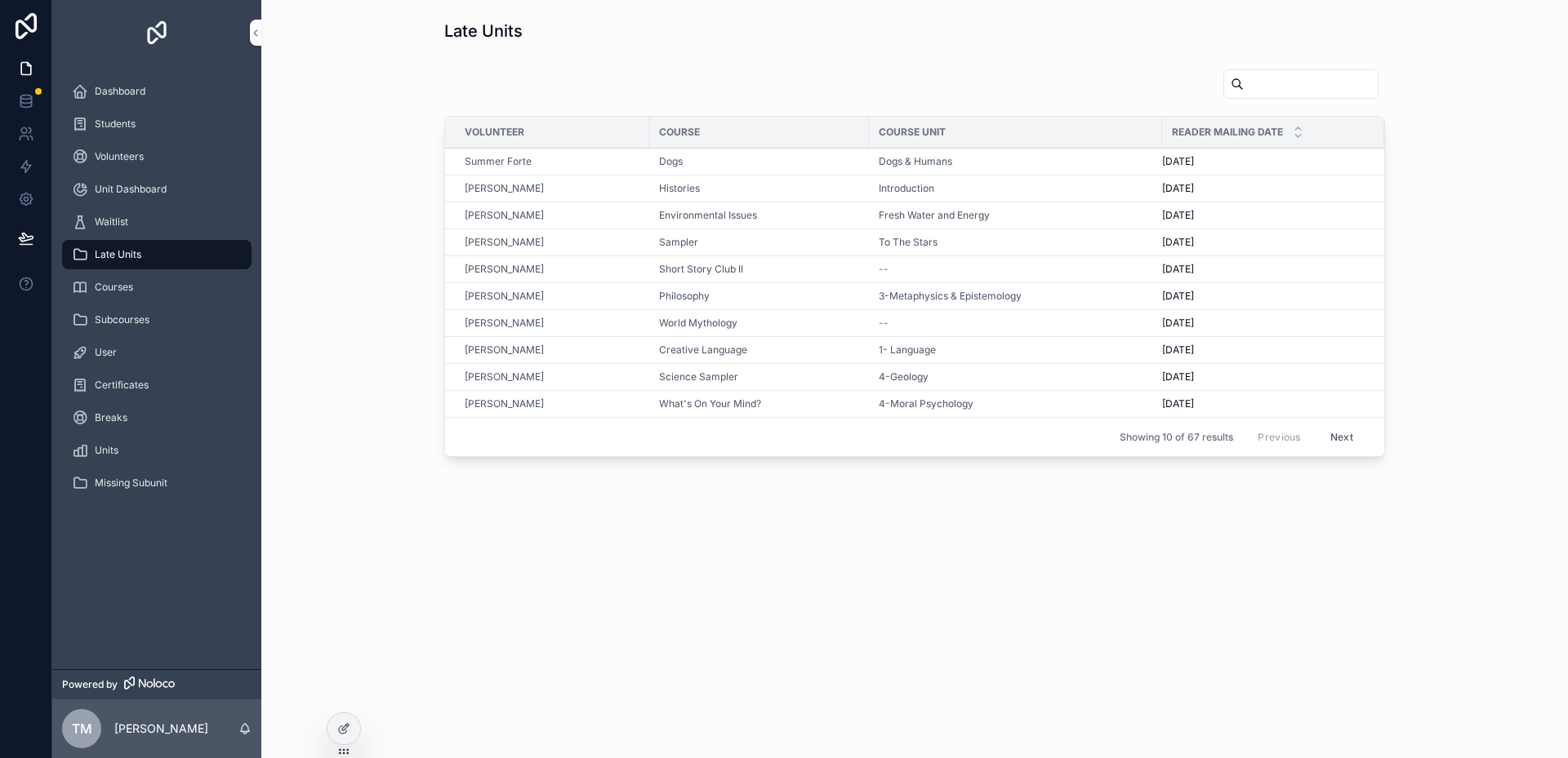
click at [305, 226] on div "Volunteer Course Course Unit Reader Mailing Date Summer Forte Dogs Dogs & Human…" at bounding box center [915, 267] width 1281 height 408
click at [1165, 444] on span "Showing 10 of 67 results" at bounding box center [1176, 437] width 114 height 13
click at [1212, 444] on span "Showing 10 of 67 results" at bounding box center [1176, 437] width 114 height 13
click at [1191, 437] on span "Showing 10 of 67 results" at bounding box center [1176, 437] width 114 height 13
click at [1230, 437] on span "Showing 10 of 67 results" at bounding box center [1176, 437] width 114 height 13
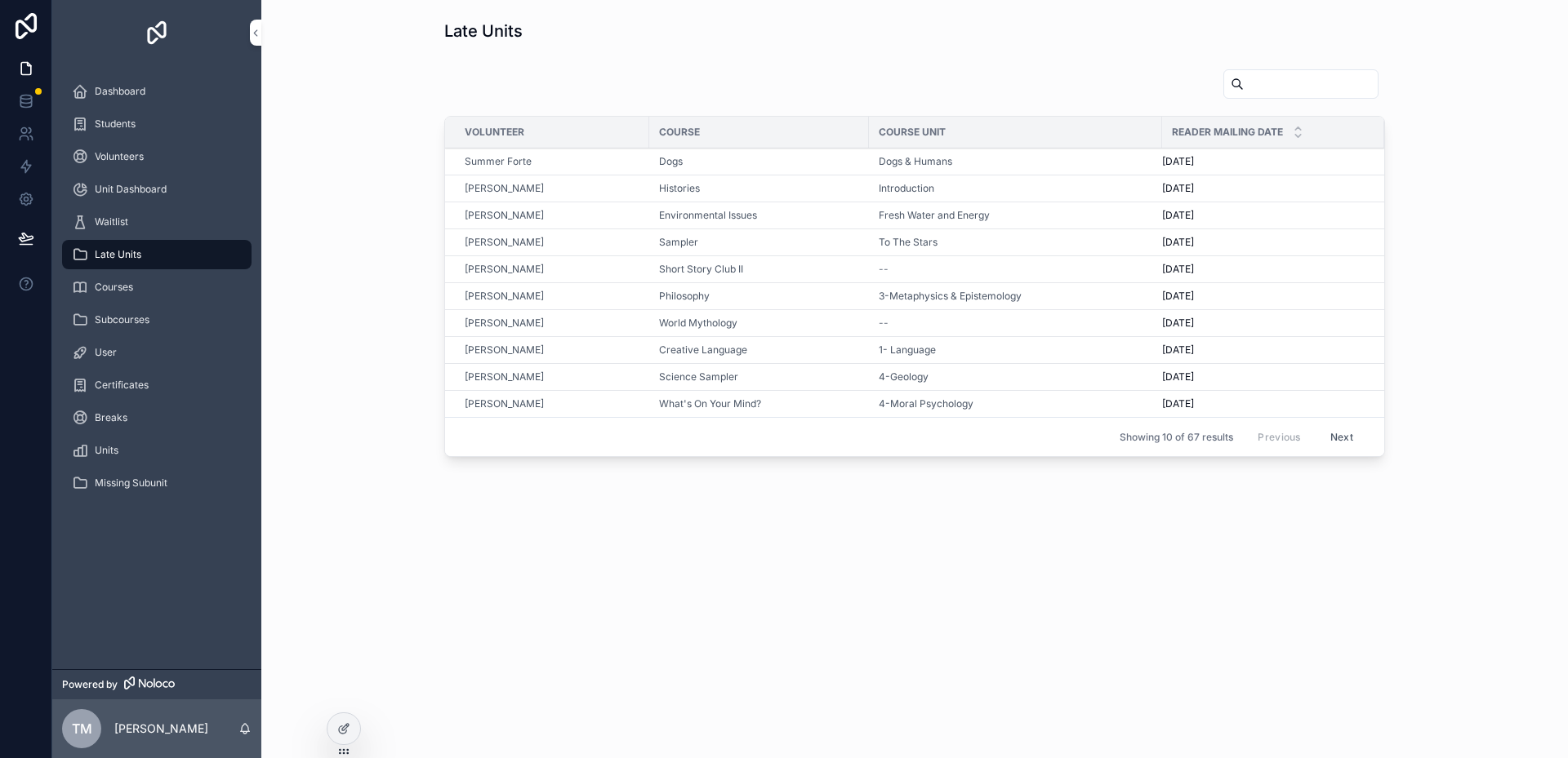
click at [1135, 439] on span "Showing 10 of 67 results" at bounding box center [1176, 437] width 114 height 13
click at [1185, 438] on span "Showing 10 of 67 results" at bounding box center [1176, 437] width 114 height 13
click at [1209, 438] on span "Showing 10 of 67 results" at bounding box center [1176, 437] width 114 height 13
click at [836, 573] on div "Late Units Volunteer Course Course Unit Reader Mailing Date Summer Forte Dogs D…" at bounding box center [915, 287] width 1306 height 574
click at [1333, 435] on button "Next" at bounding box center [1341, 438] width 45 height 26
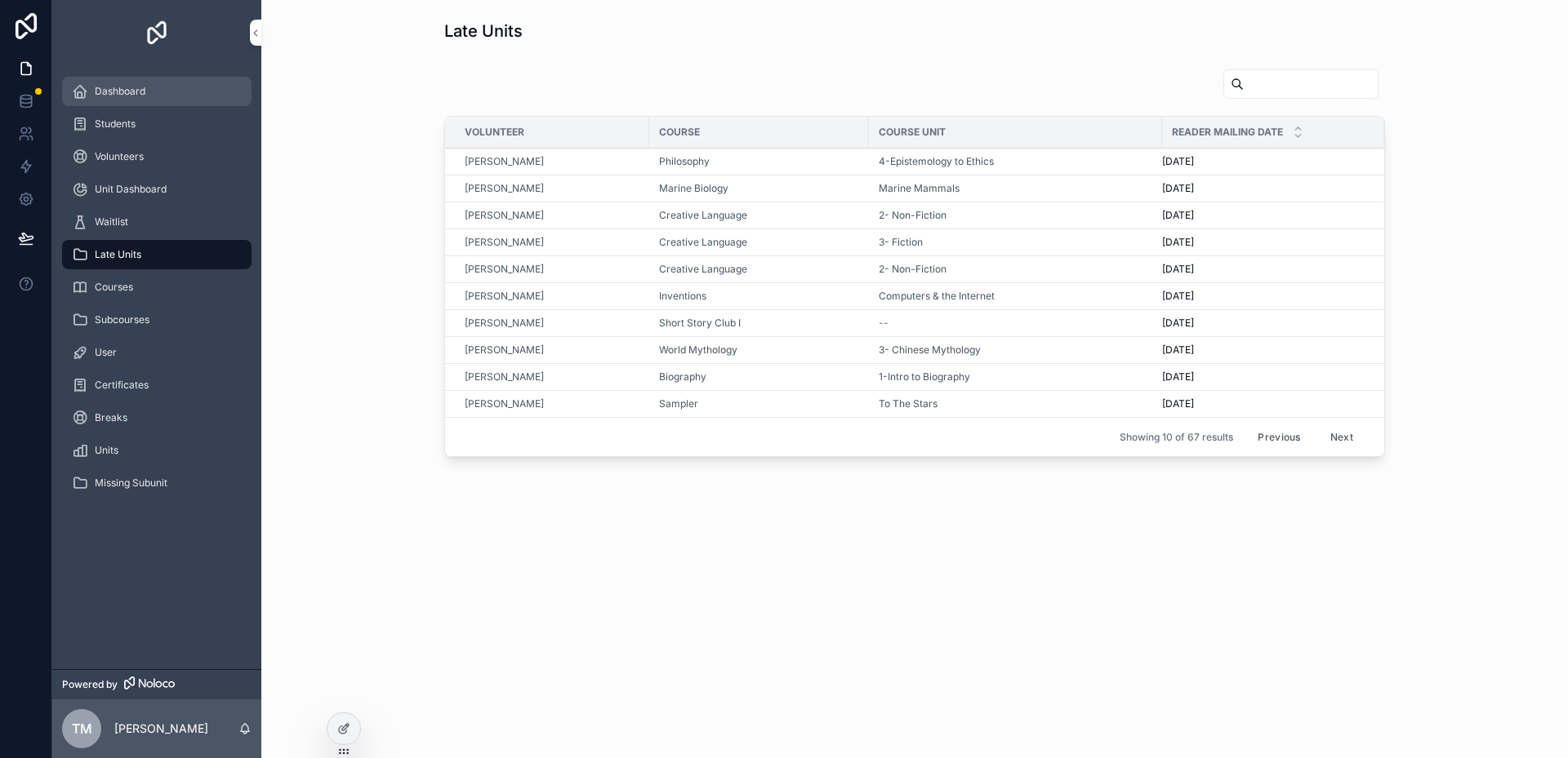
click at [108, 85] on span "Dashboard" at bounding box center [120, 91] width 50 height 13
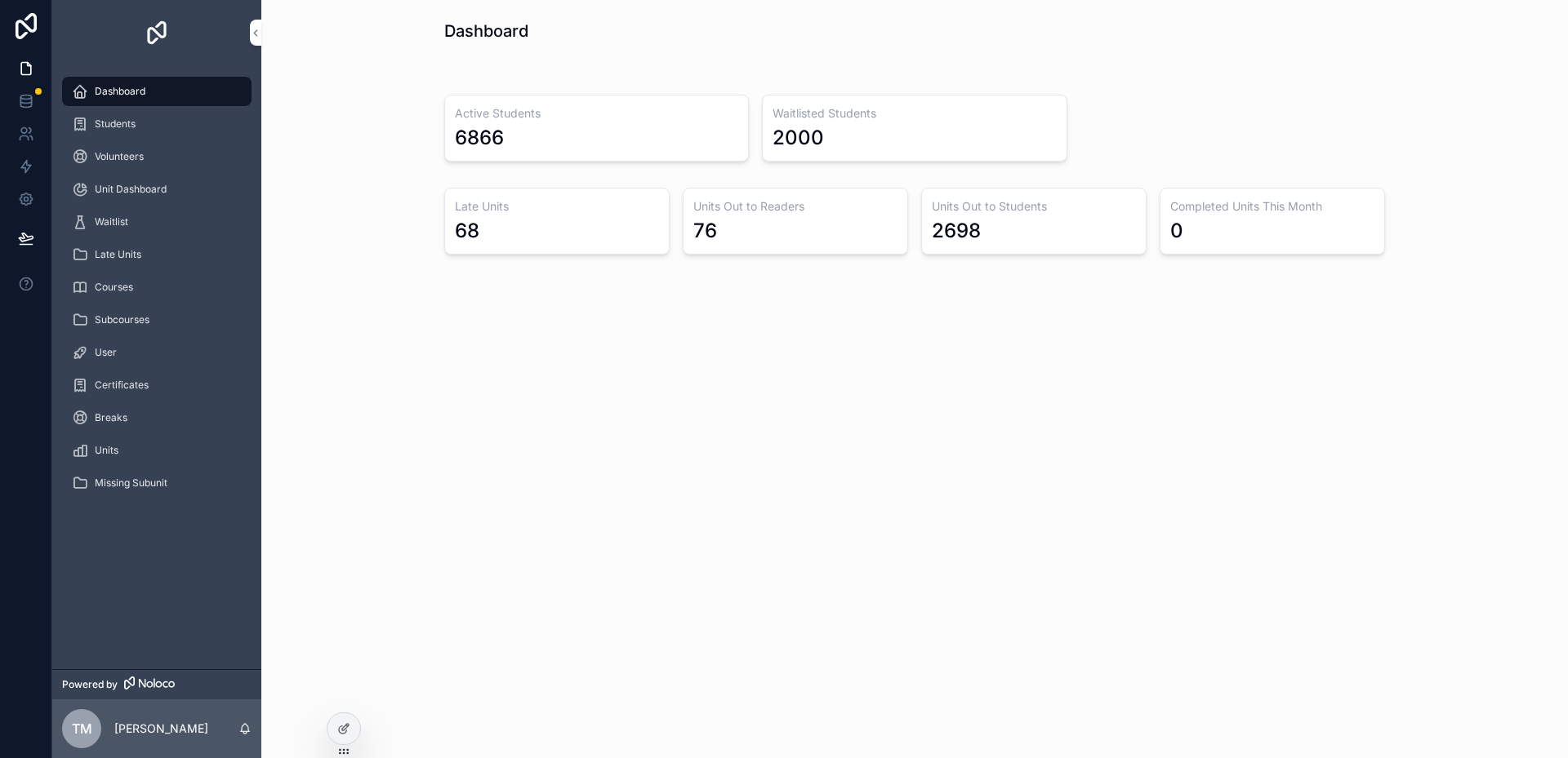
click at [1202, 446] on div "Dashboard Active Students 6866 Waitlisted Students 2000 Late Units 68 Units Out…" at bounding box center [915, 379] width 1306 height 758
